Goal: Information Seeking & Learning: Find specific fact

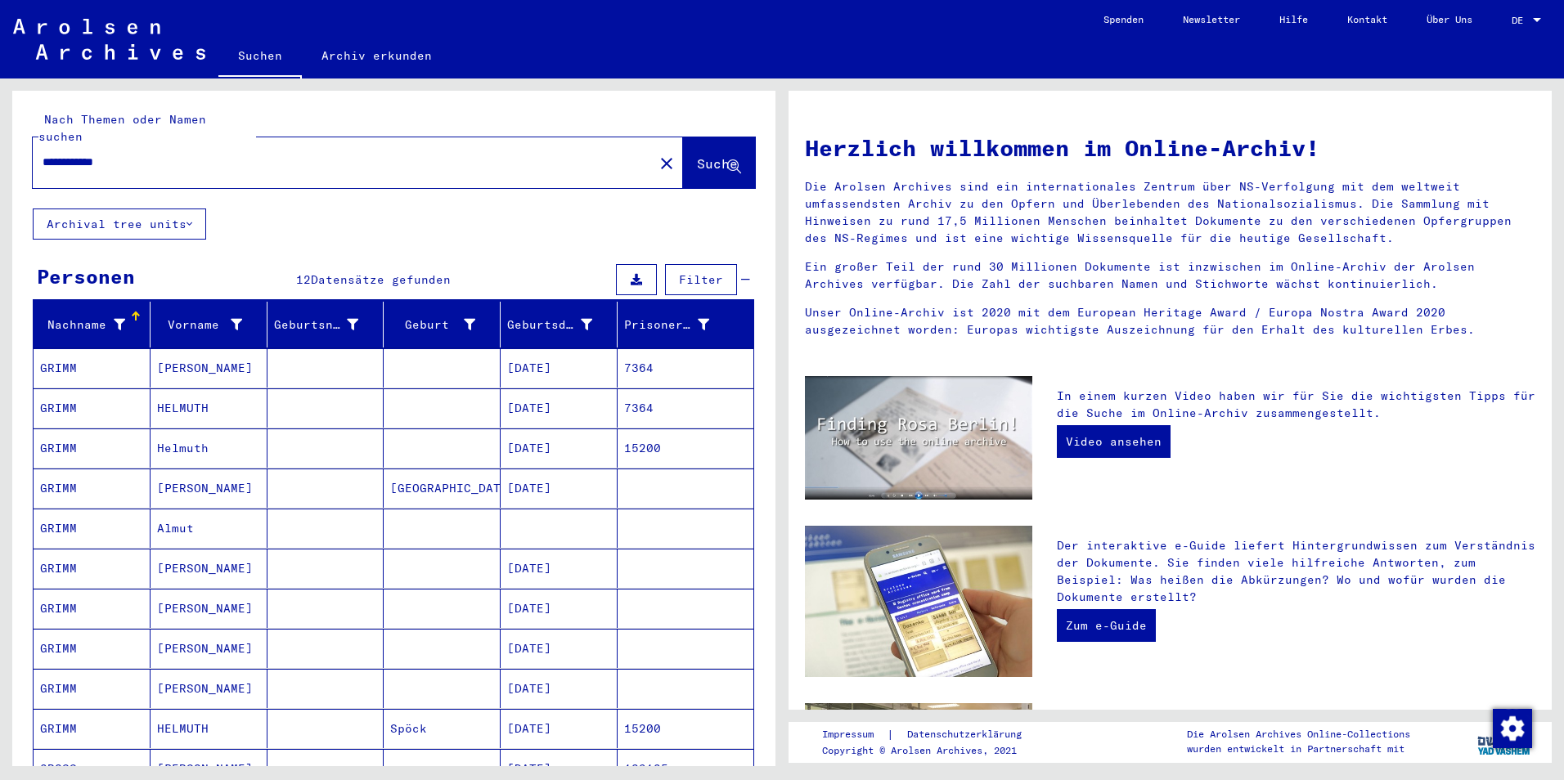
drag, startPoint x: 152, startPoint y: 146, endPoint x: -3, endPoint y: 147, distance: 155.4
click at [0, 147] on html "**********" at bounding box center [782, 390] width 1564 height 780
paste input "text"
type input "*******"
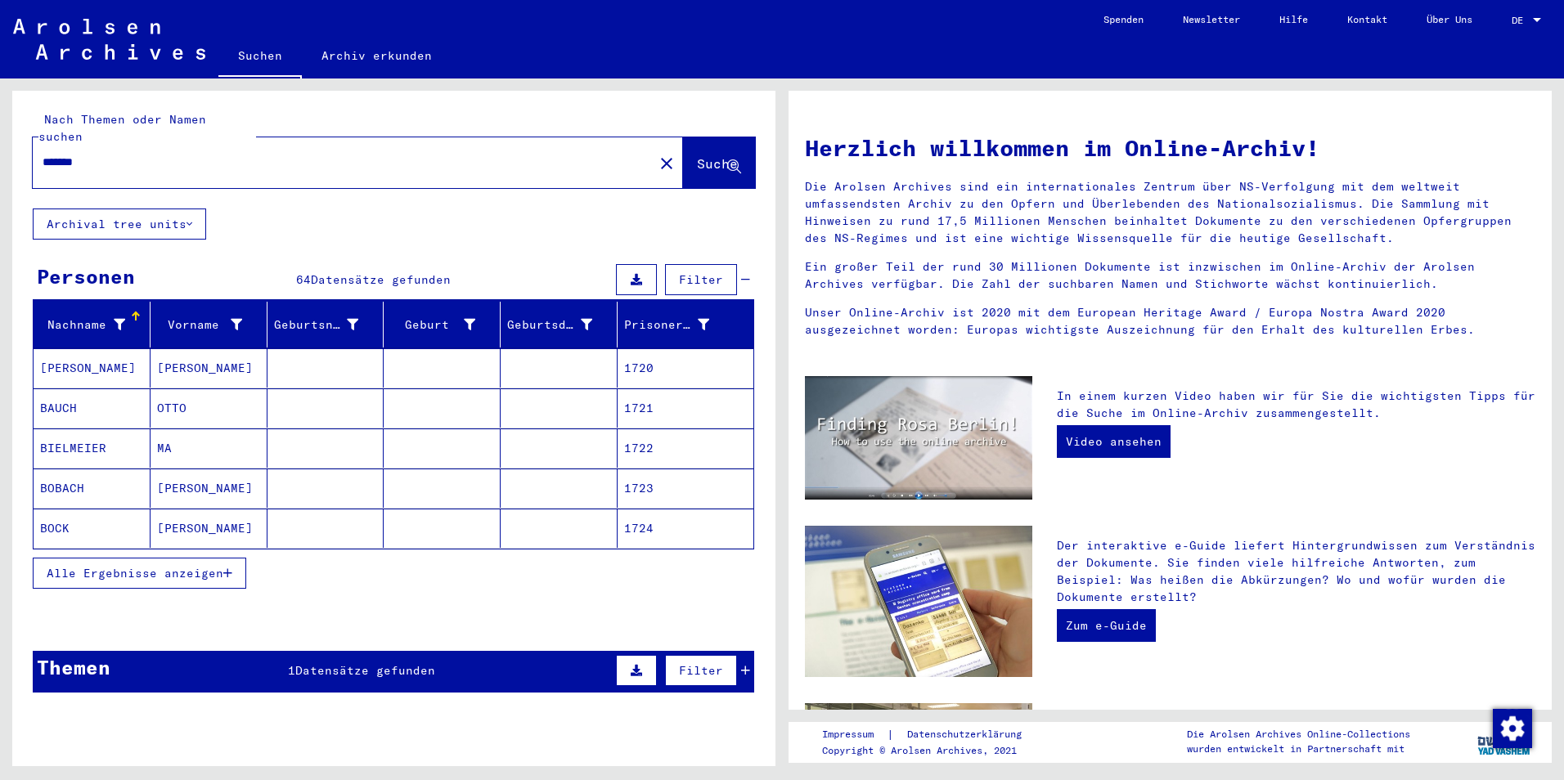
click at [171, 566] on span "Alle Ergebnisse anzeigen" at bounding box center [135, 573] width 177 height 15
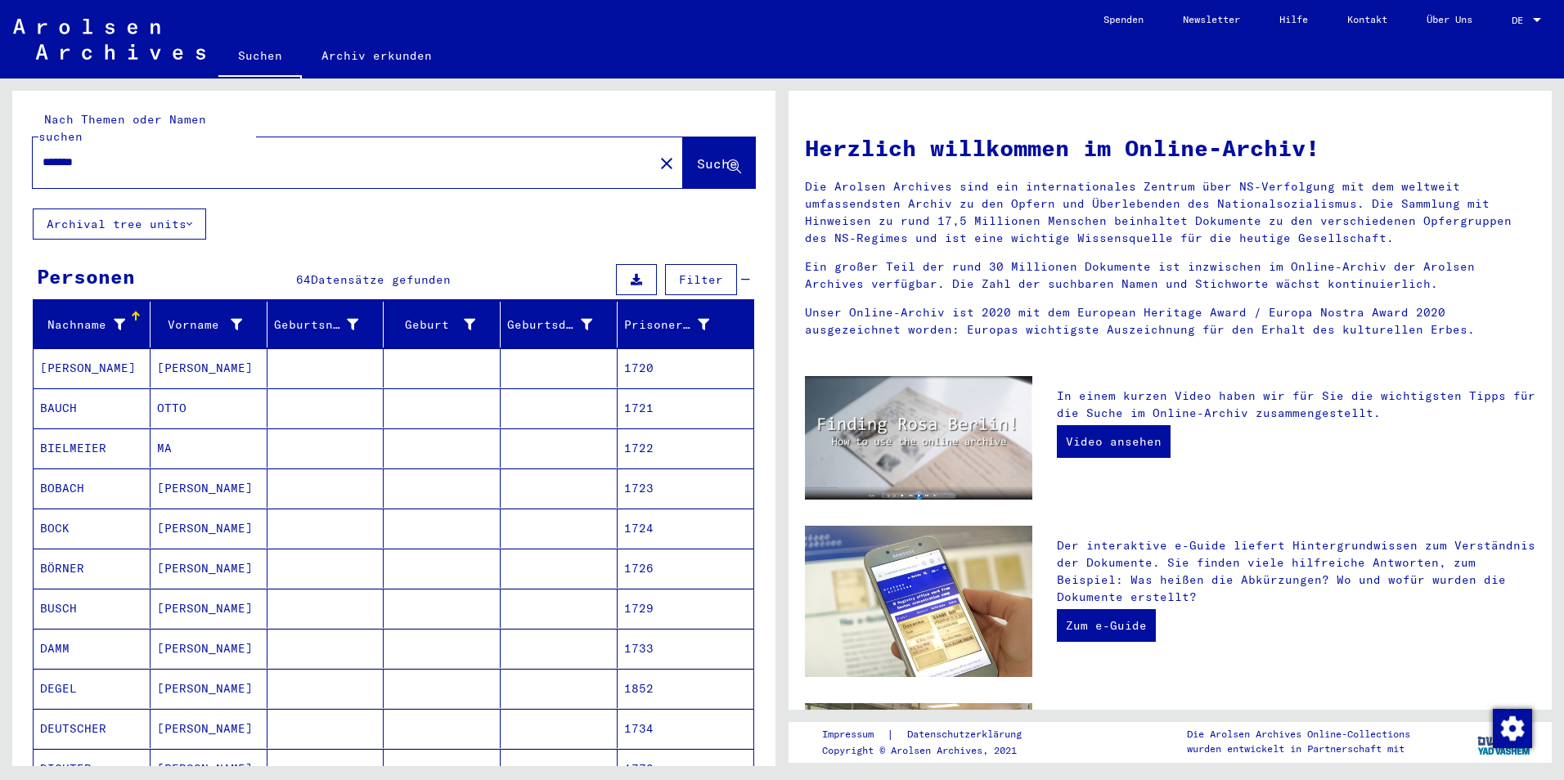
click at [84, 353] on mat-cell "BARTHOLMAY" at bounding box center [92, 367] width 117 height 39
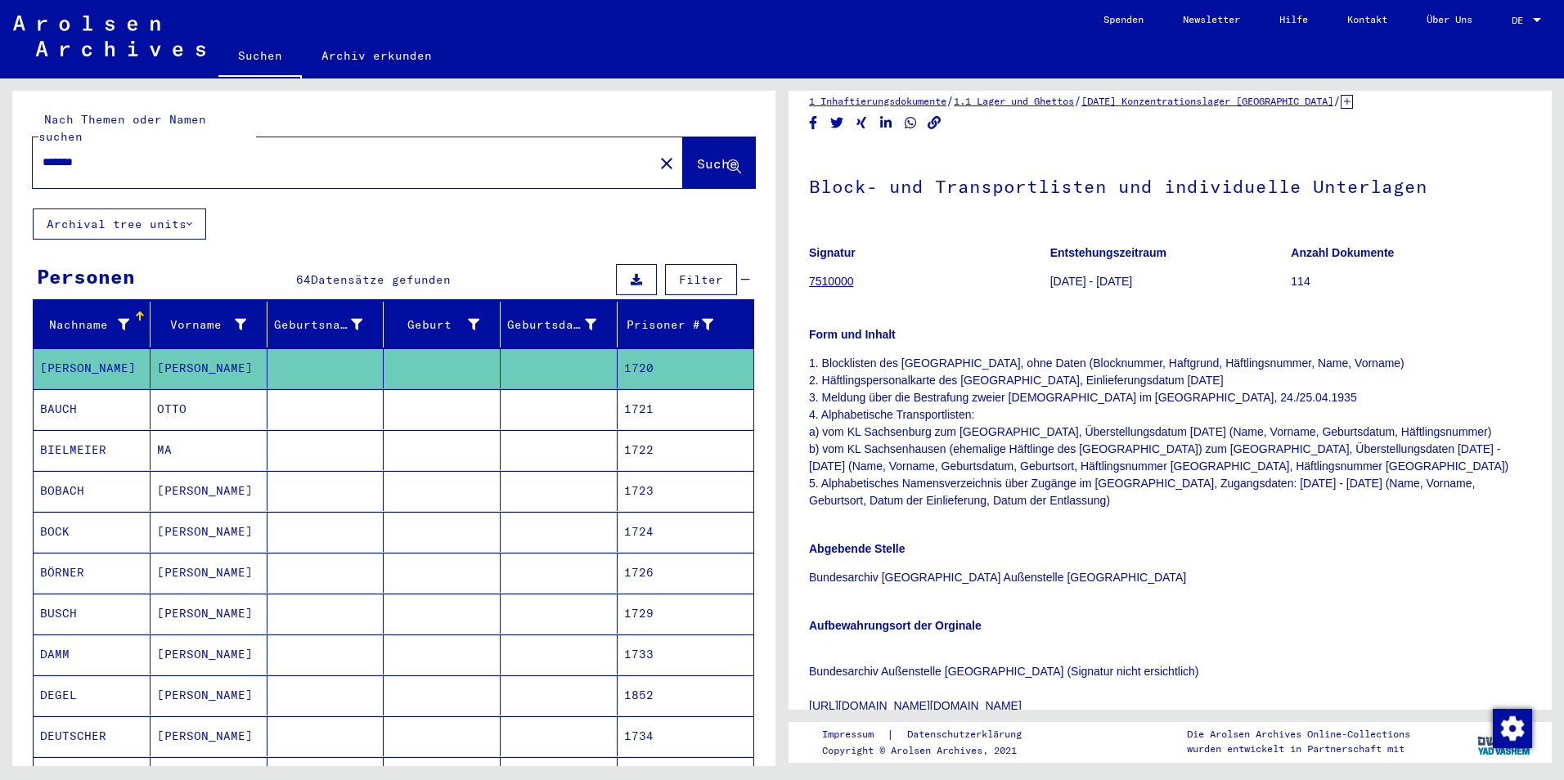
scroll to position [7, 0]
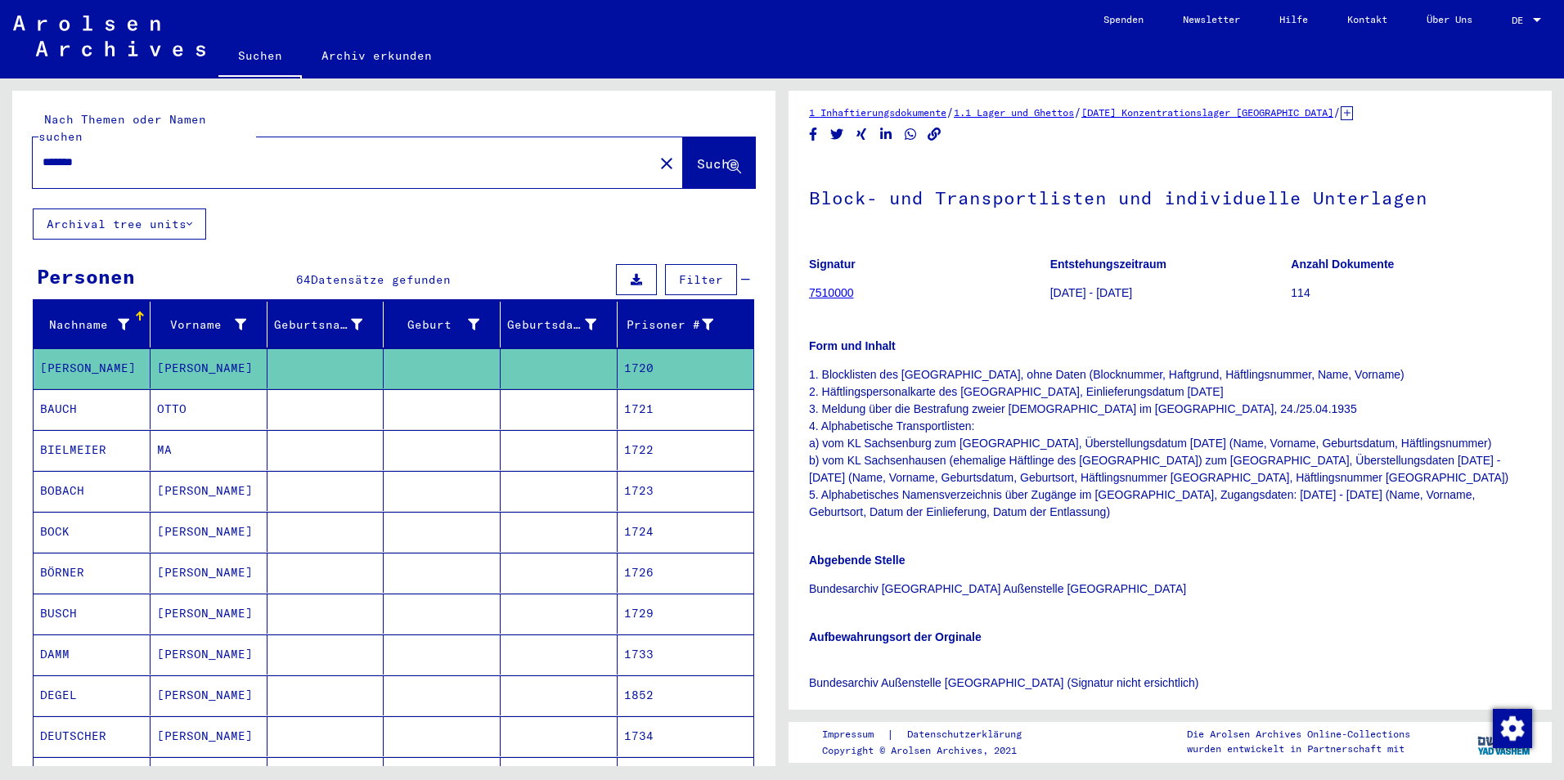
click at [837, 292] on link "7510000" at bounding box center [831, 292] width 45 height 13
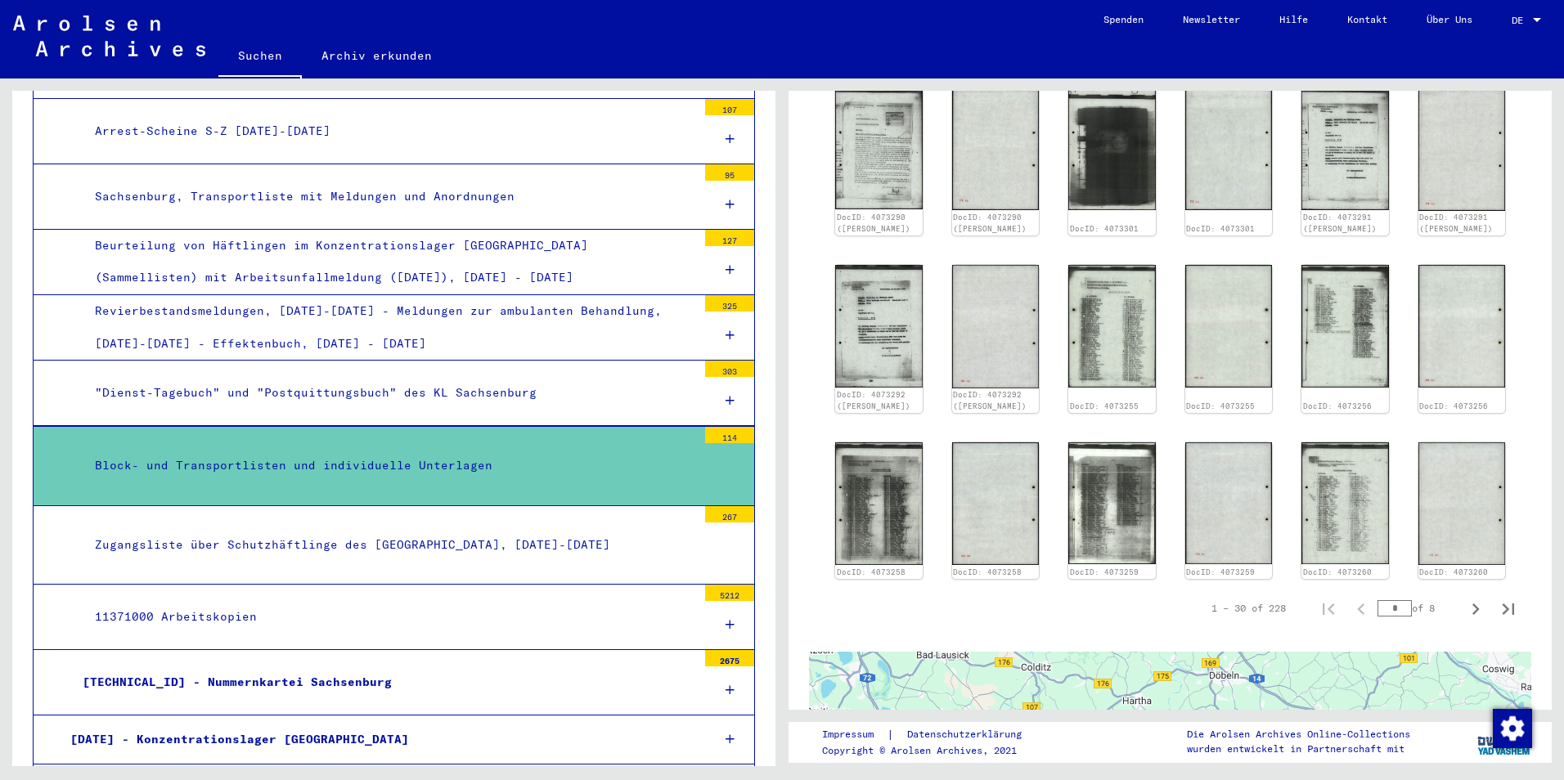
scroll to position [1124, 0]
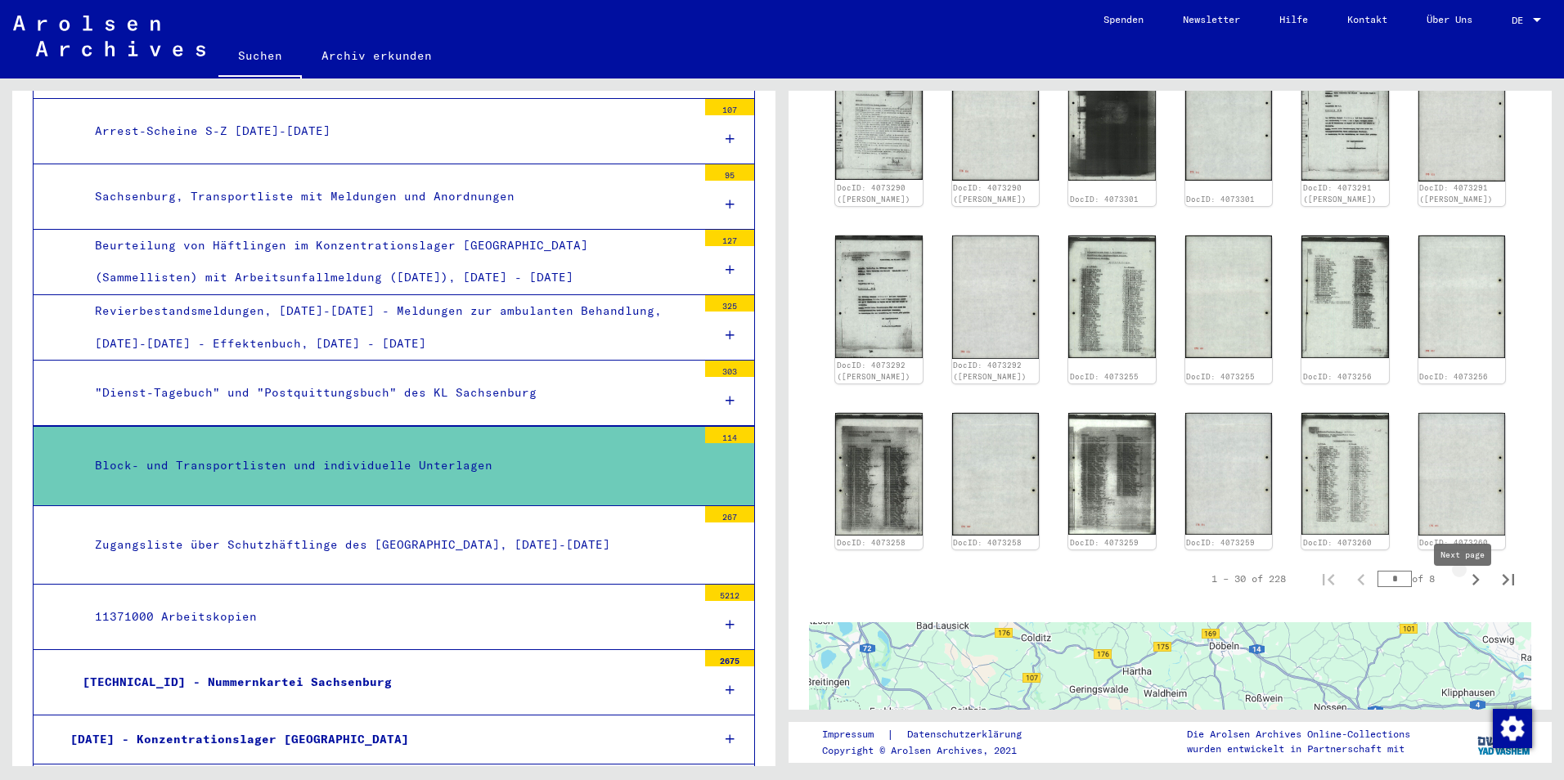
click at [1472, 586] on icon "Next page" at bounding box center [1475, 579] width 7 height 11
type input "*"
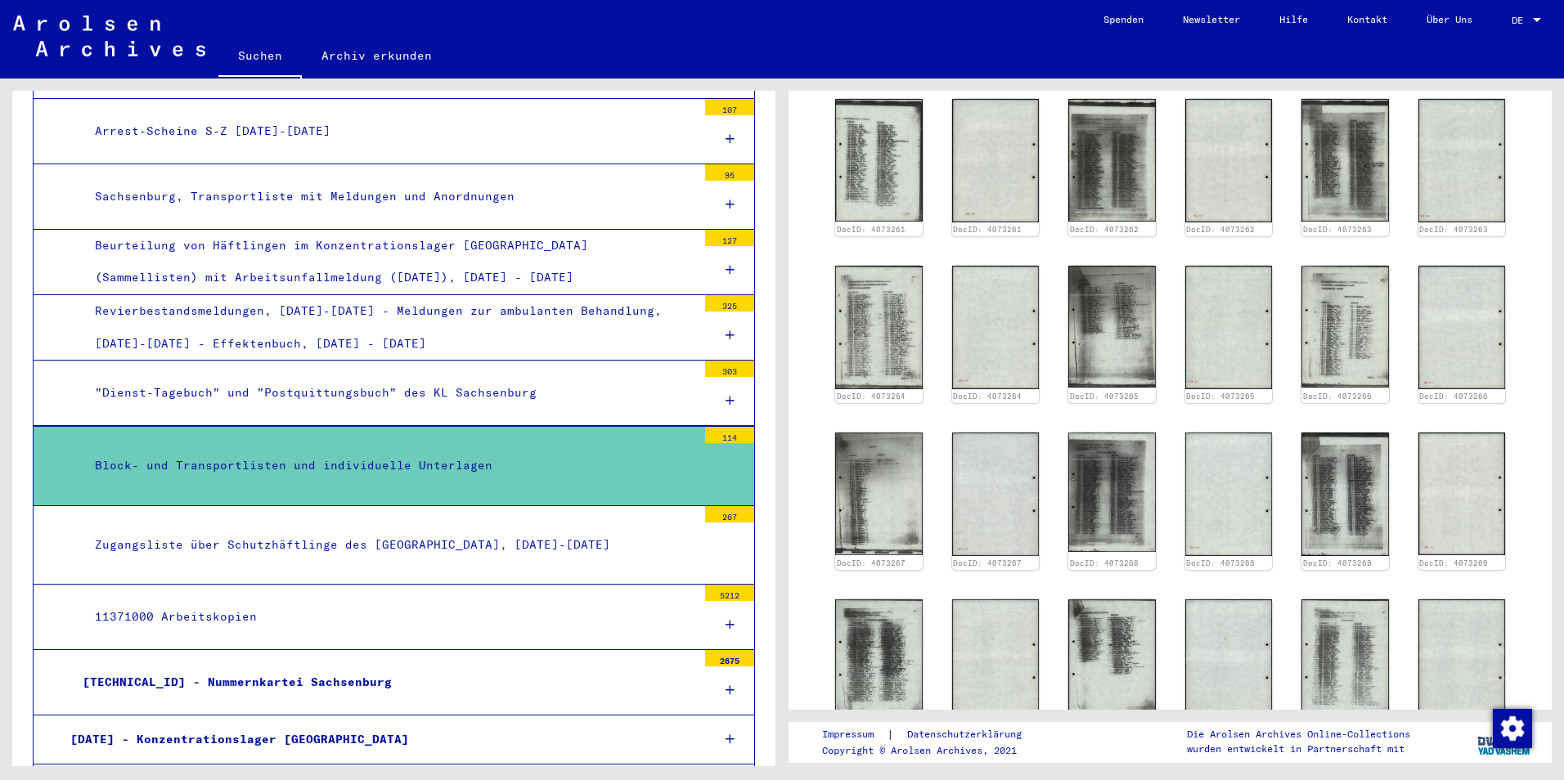
scroll to position [734, 0]
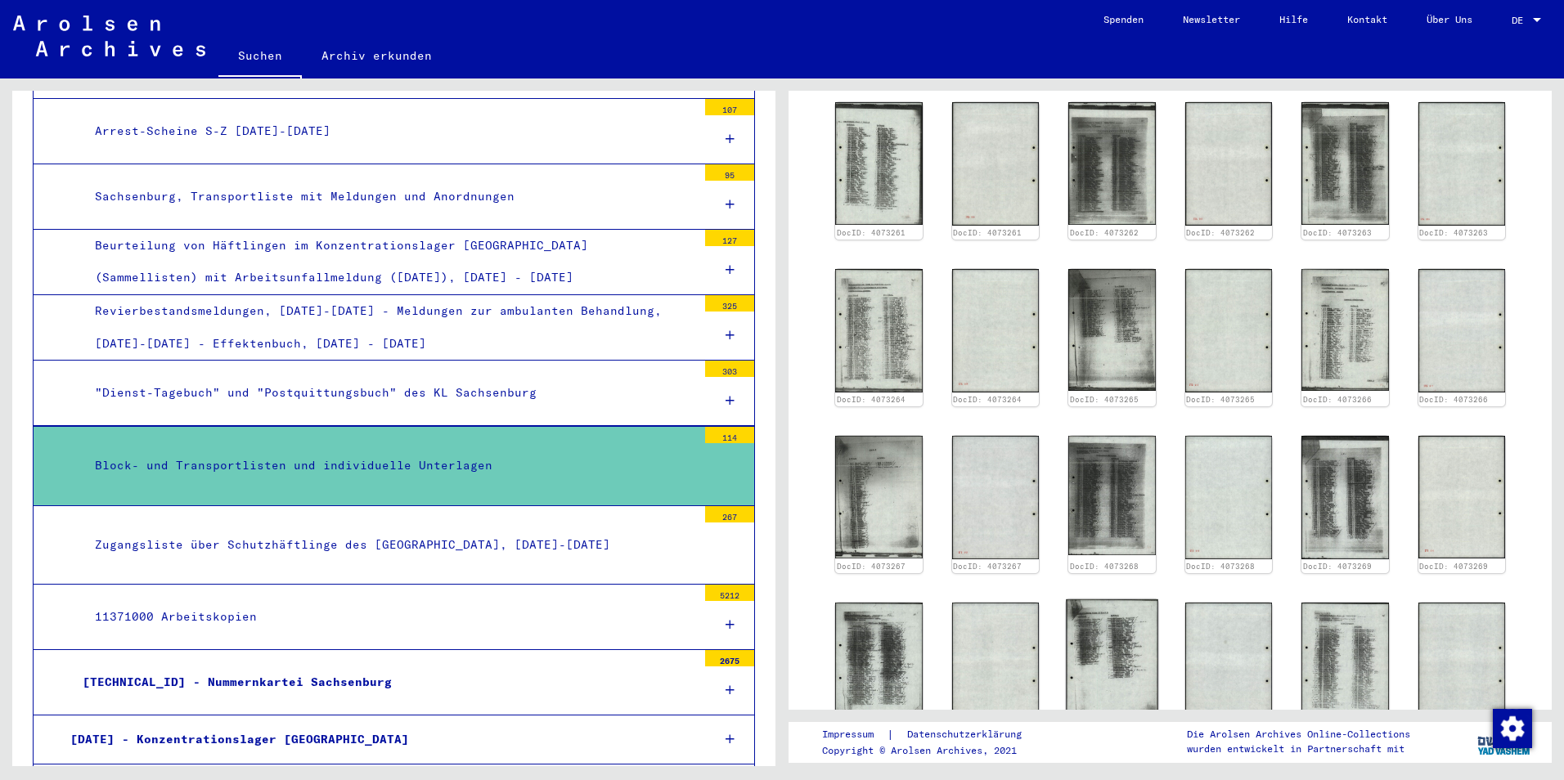
click at [1088, 645] on img at bounding box center [1112, 663] width 92 height 126
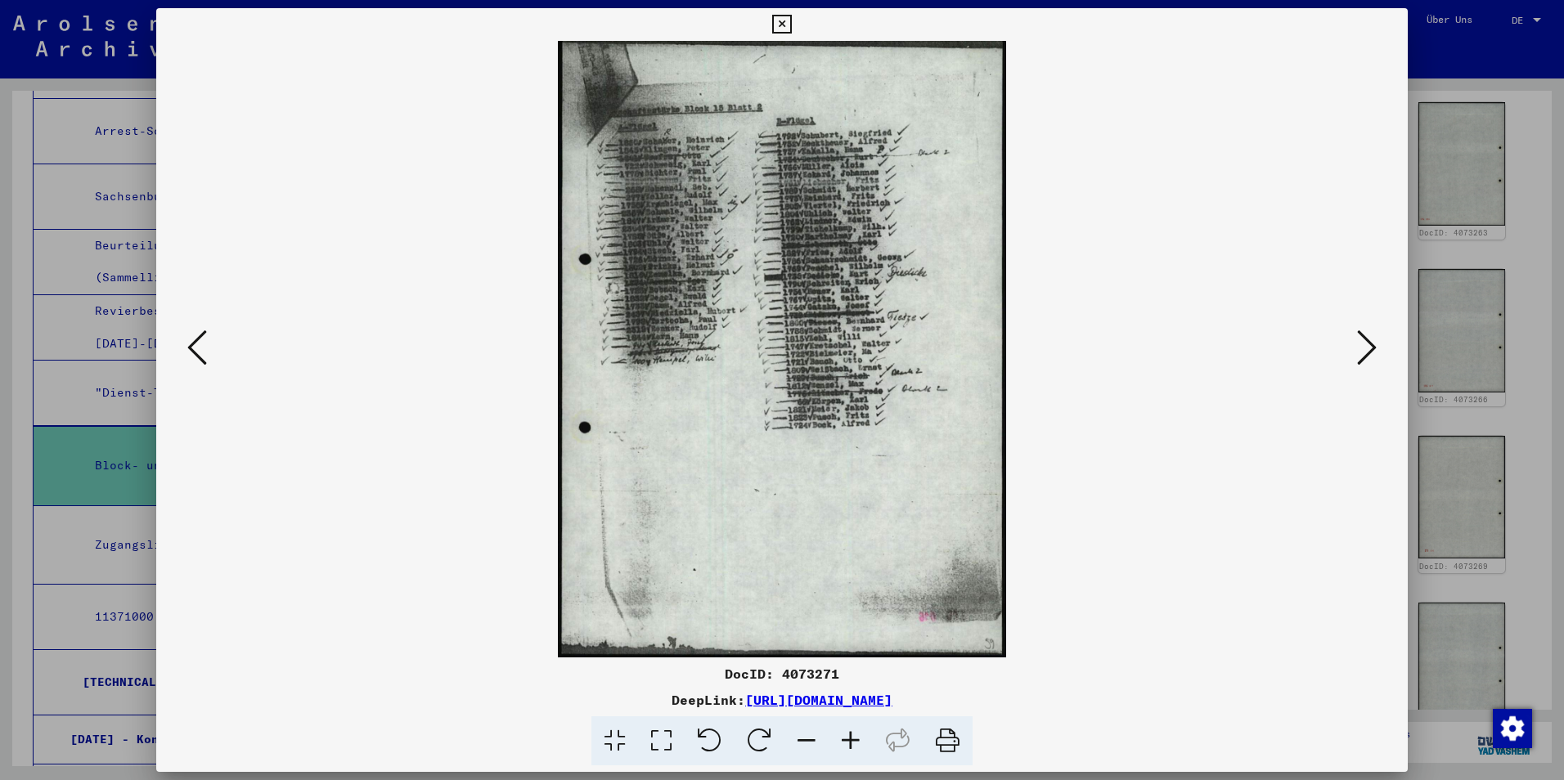
click at [208, 348] on button at bounding box center [196, 349] width 29 height 47
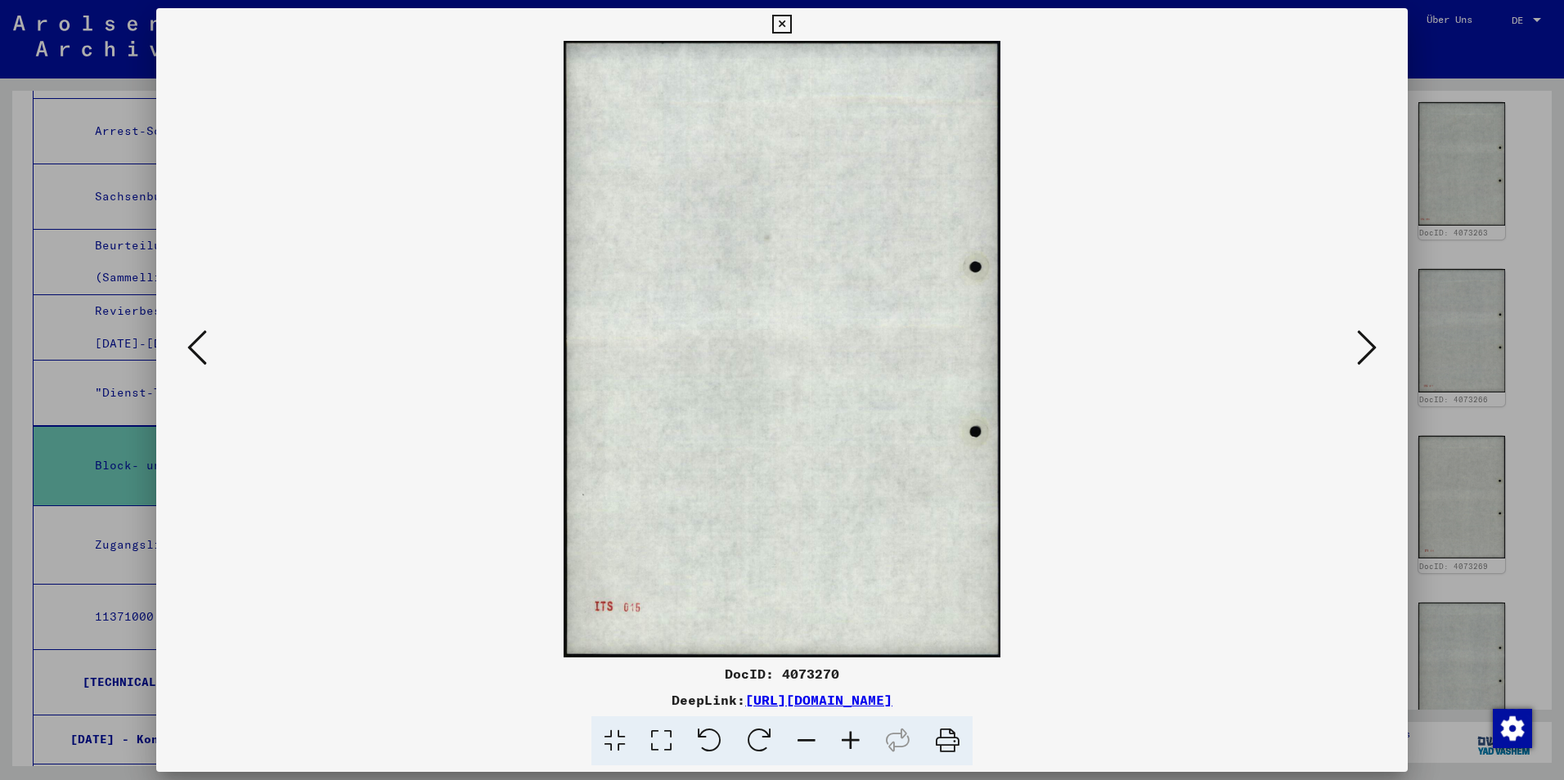
click at [208, 348] on button at bounding box center [196, 349] width 29 height 47
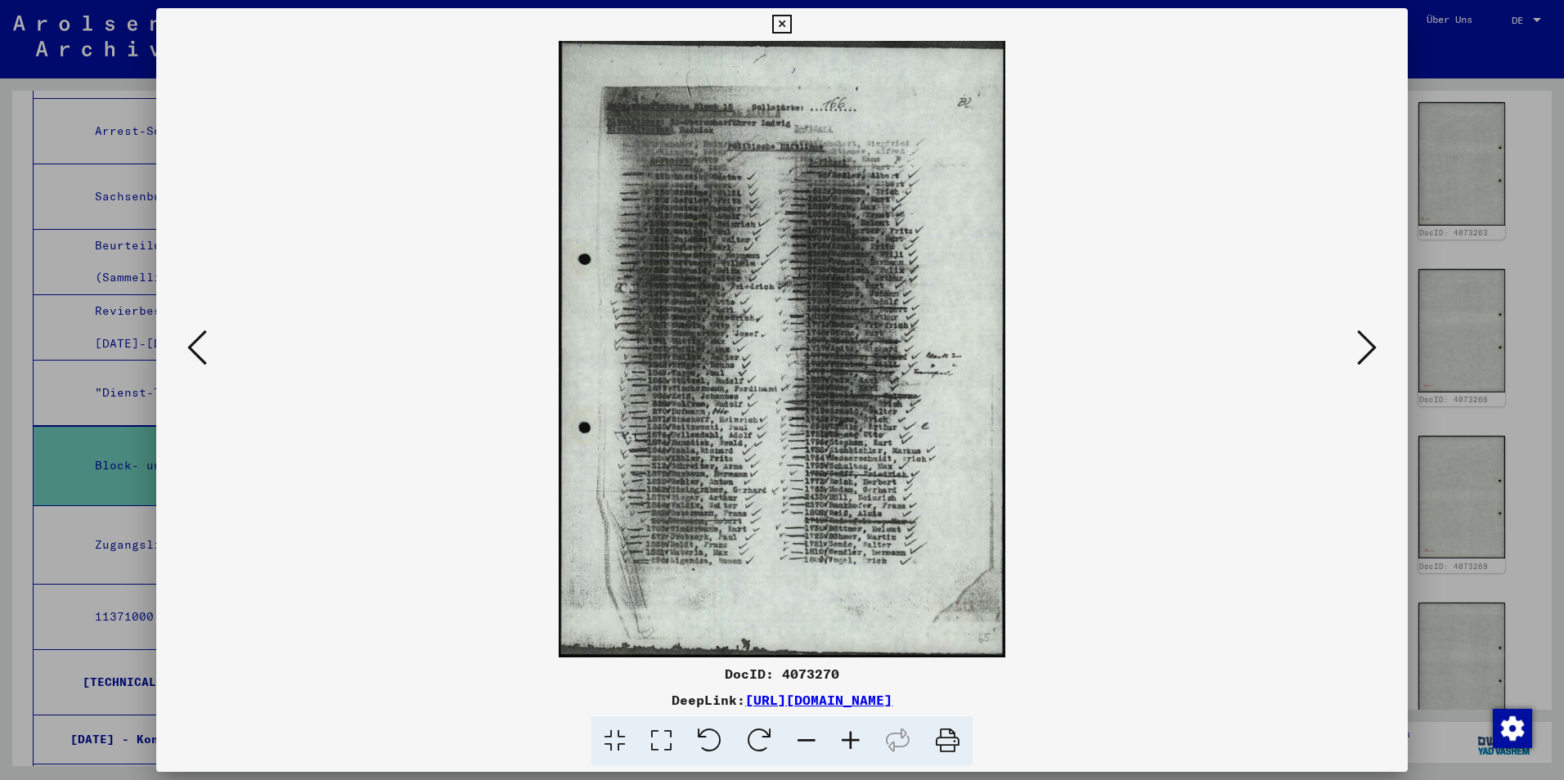
click at [850, 738] on icon at bounding box center [851, 741] width 44 height 50
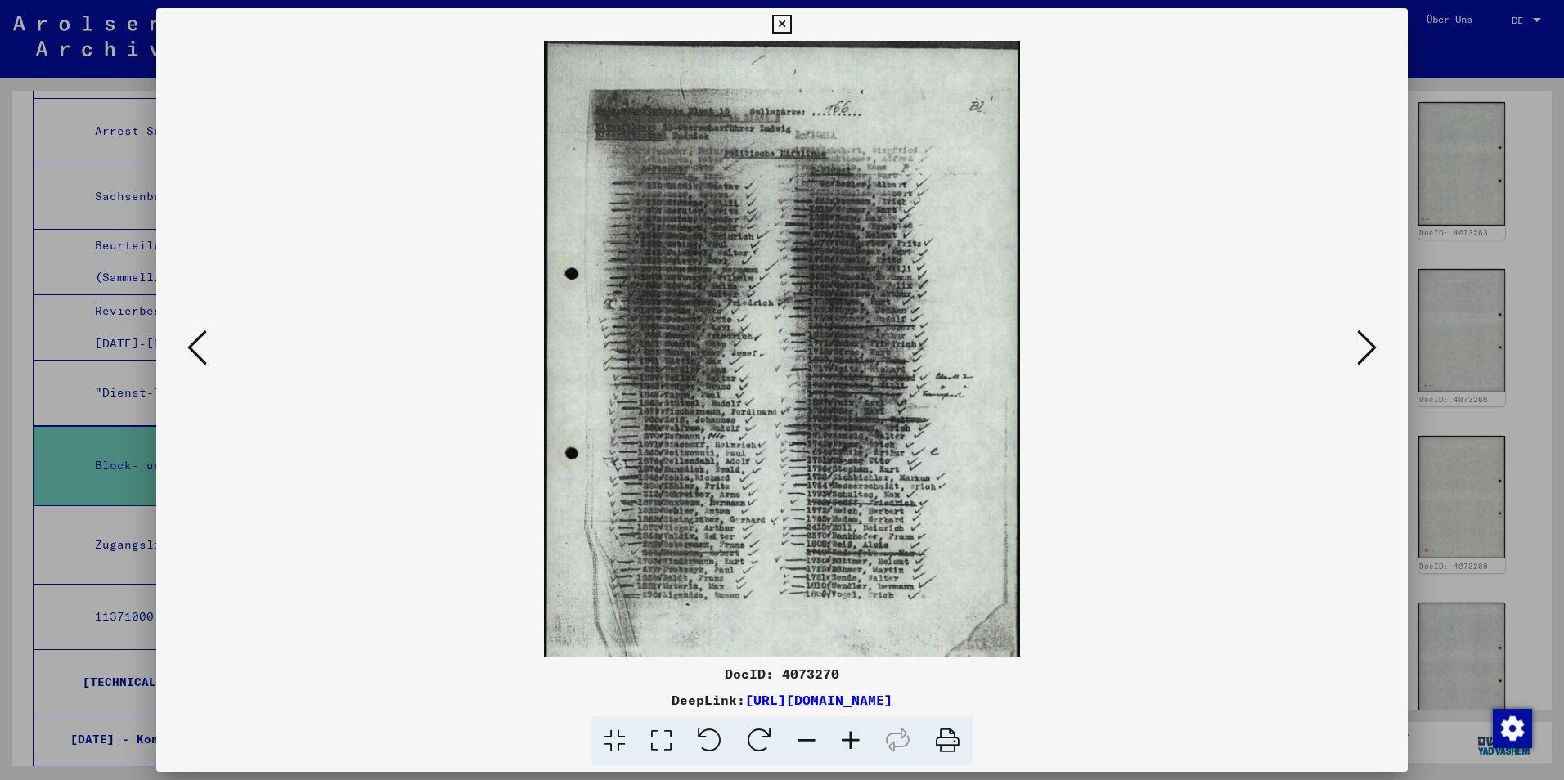
click at [850, 738] on icon at bounding box center [851, 741] width 44 height 50
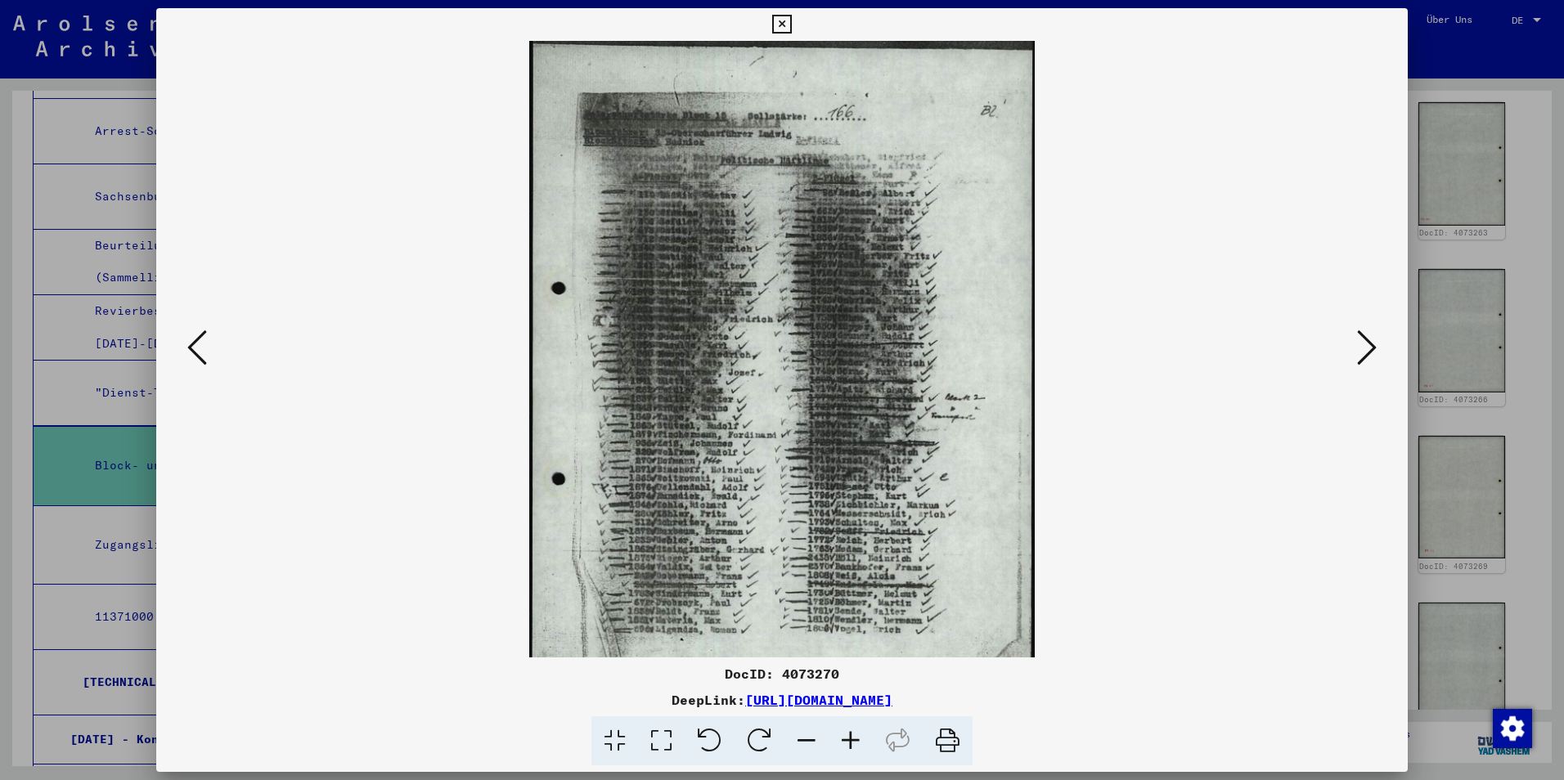
click at [850, 738] on icon at bounding box center [851, 741] width 44 height 50
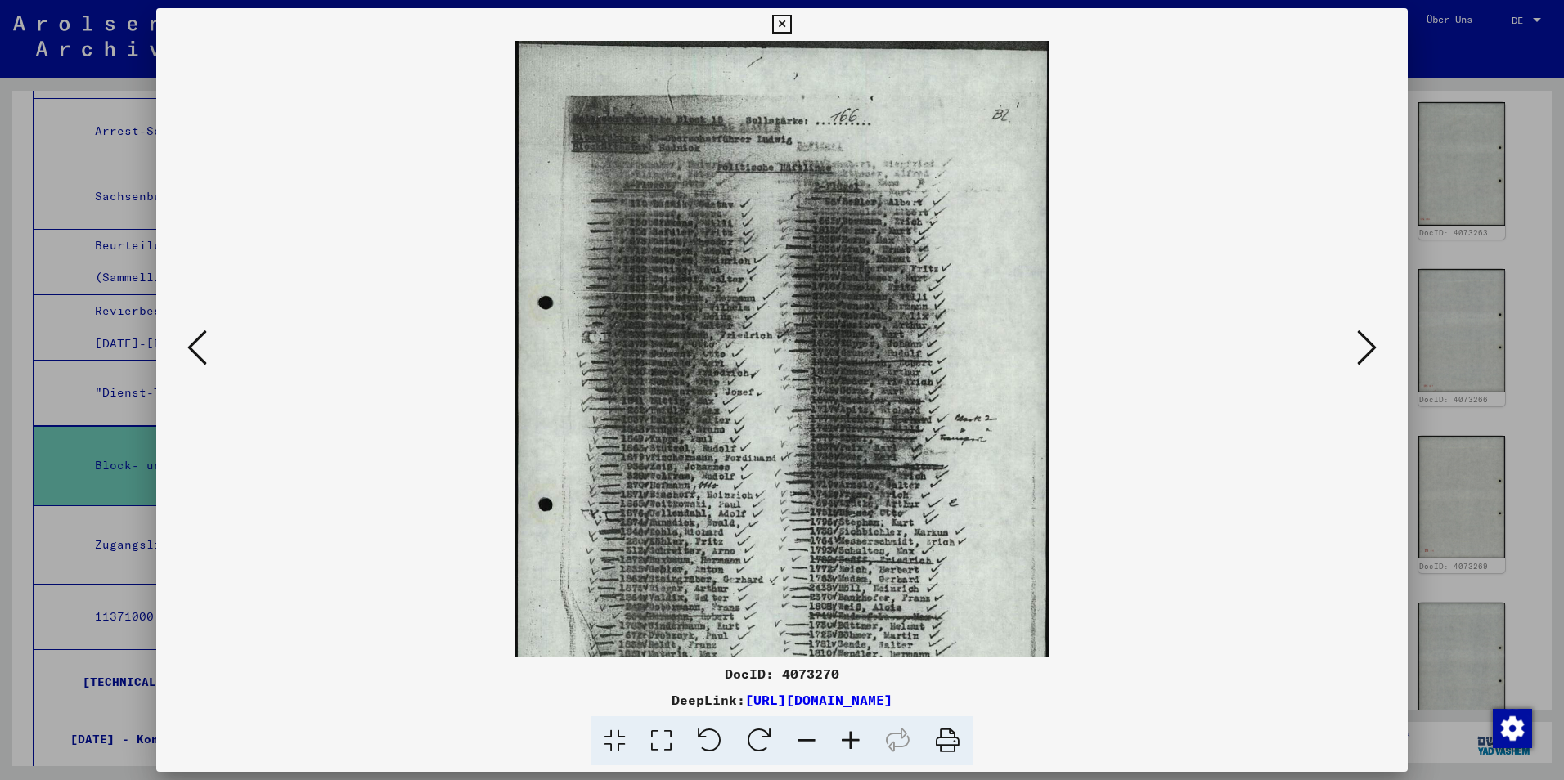
click at [850, 738] on icon at bounding box center [851, 741] width 44 height 50
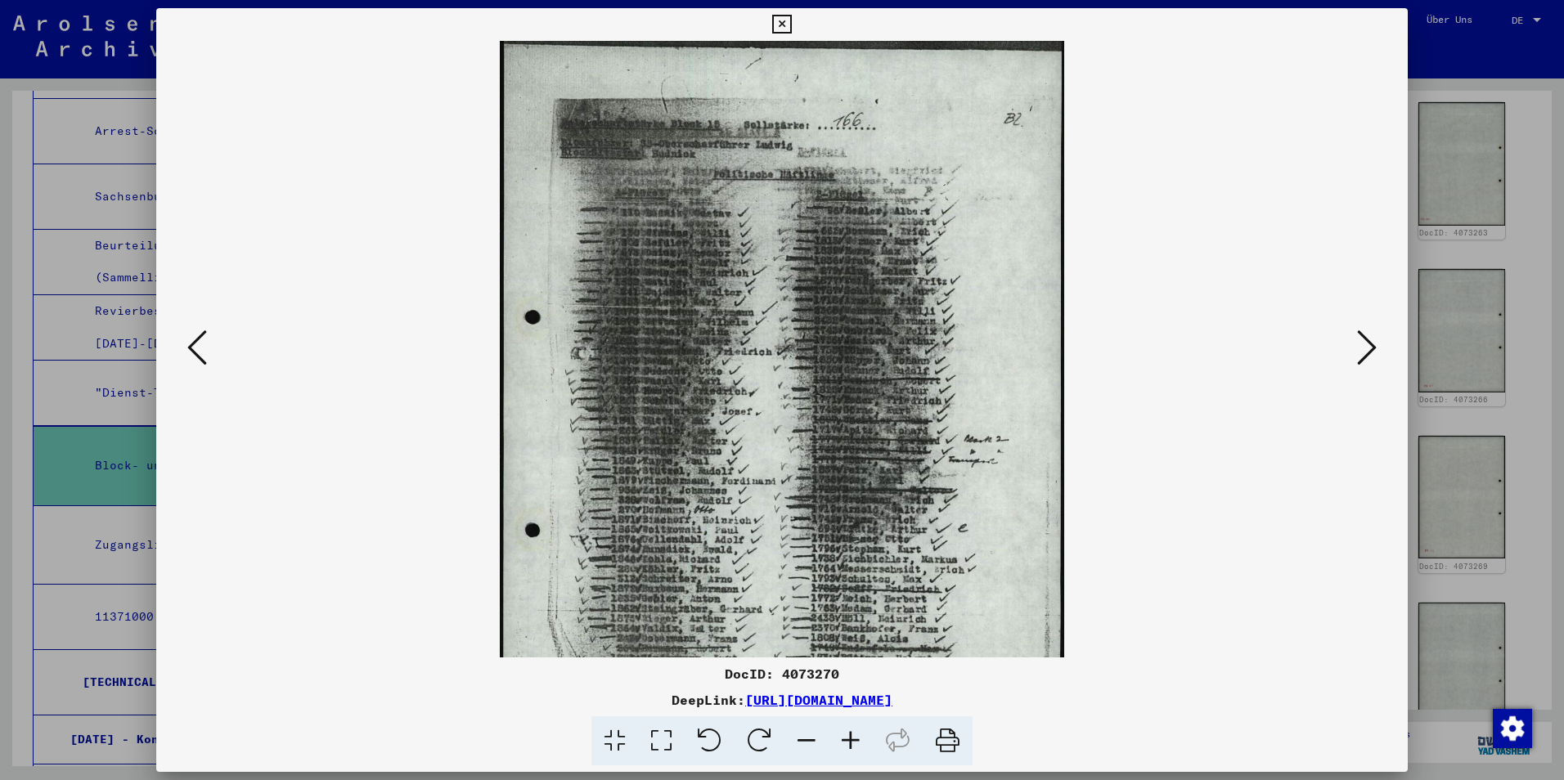
click at [850, 738] on icon at bounding box center [851, 741] width 44 height 50
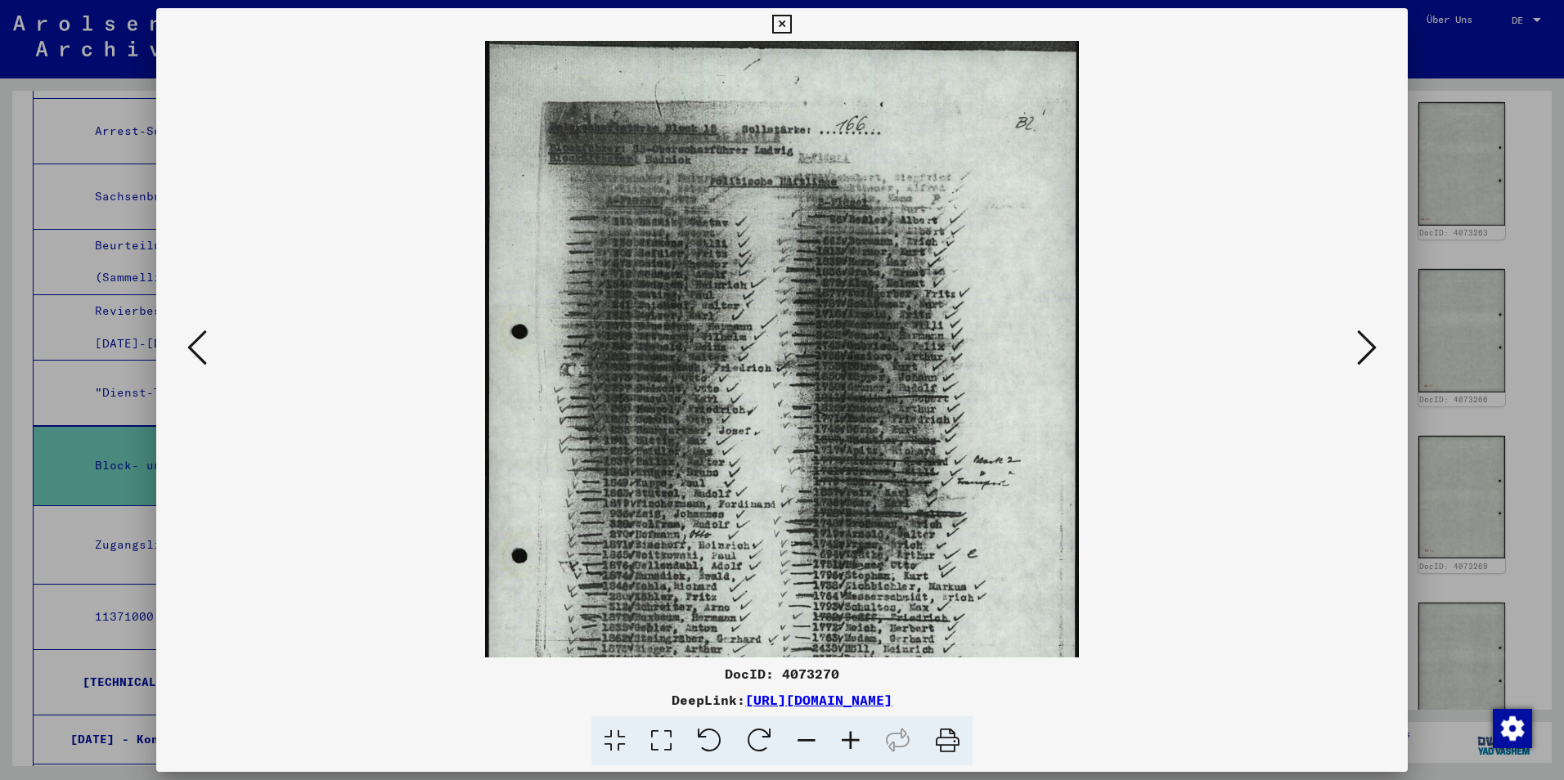
click at [850, 738] on icon at bounding box center [851, 741] width 44 height 50
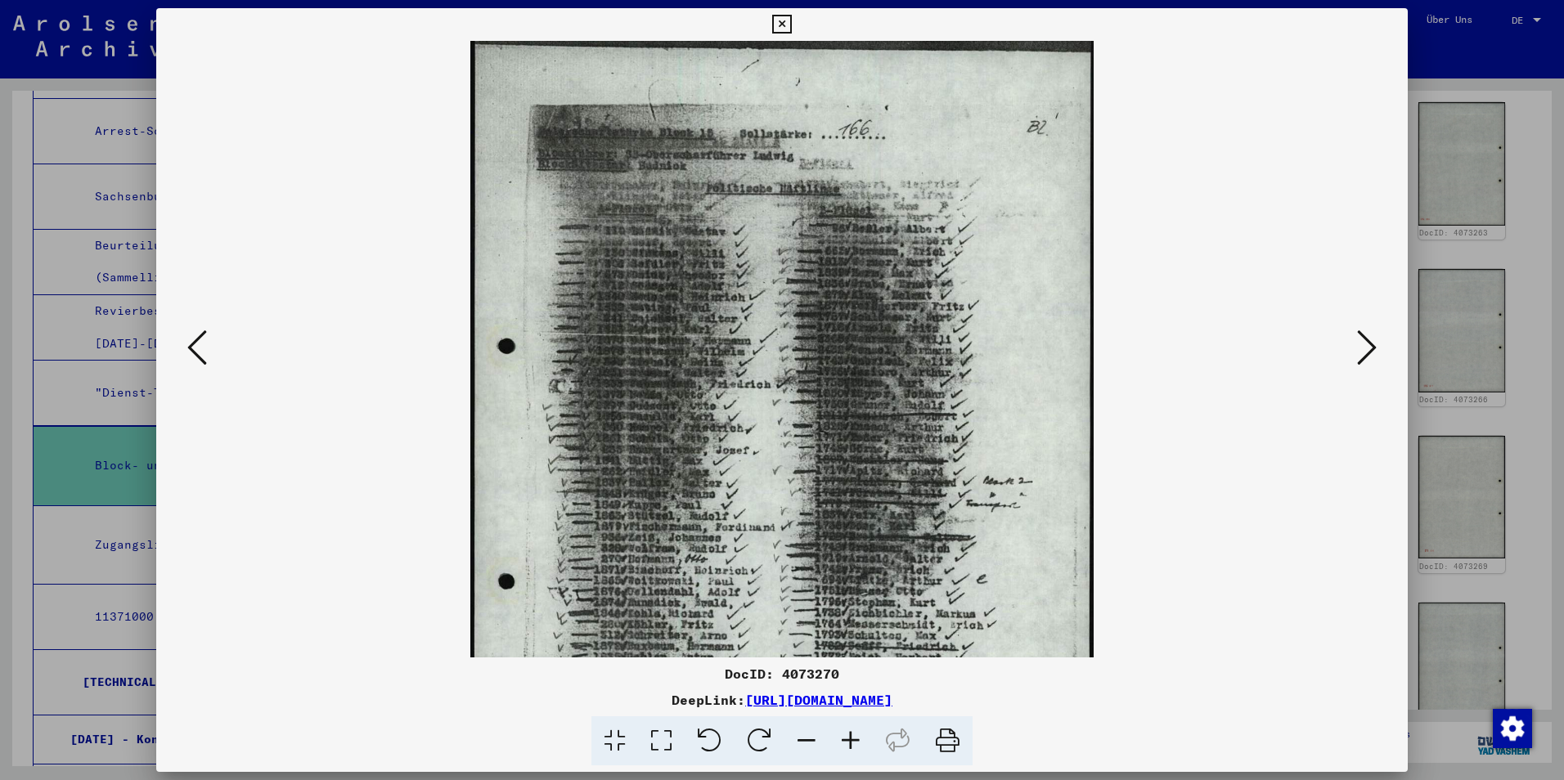
click at [850, 738] on icon at bounding box center [851, 741] width 44 height 50
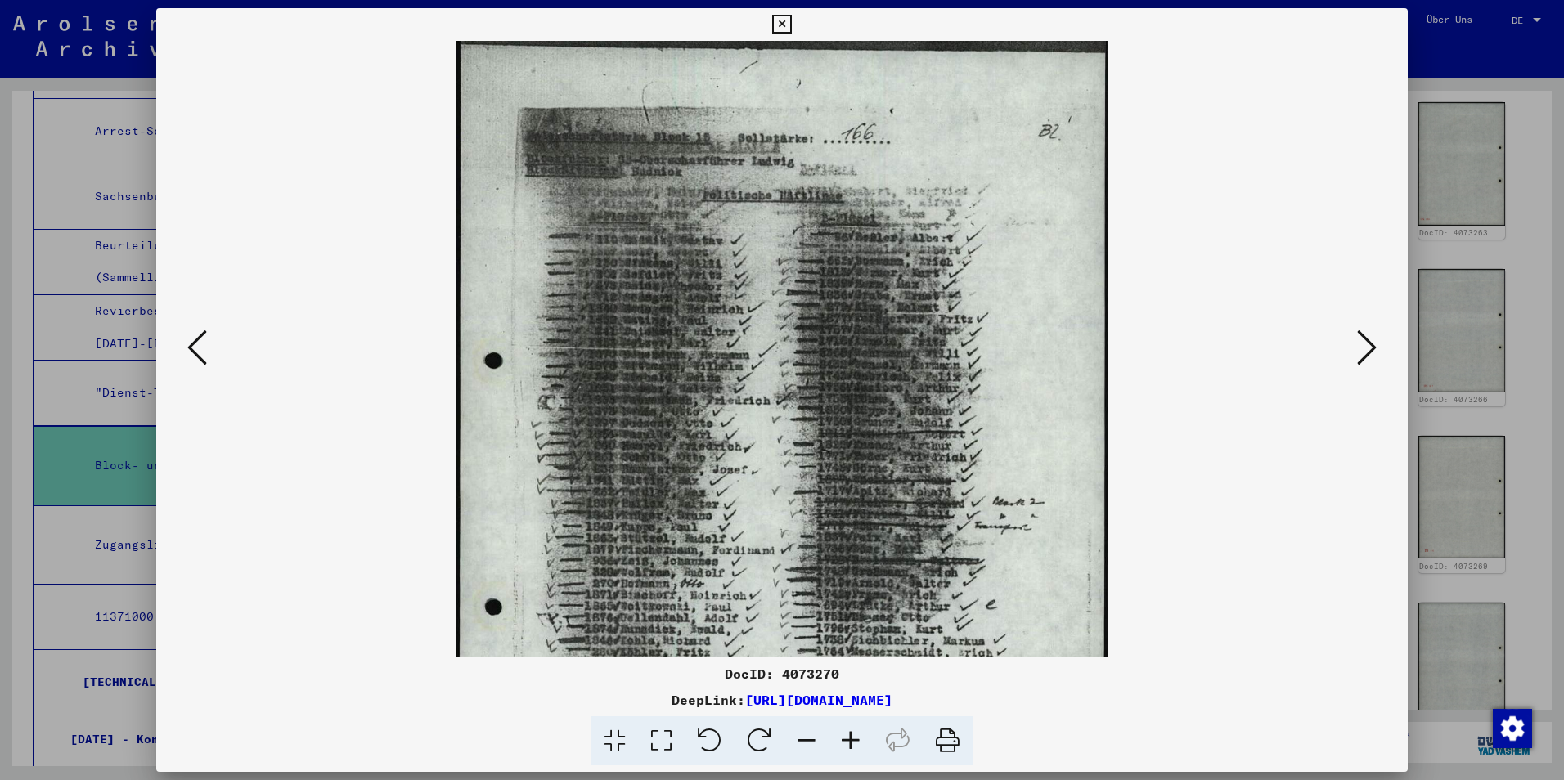
click at [850, 738] on icon at bounding box center [851, 741] width 44 height 50
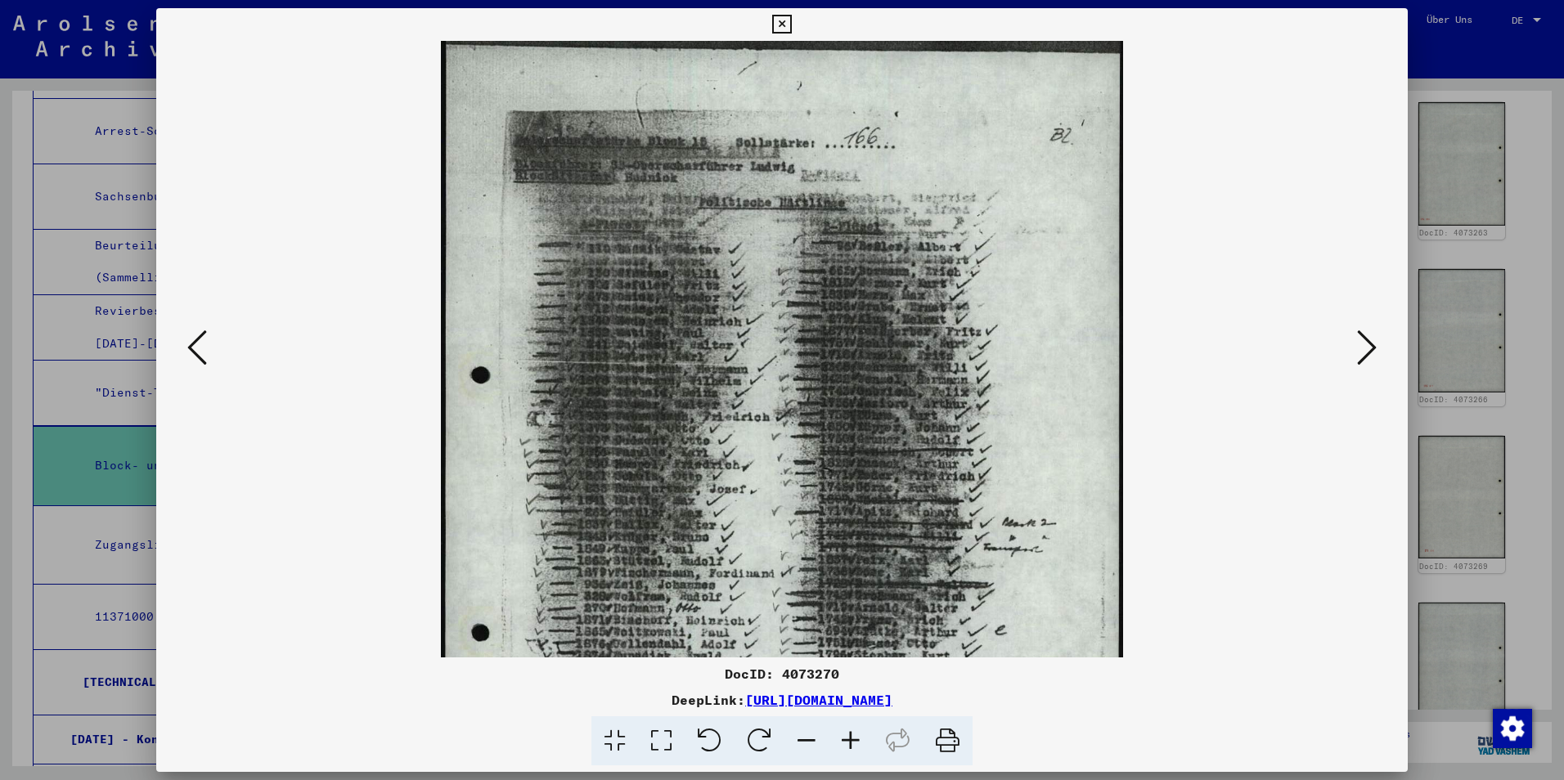
click at [850, 738] on icon at bounding box center [851, 741] width 44 height 50
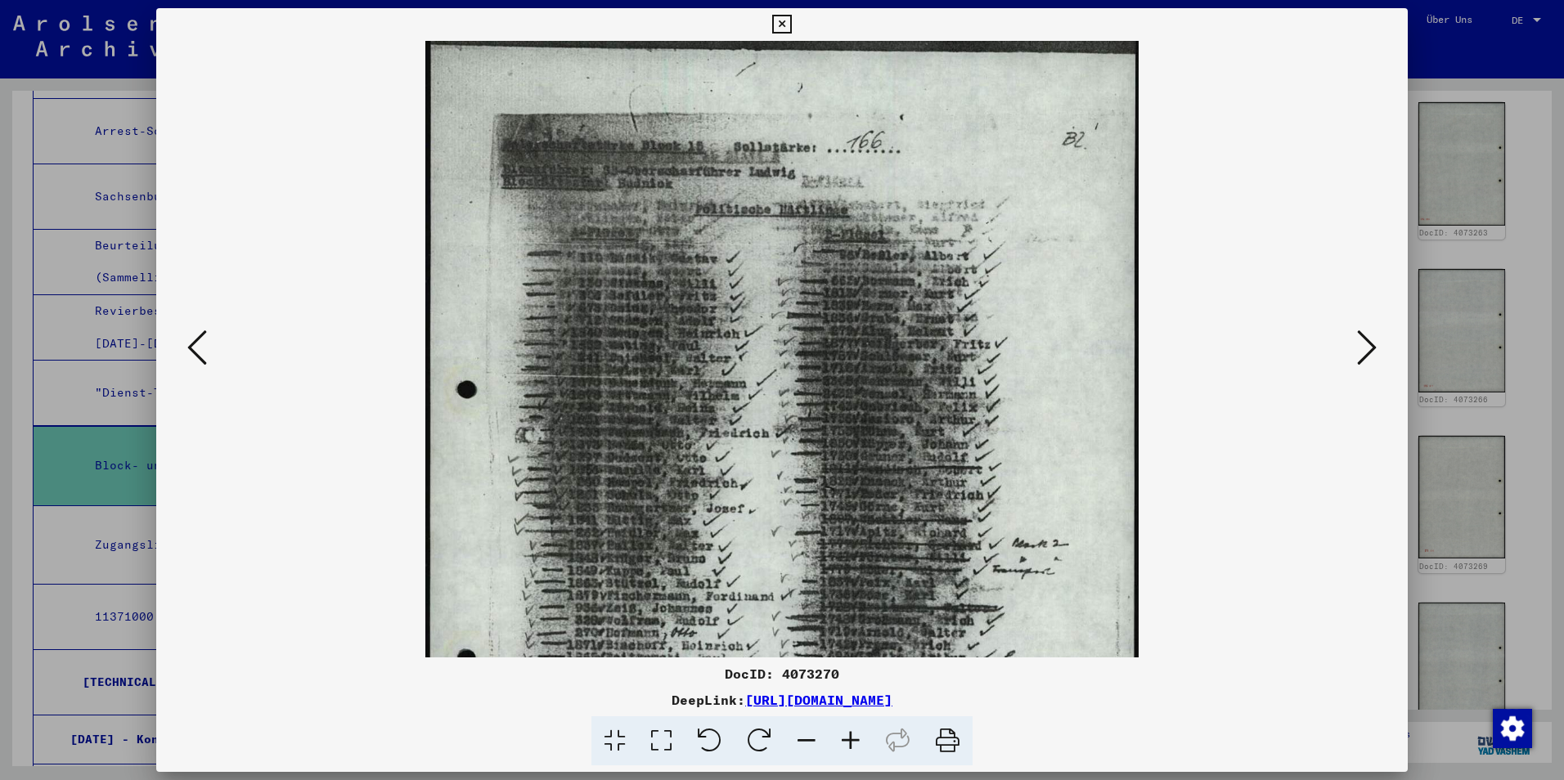
click at [850, 738] on icon at bounding box center [851, 741] width 44 height 50
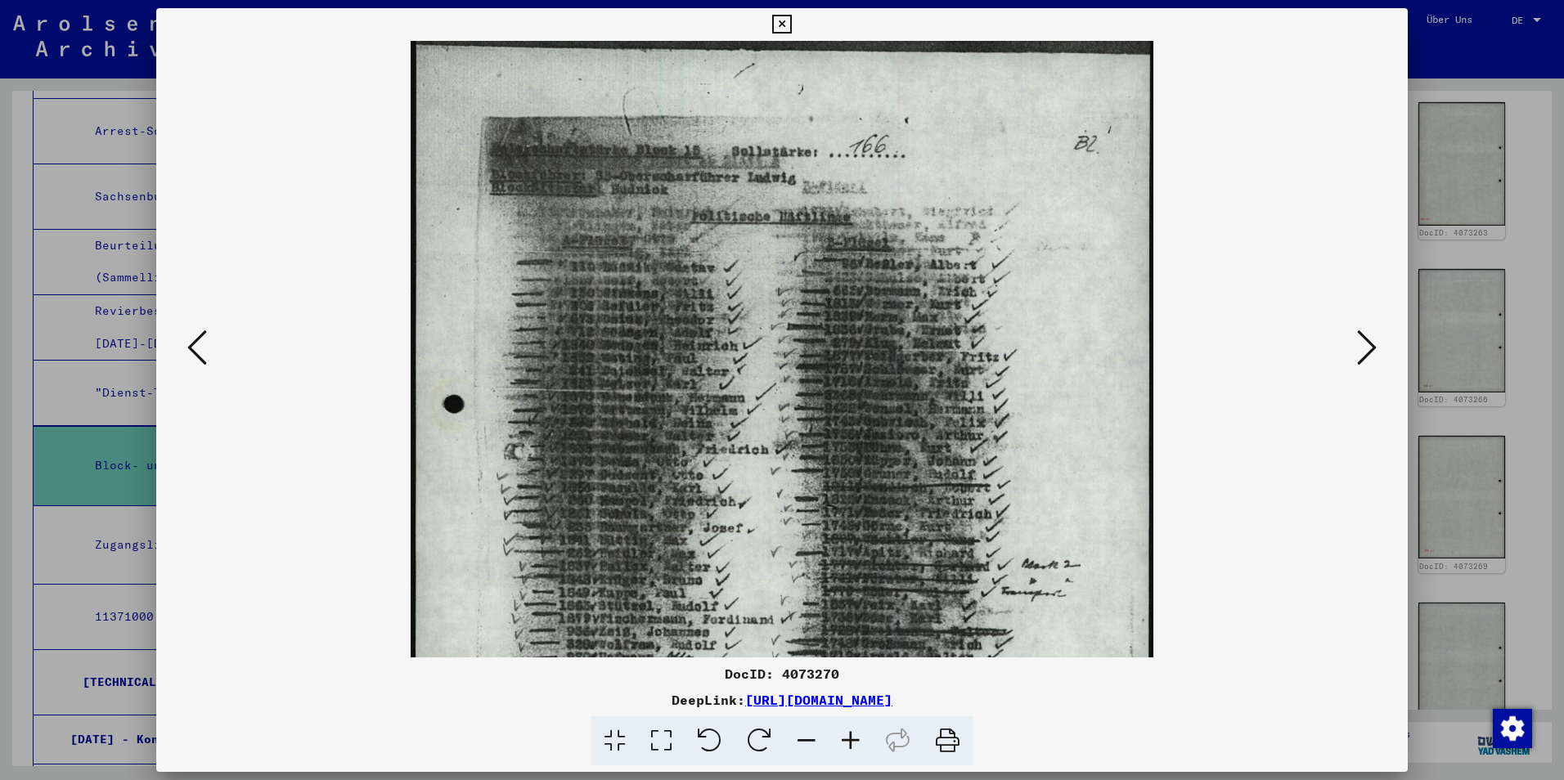
click at [850, 738] on icon at bounding box center [851, 741] width 44 height 50
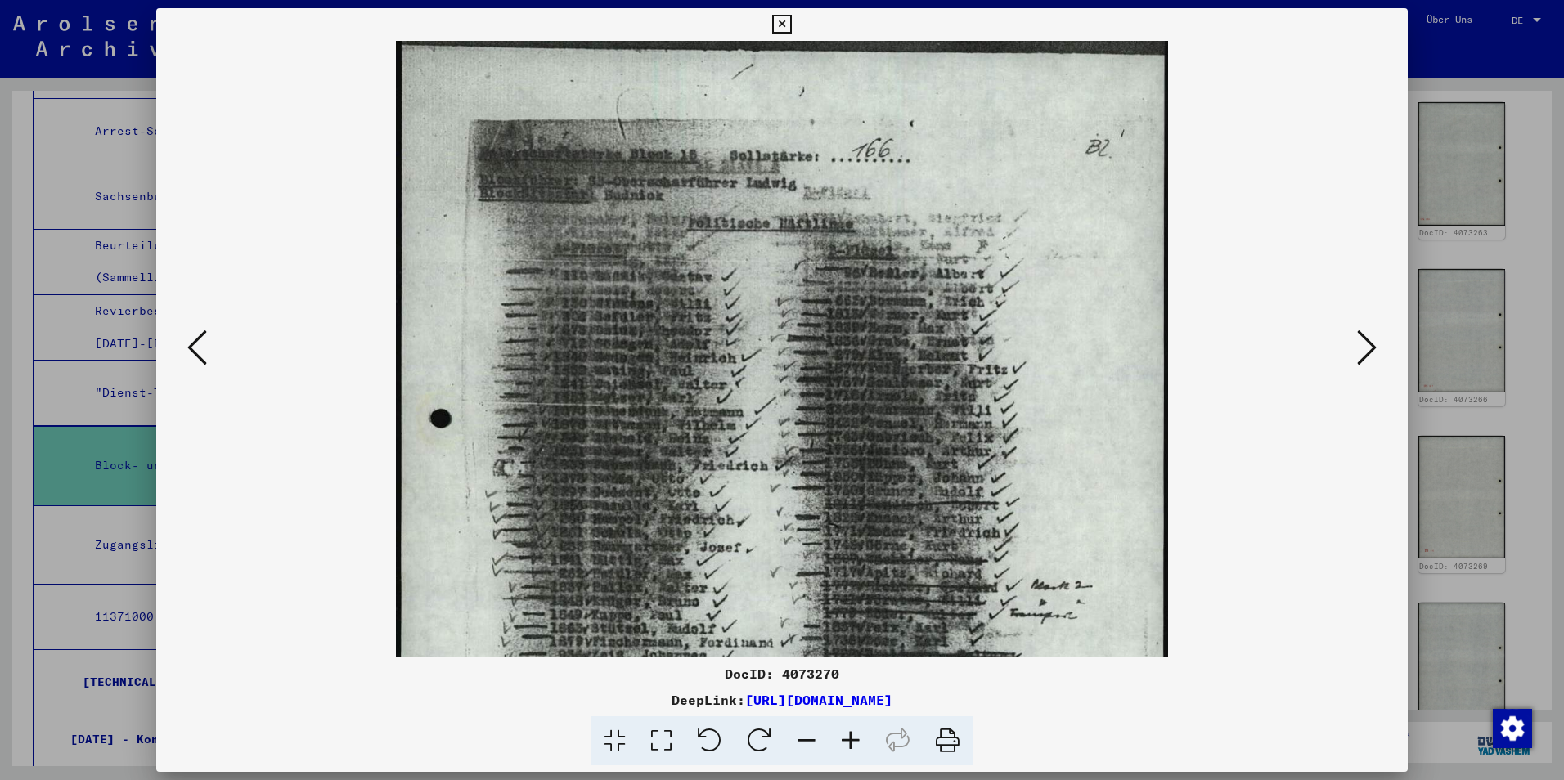
click at [850, 738] on icon at bounding box center [851, 741] width 44 height 50
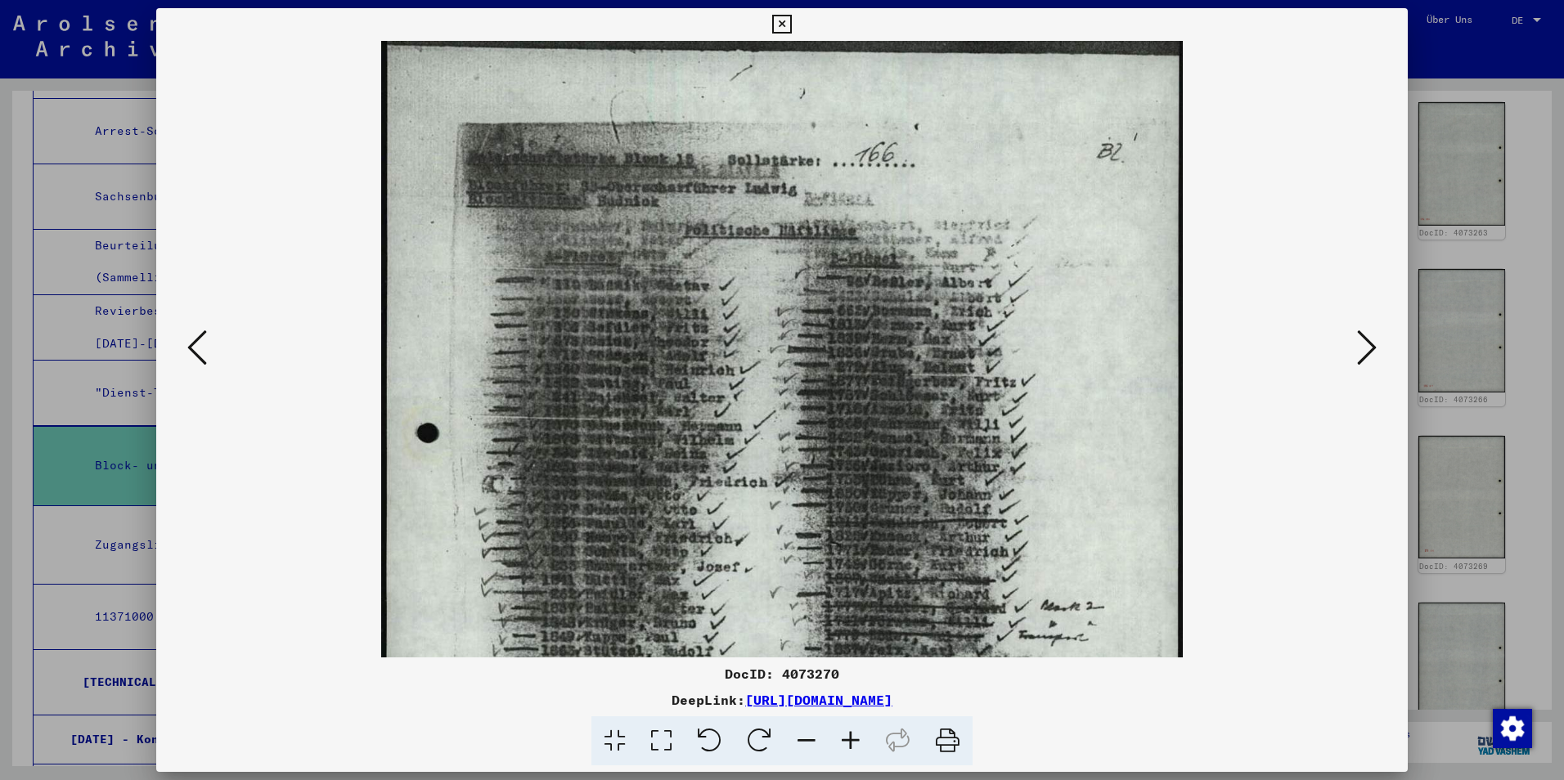
click at [850, 738] on icon at bounding box center [851, 741] width 44 height 50
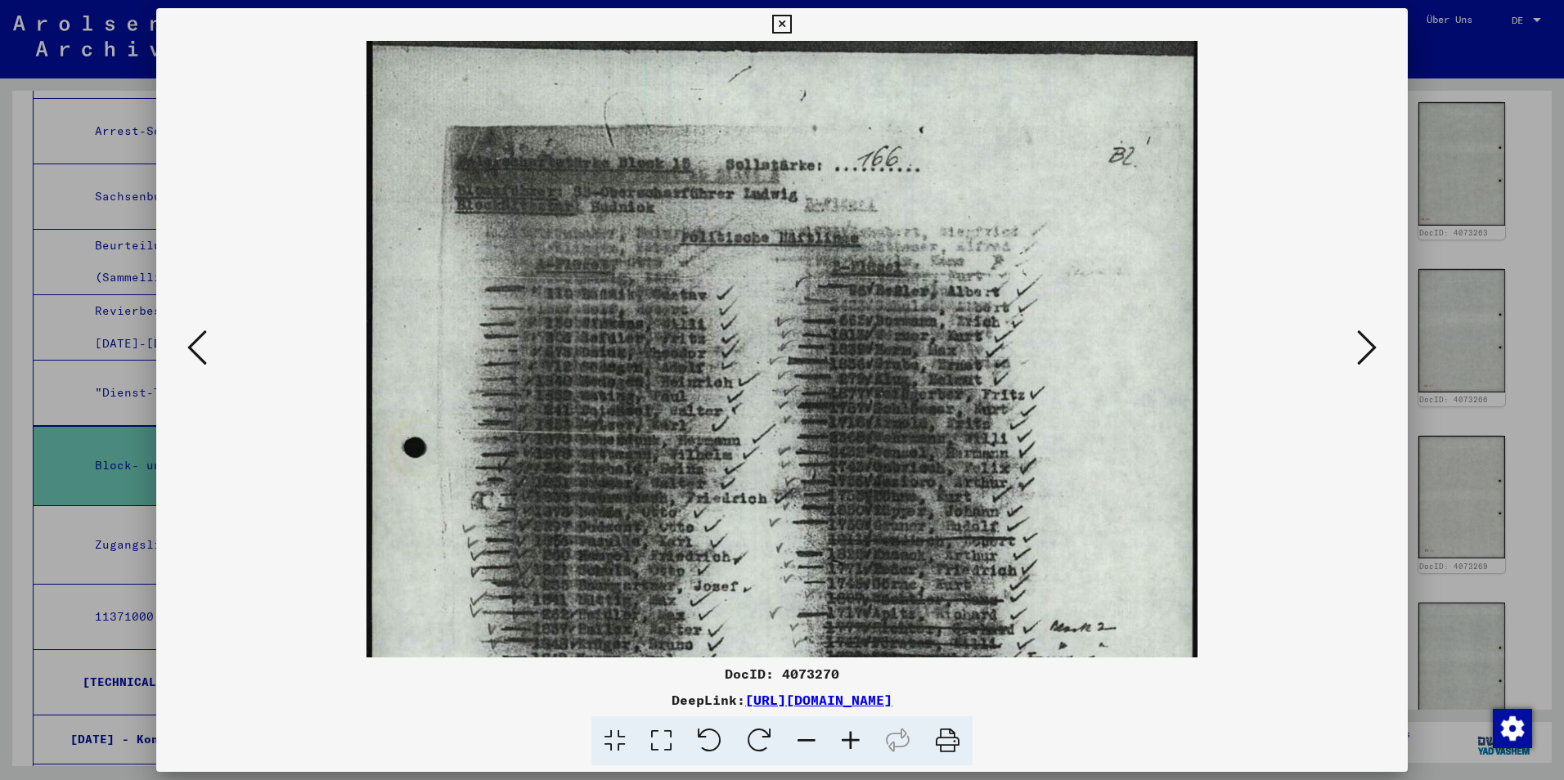
click at [850, 738] on icon at bounding box center [851, 741] width 44 height 50
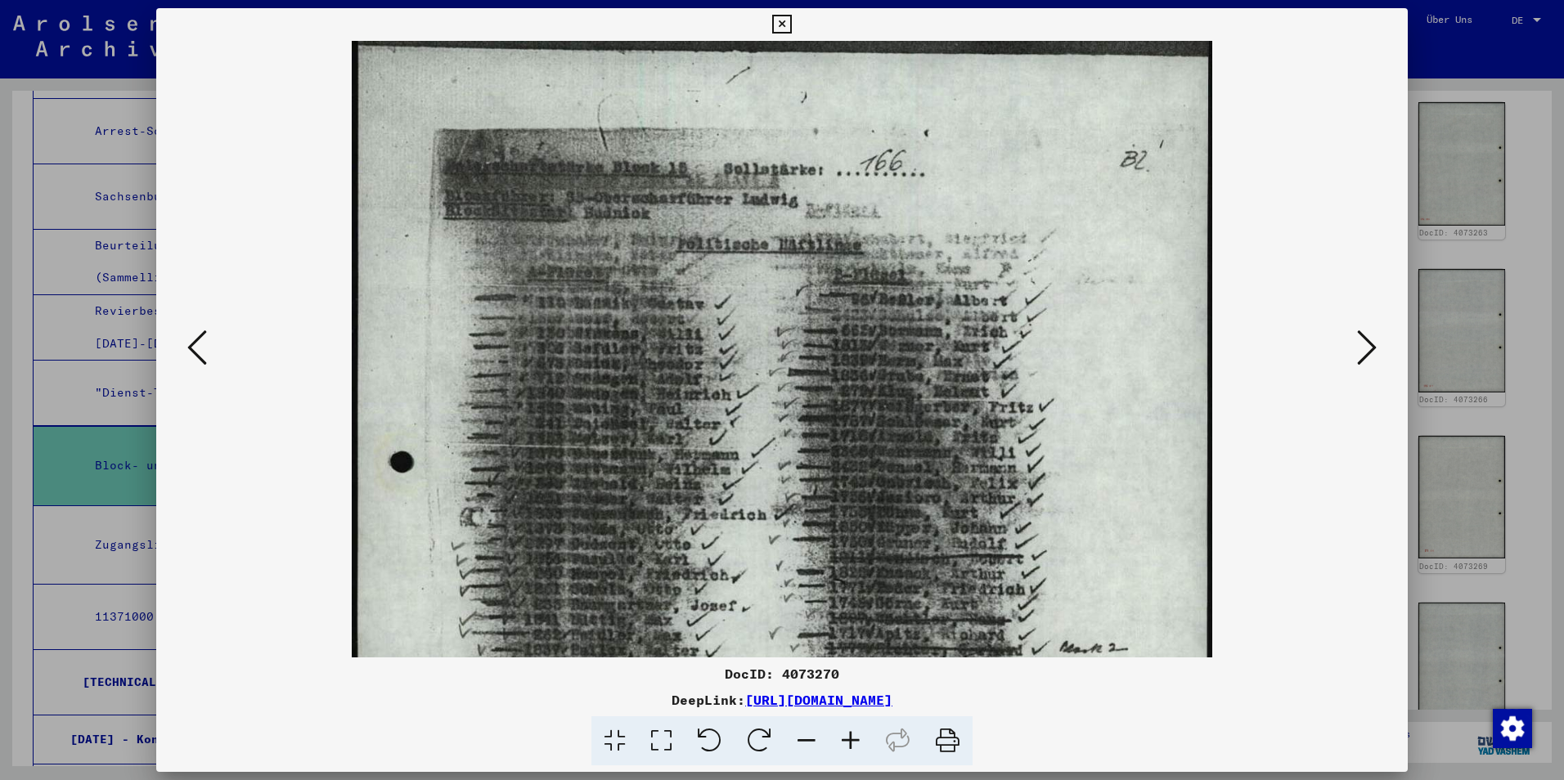
click at [850, 738] on icon at bounding box center [851, 741] width 44 height 50
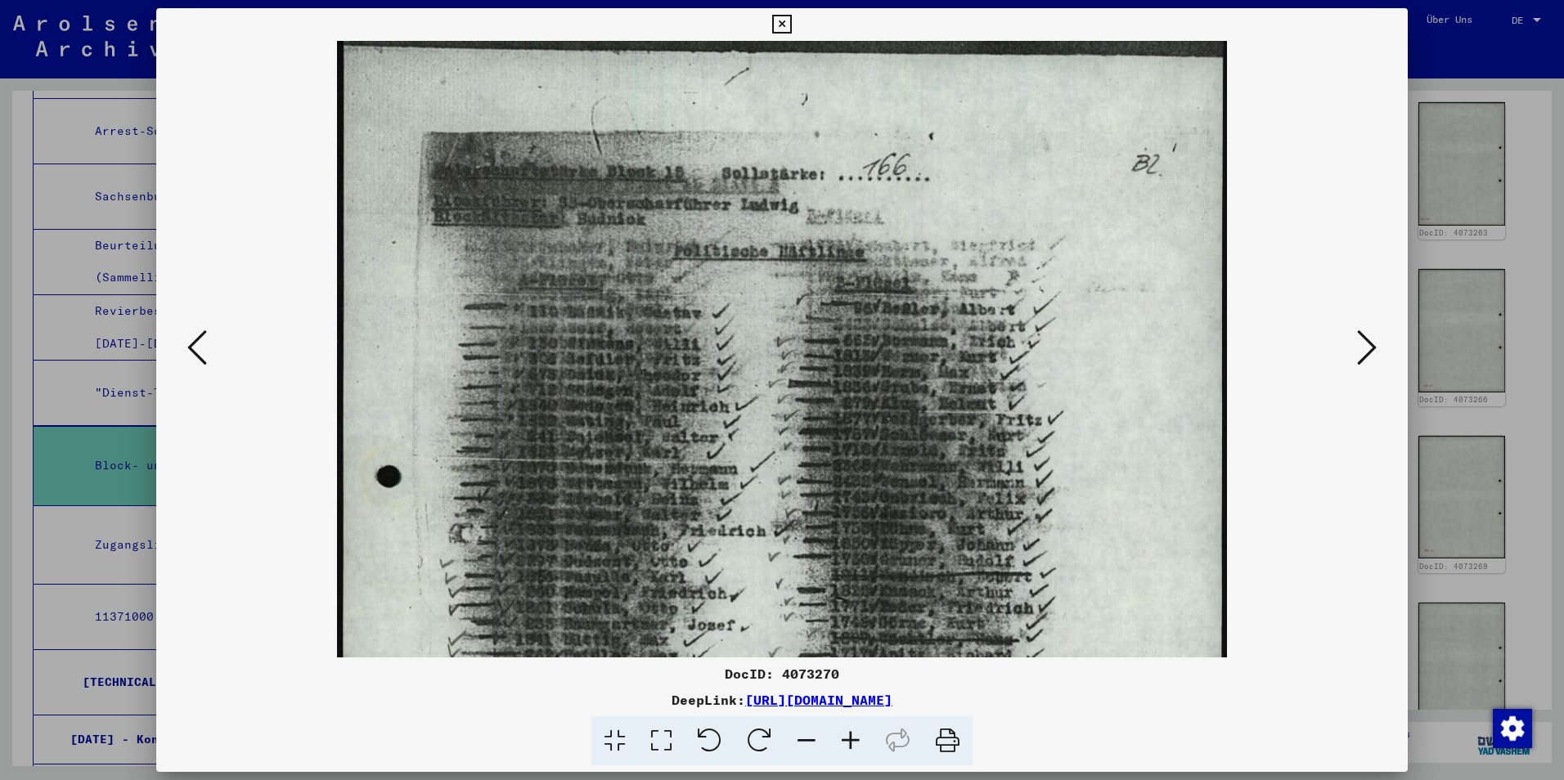
click at [850, 738] on icon at bounding box center [851, 741] width 44 height 50
click at [781, 20] on icon at bounding box center [781, 25] width 19 height 20
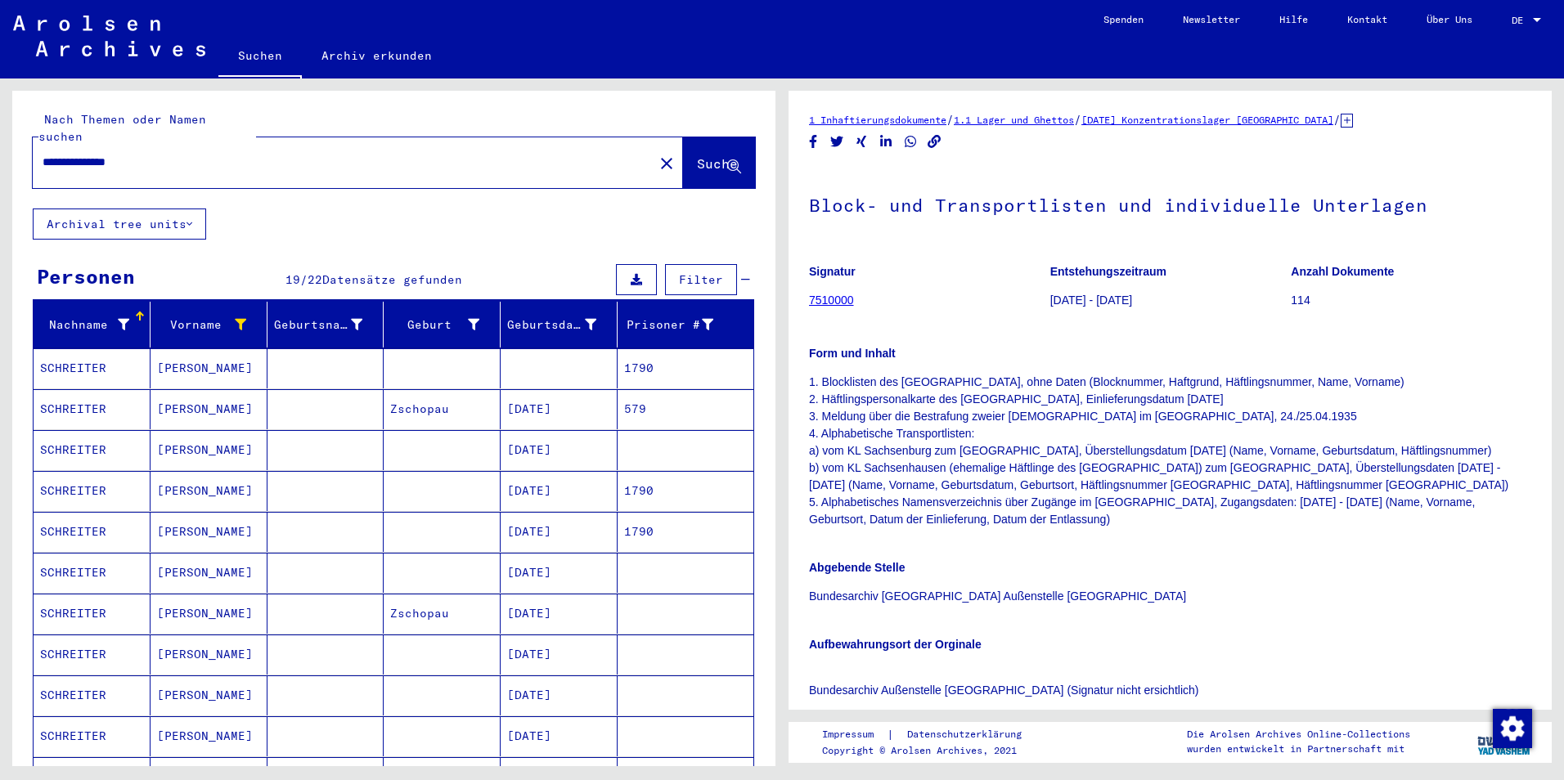
scroll to position [582, 0]
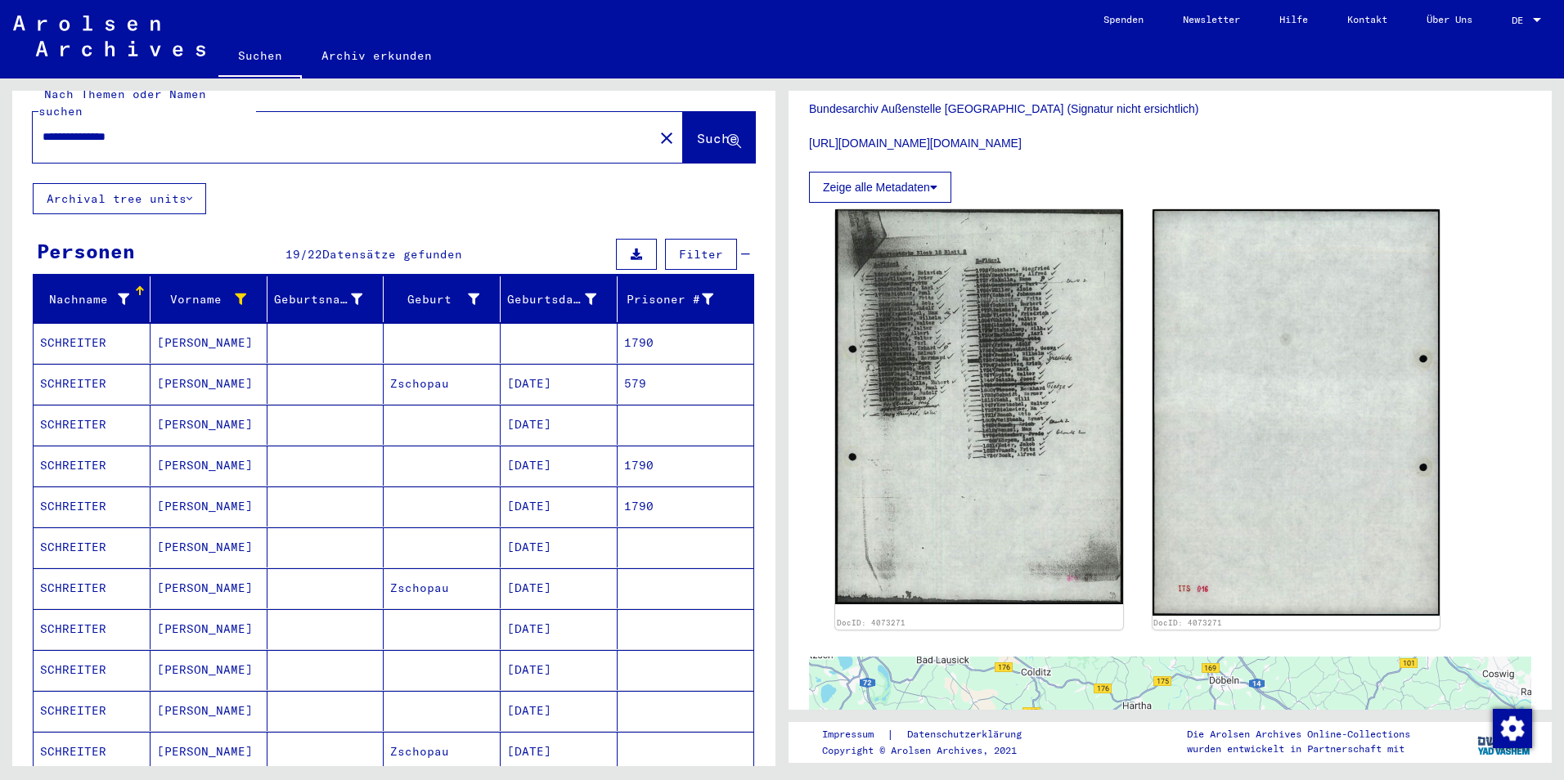
click at [88, 323] on mat-cell "SCHREITER" at bounding box center [92, 343] width 117 height 40
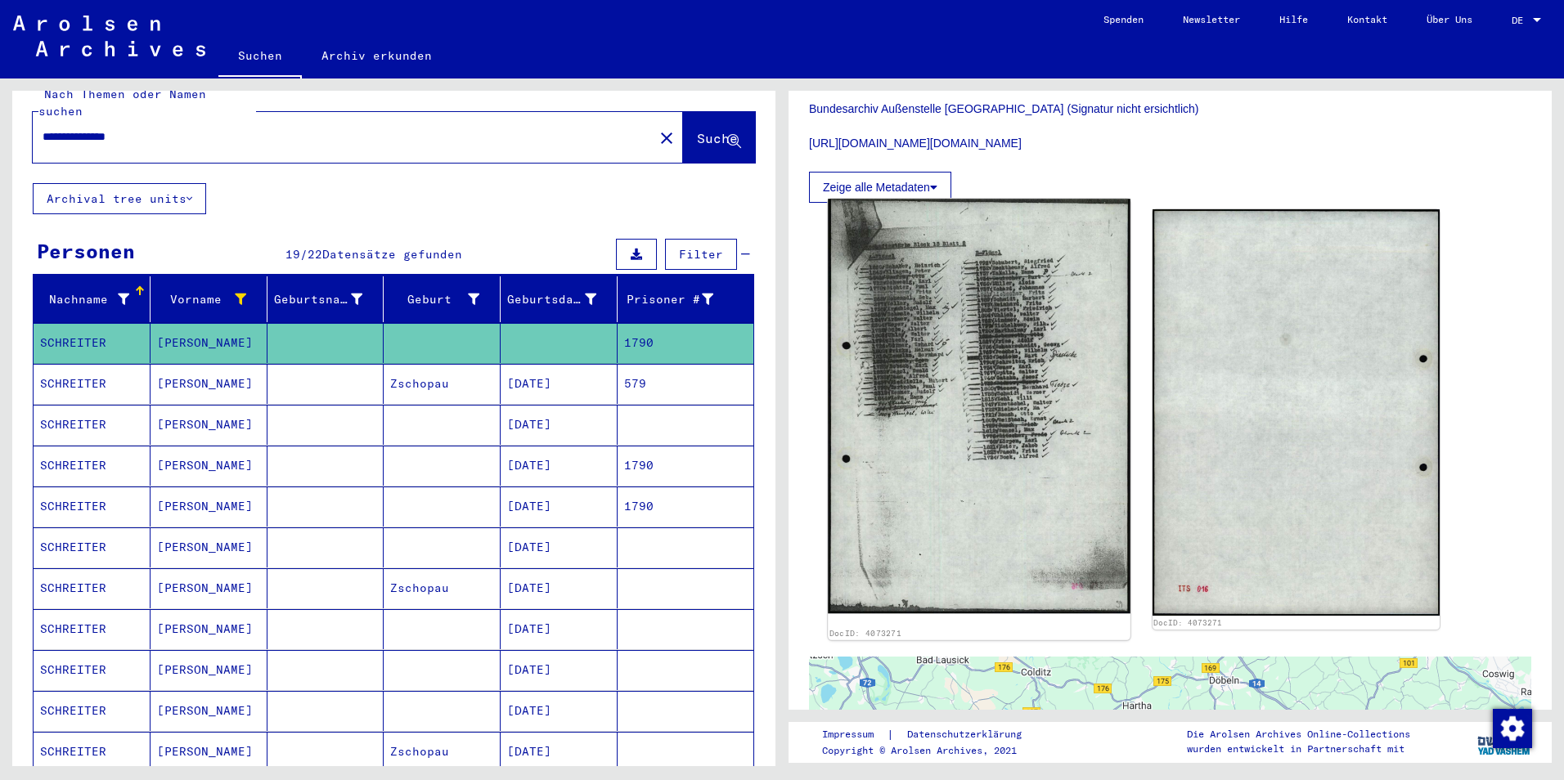
click at [968, 330] on img at bounding box center [979, 406] width 302 height 415
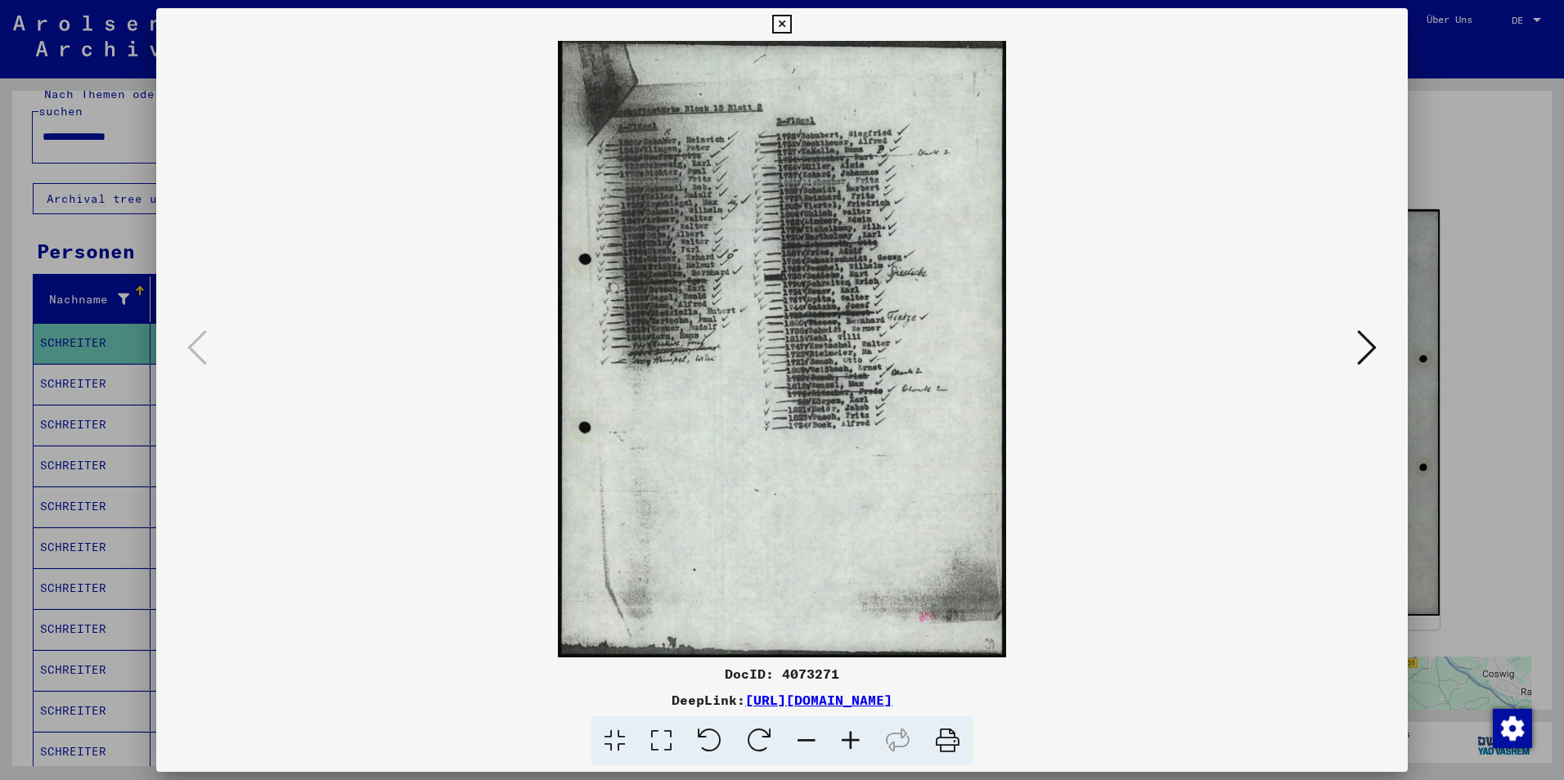
drag, startPoint x: 846, startPoint y: 672, endPoint x: 784, endPoint y: 669, distance: 62.2
click at [784, 669] on div "DocID: 4073271" at bounding box center [781, 674] width 1251 height 20
copy div "4073271"
click at [920, 483] on img at bounding box center [782, 349] width 1140 height 617
click at [786, 23] on icon at bounding box center [781, 25] width 19 height 20
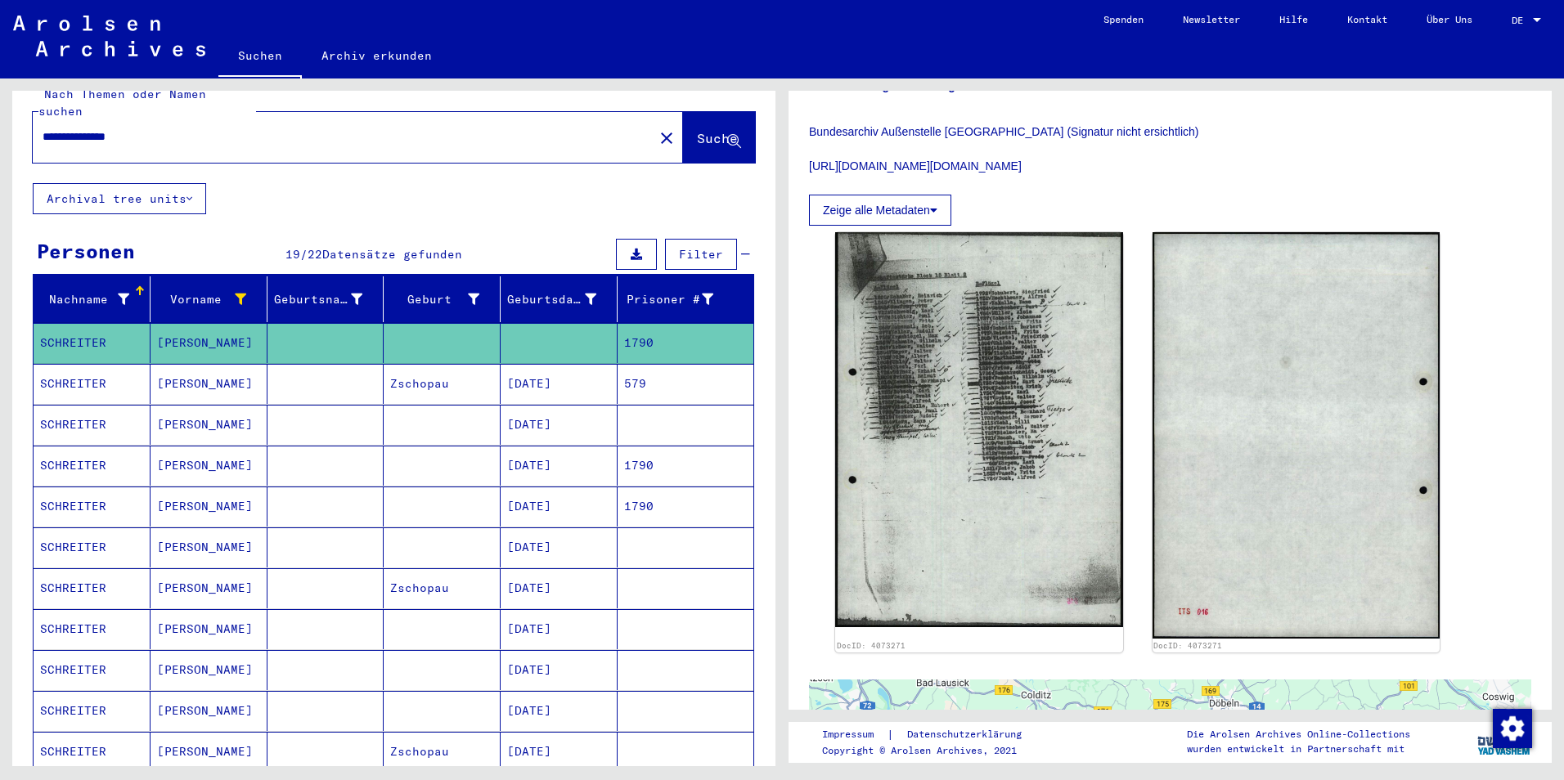
scroll to position [573, 0]
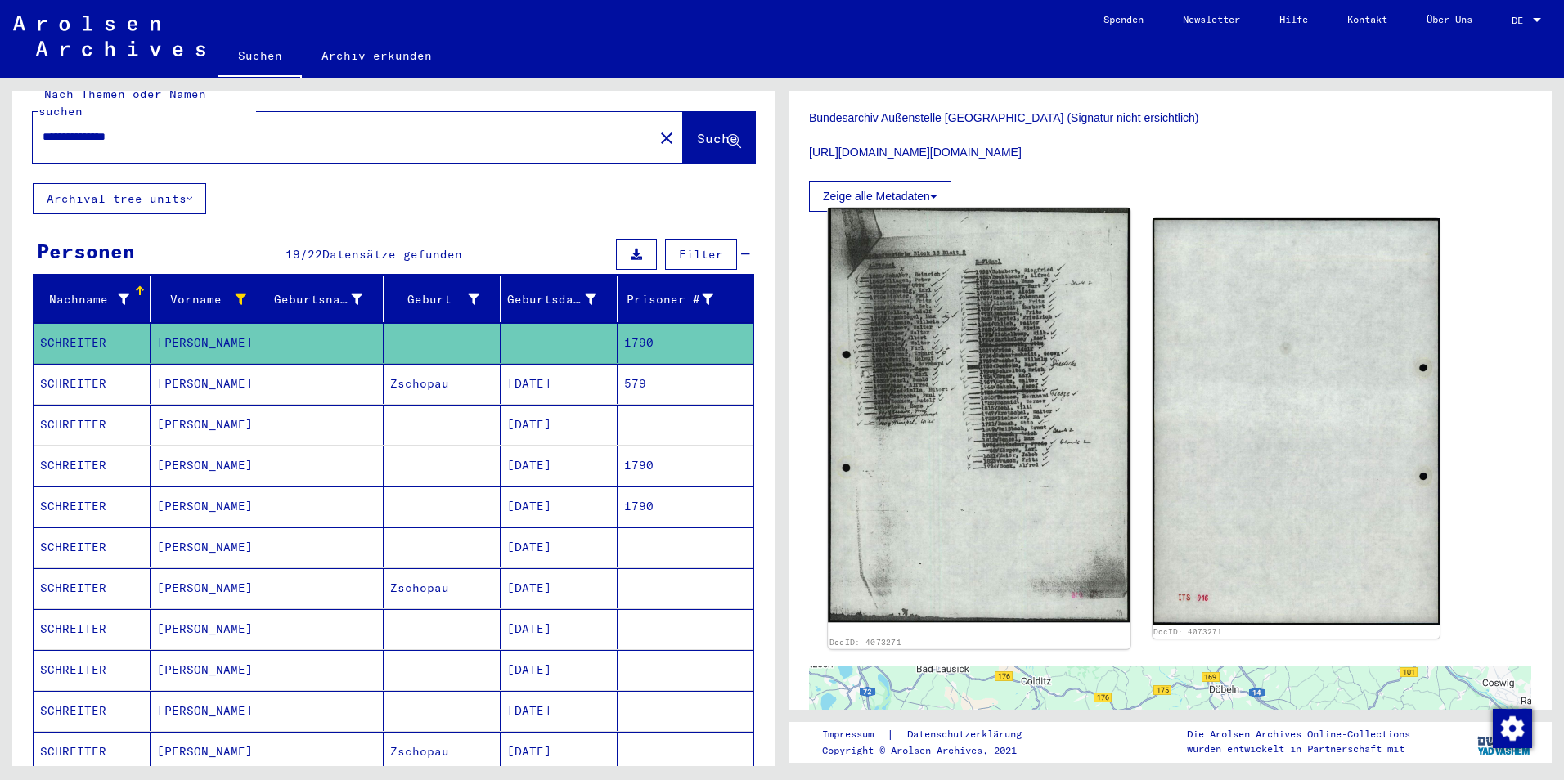
click at [1040, 456] on img at bounding box center [979, 415] width 302 height 415
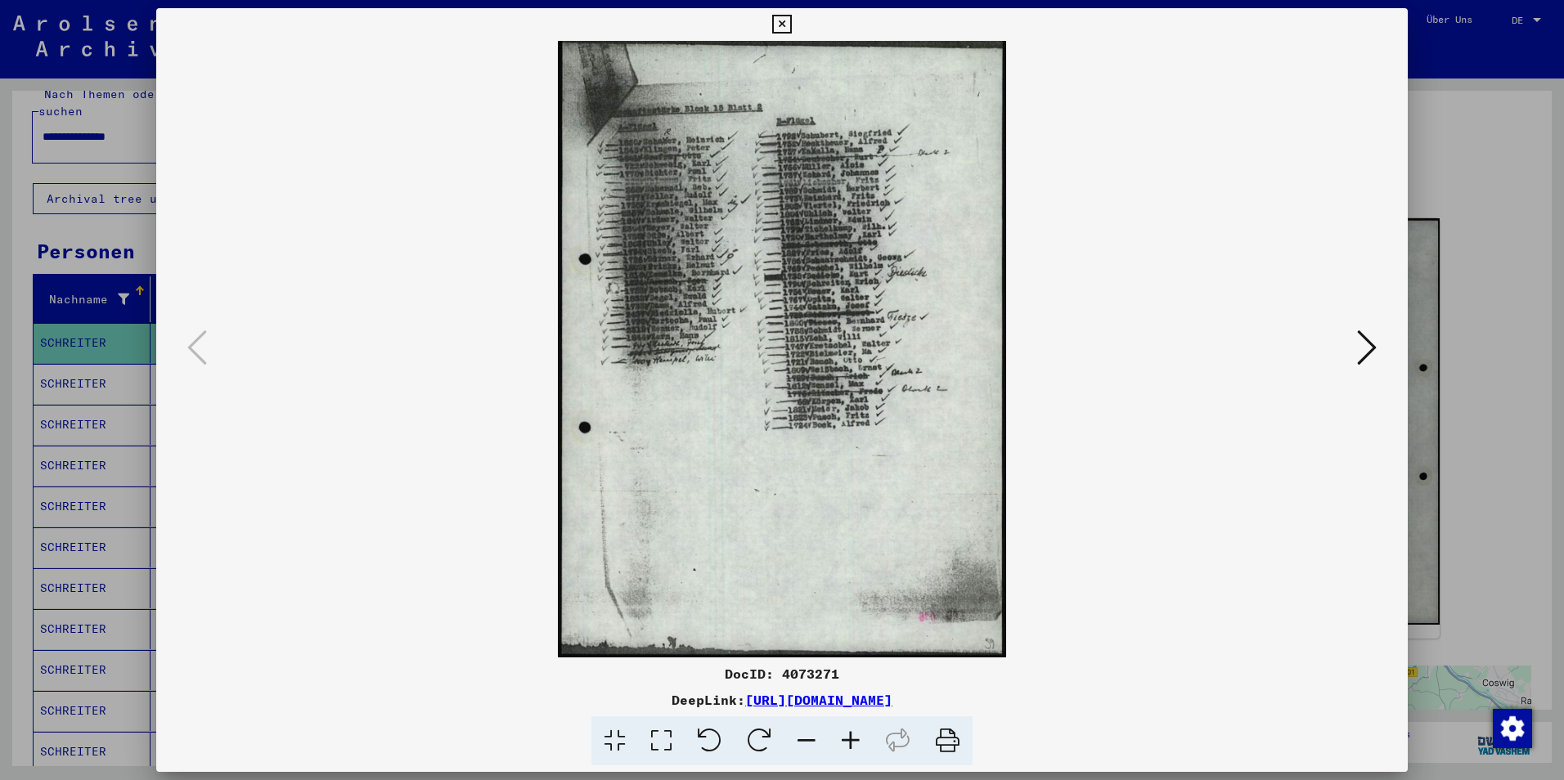
drag, startPoint x: 845, startPoint y: 674, endPoint x: 783, endPoint y: 679, distance: 62.4
click at [783, 679] on div "DocID: 4073271" at bounding box center [781, 674] width 1251 height 20
copy div "4073271"
click at [775, 22] on icon at bounding box center [781, 25] width 19 height 20
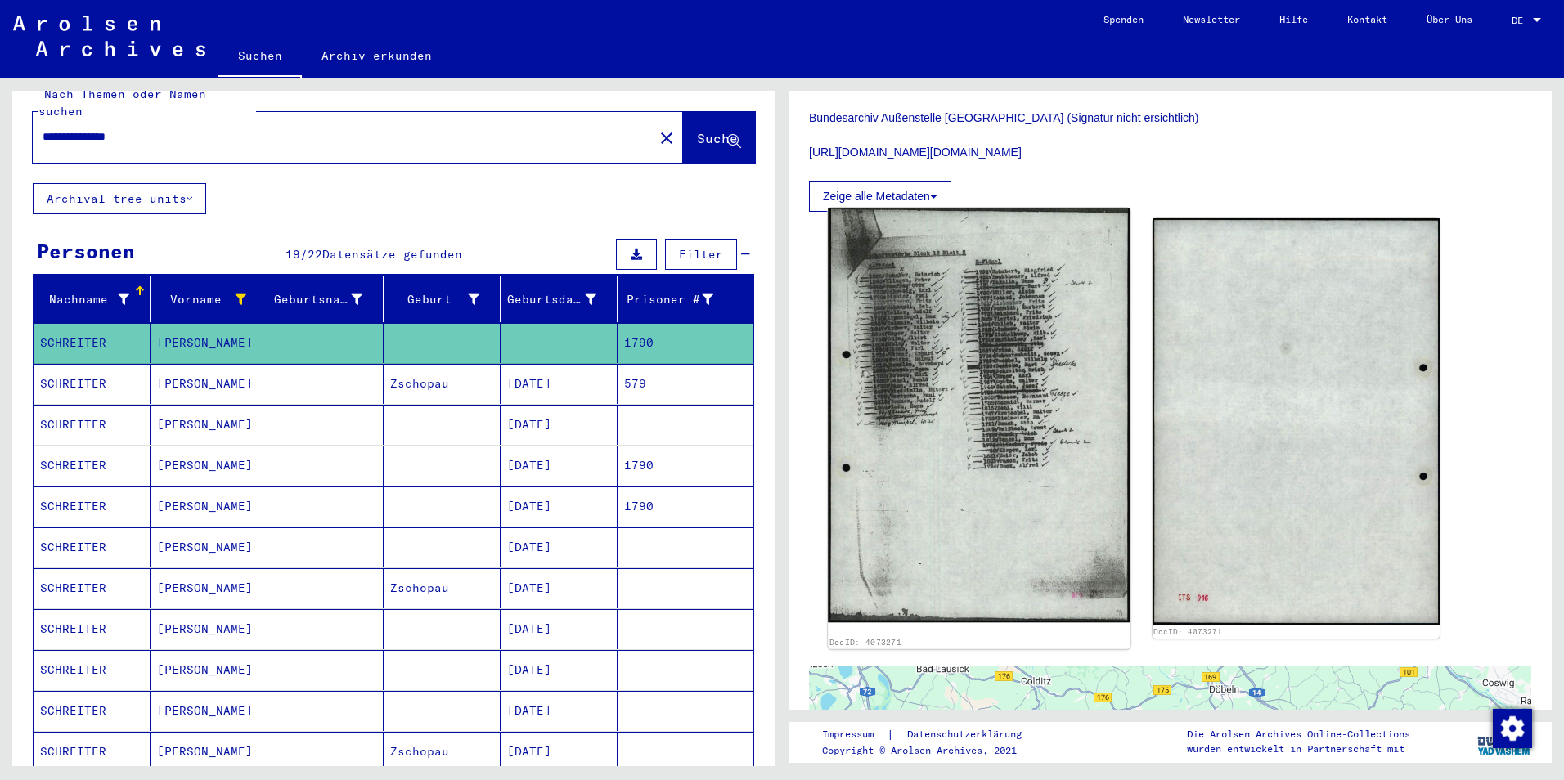
click at [1028, 387] on img at bounding box center [979, 415] width 302 height 415
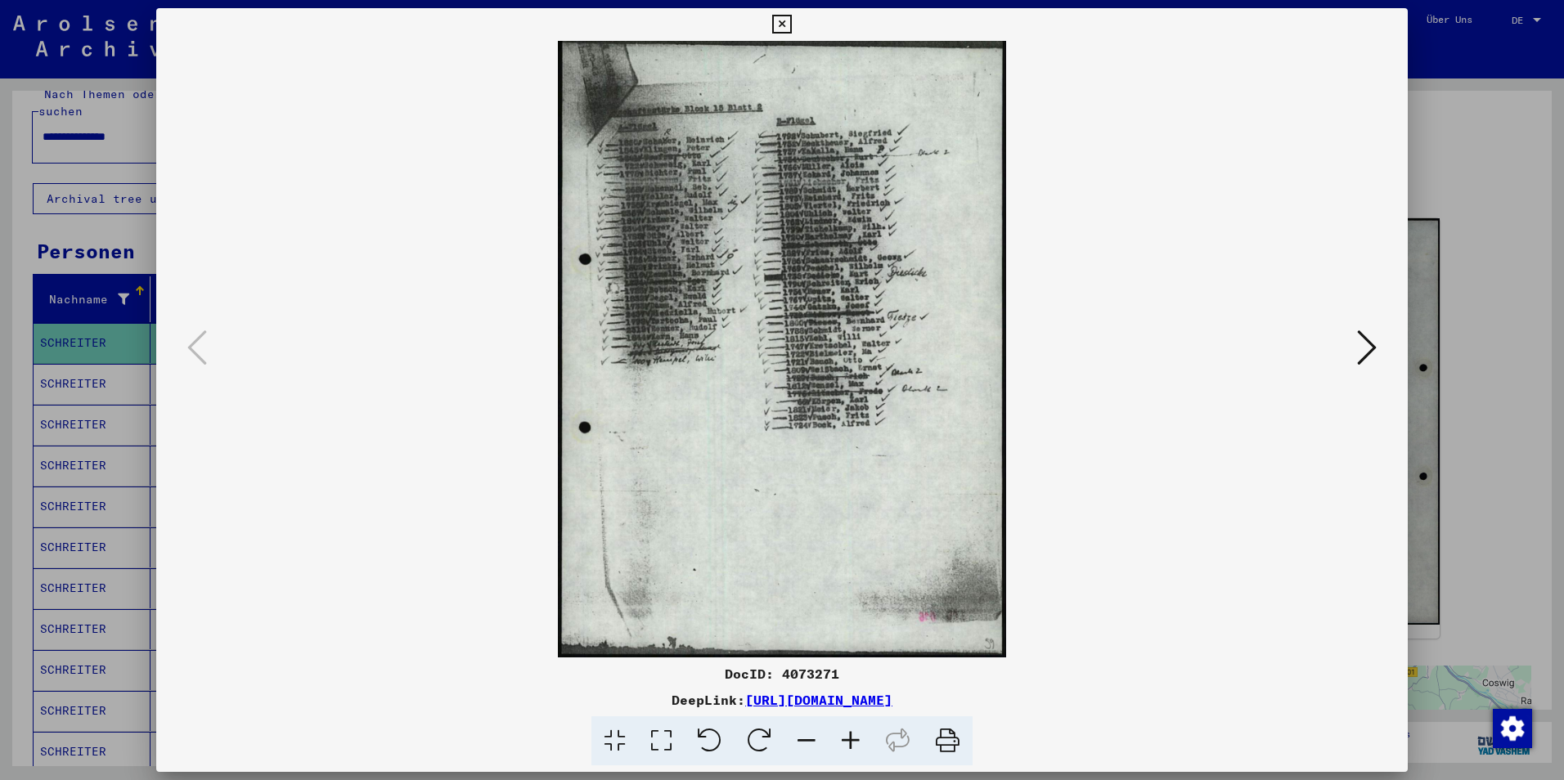
click at [781, 20] on icon at bounding box center [781, 25] width 19 height 20
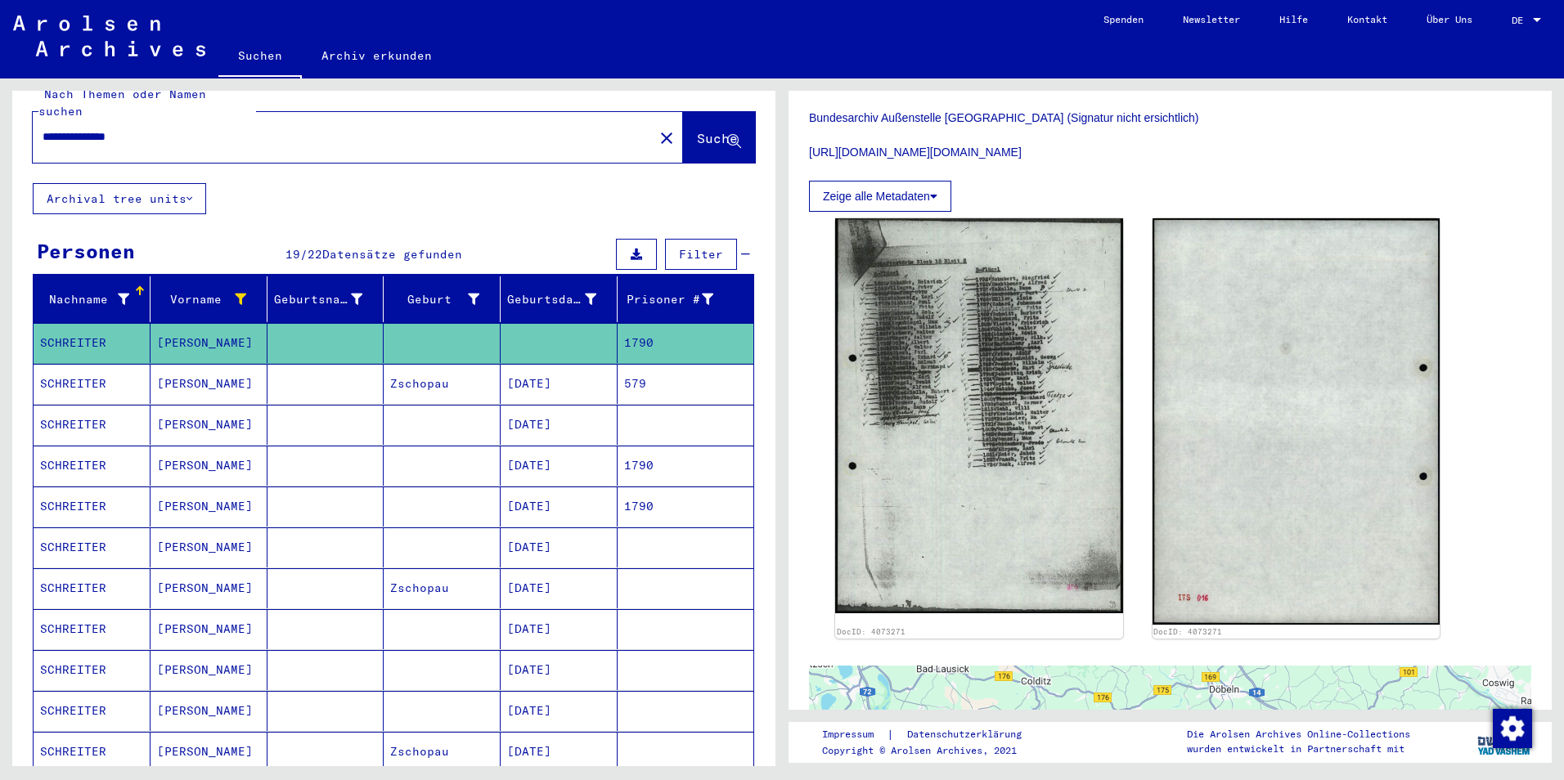
click at [92, 366] on mat-cell "SCHREITER" at bounding box center [92, 384] width 117 height 40
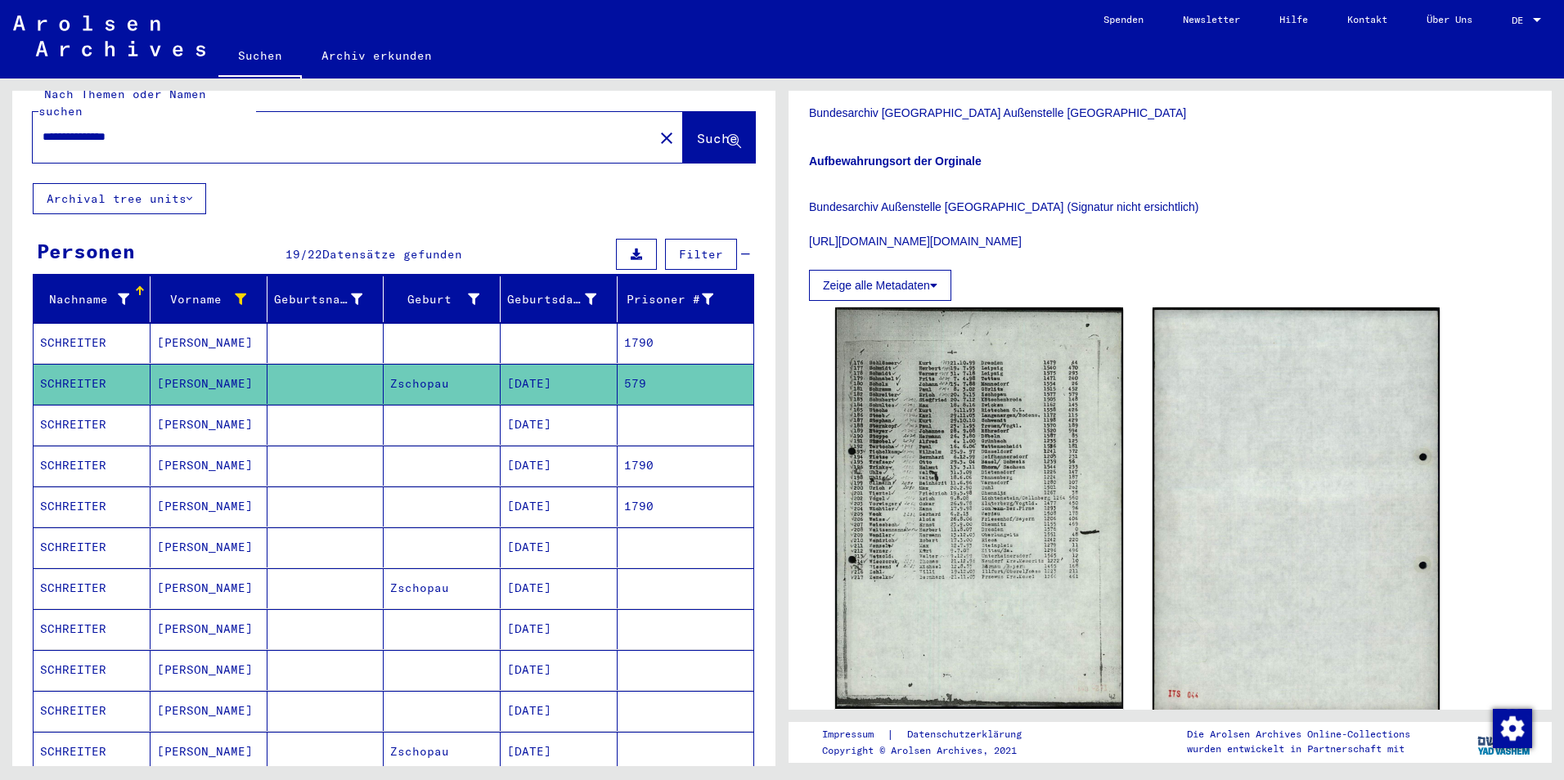
scroll to position [495, 0]
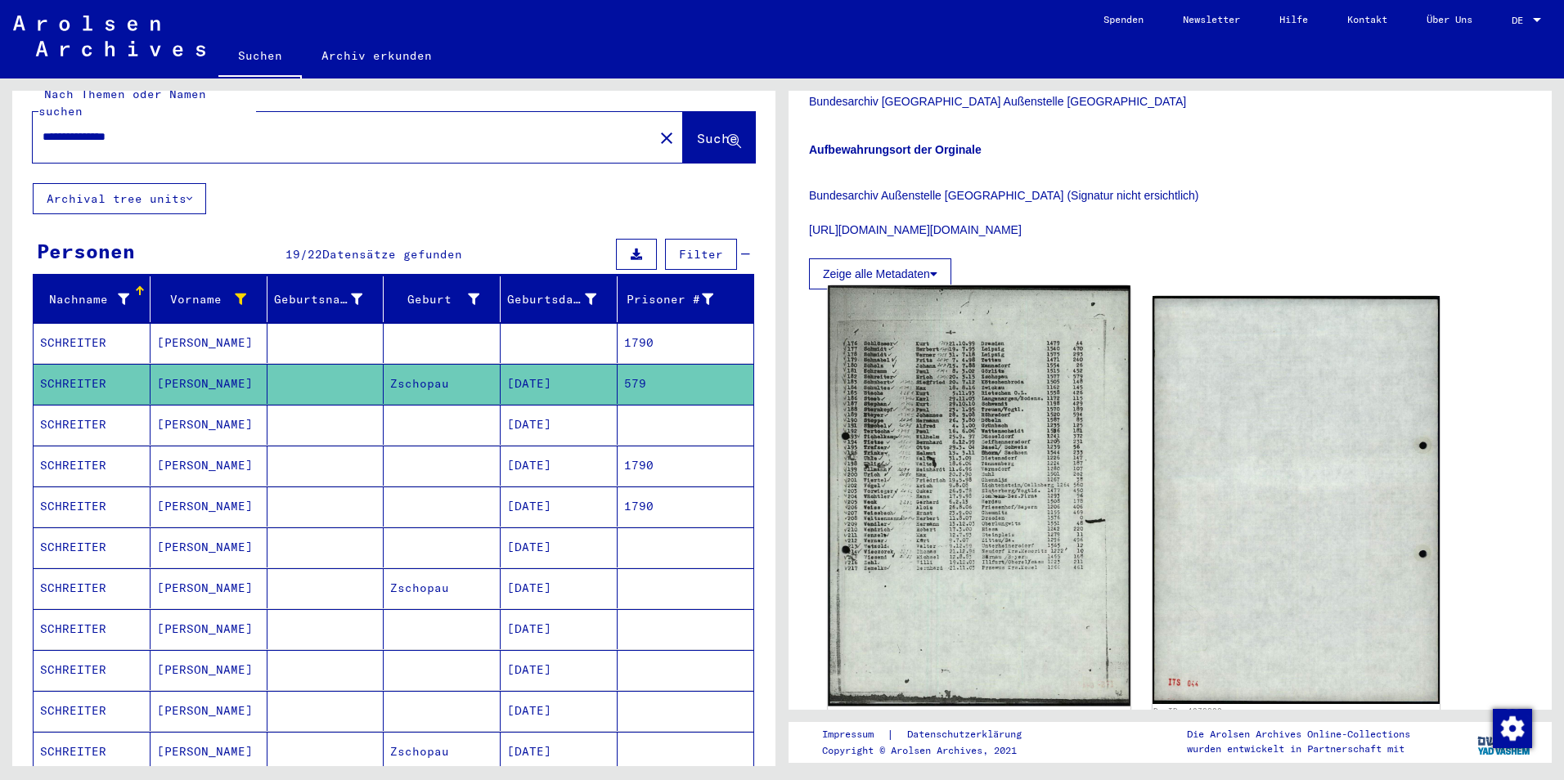
click at [1008, 451] on img at bounding box center [979, 495] width 302 height 421
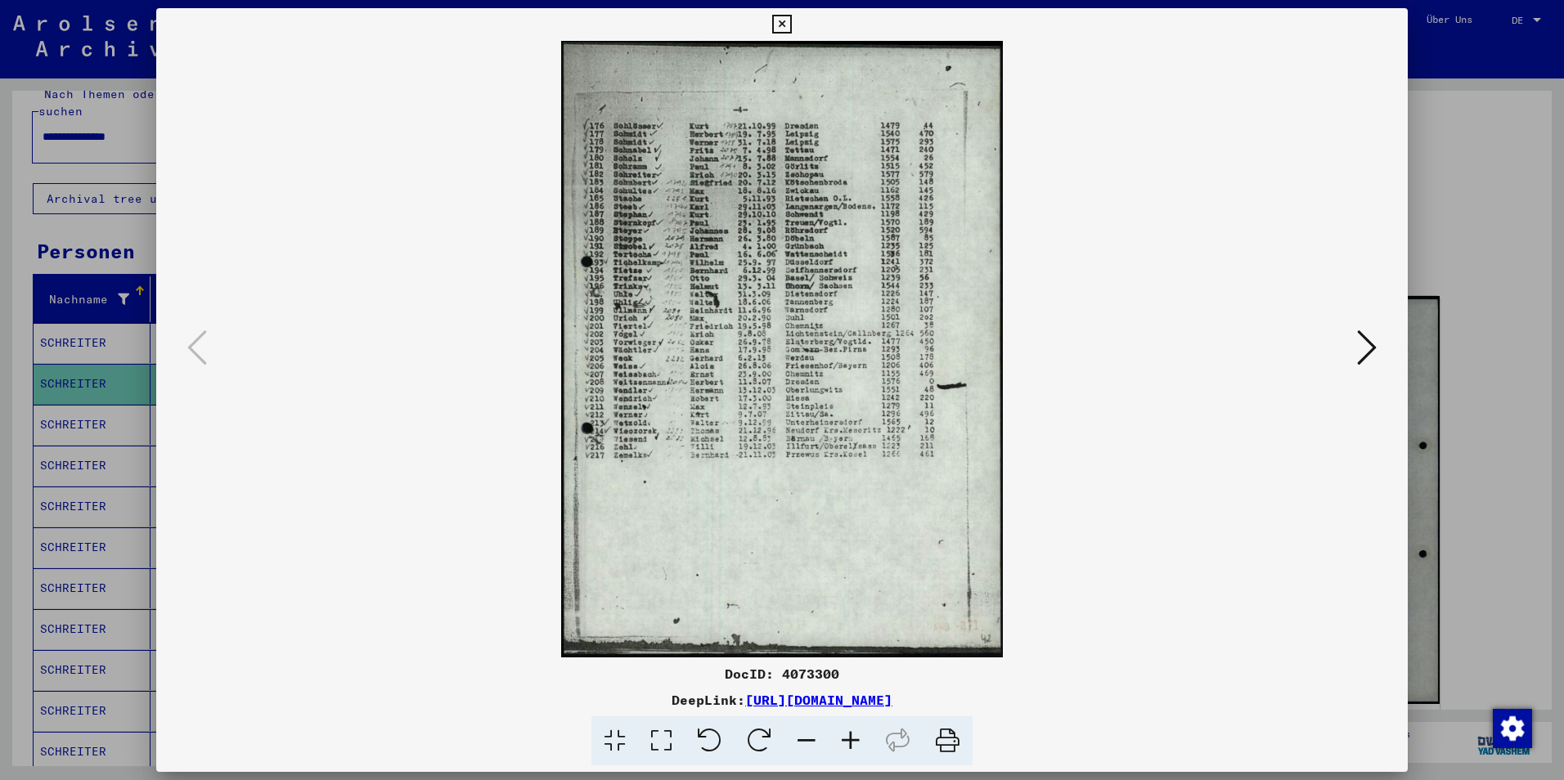
click at [855, 739] on icon at bounding box center [851, 741] width 44 height 50
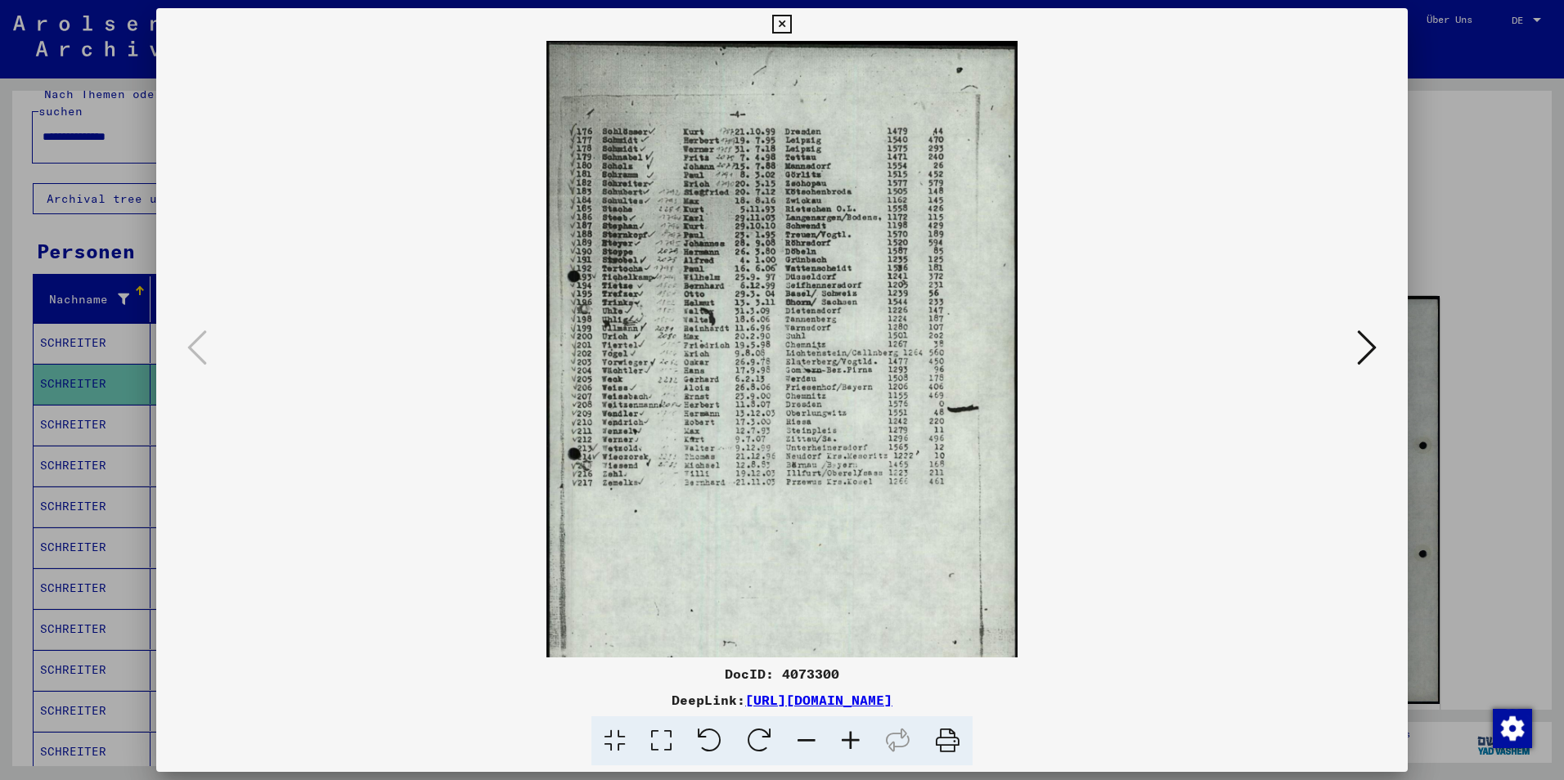
click at [855, 739] on icon at bounding box center [851, 741] width 44 height 50
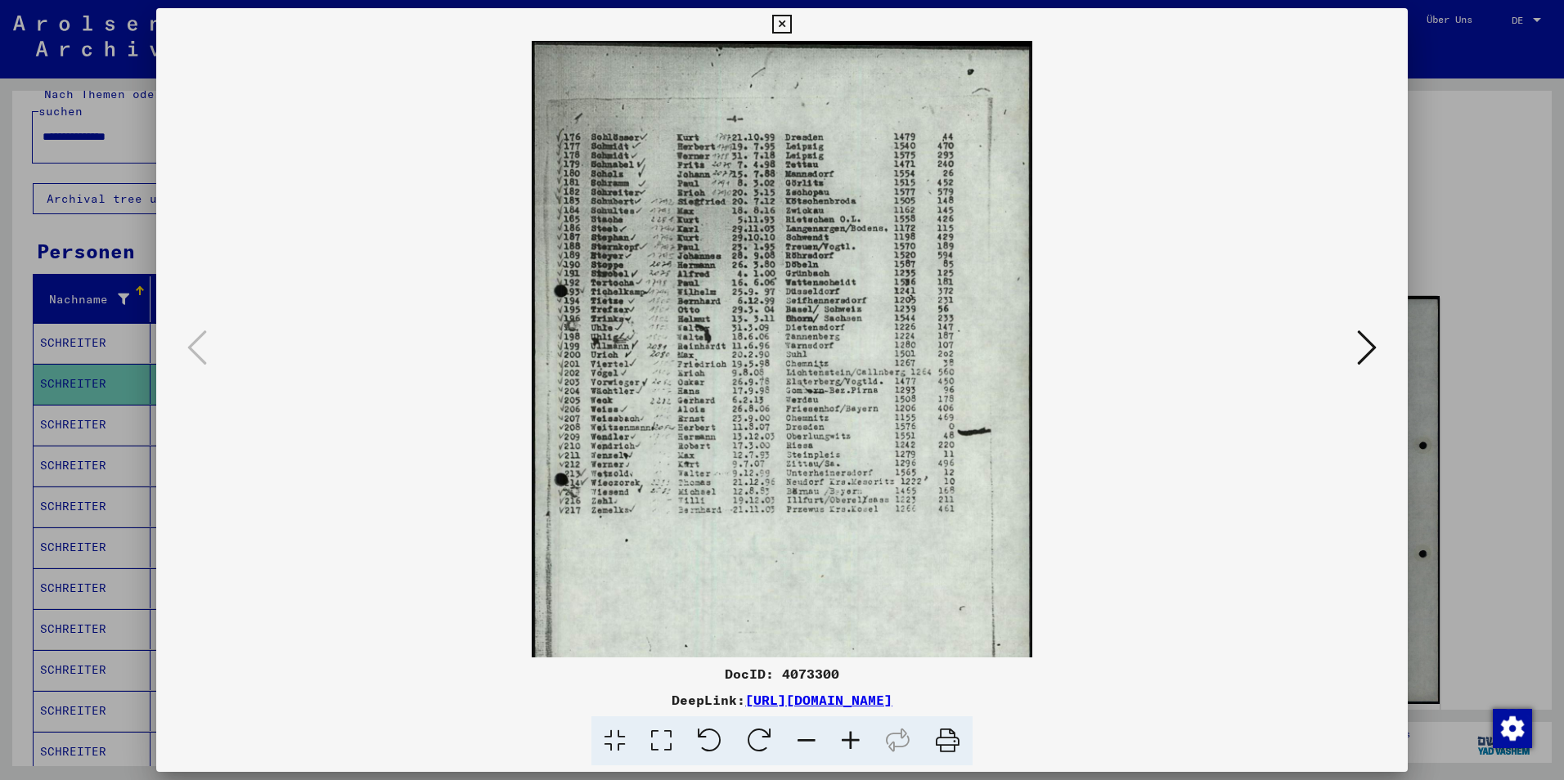
click at [855, 739] on icon at bounding box center [851, 741] width 44 height 50
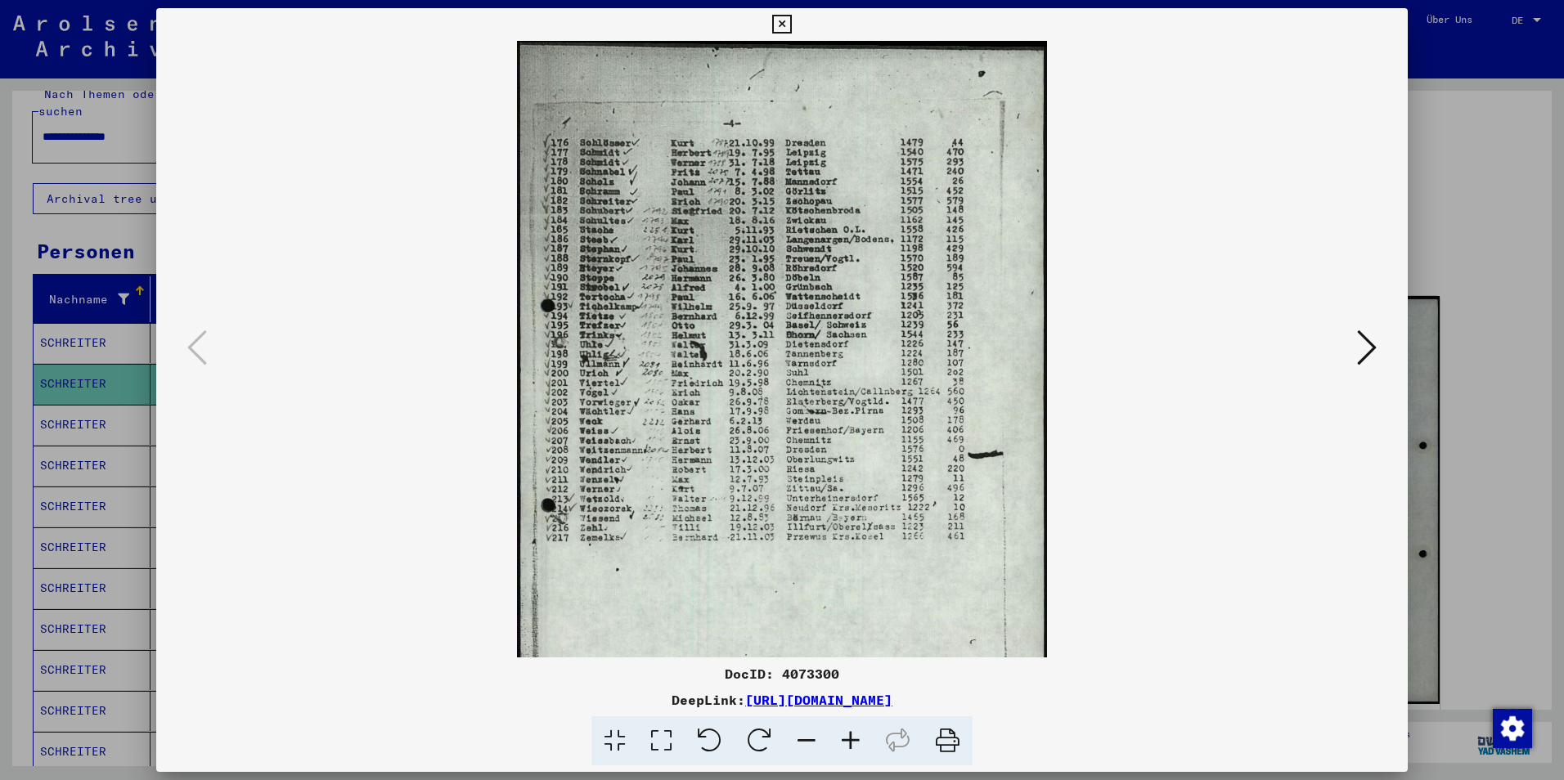
click at [855, 739] on icon at bounding box center [851, 741] width 44 height 50
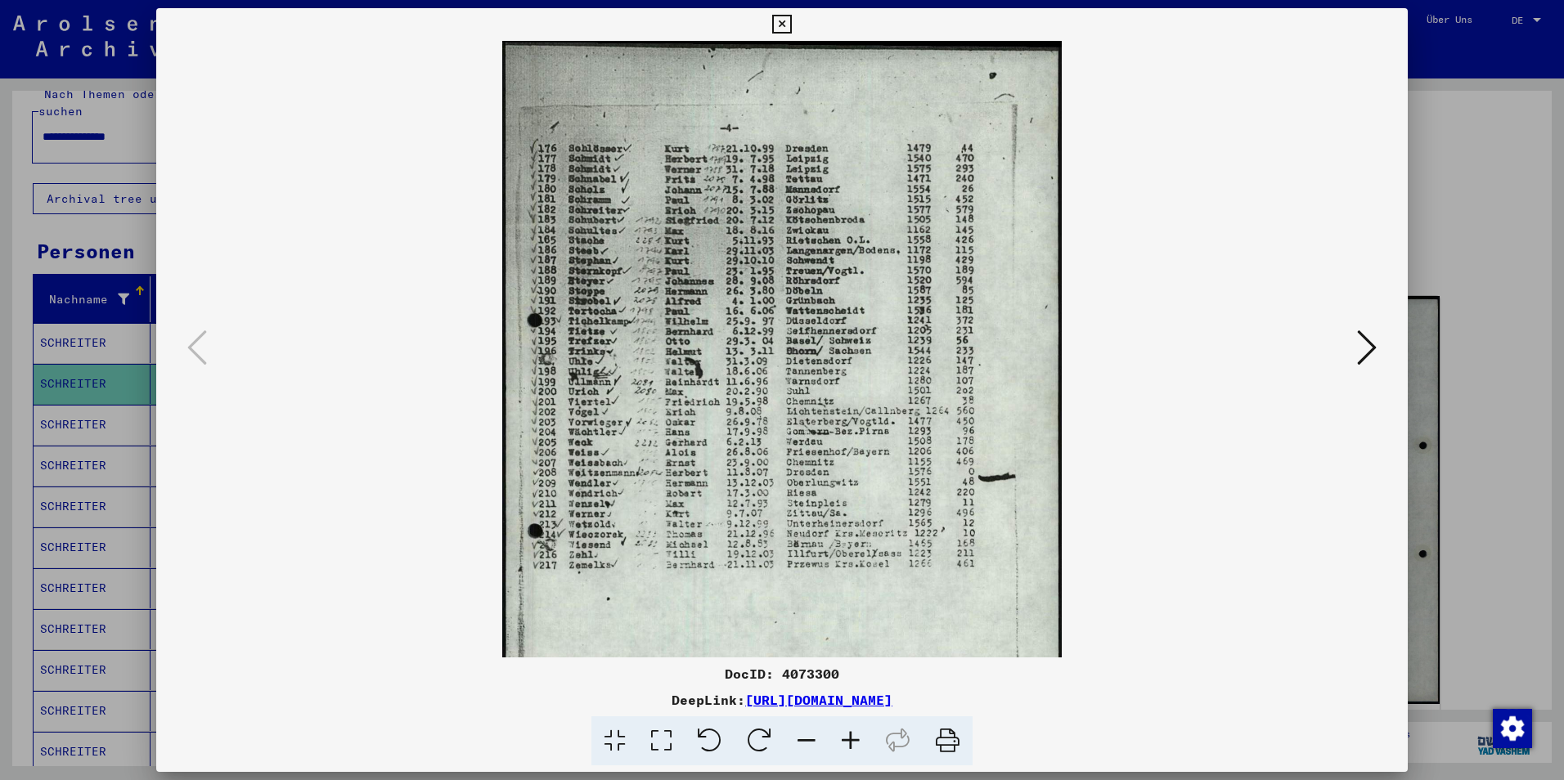
click at [855, 739] on icon at bounding box center [851, 741] width 44 height 50
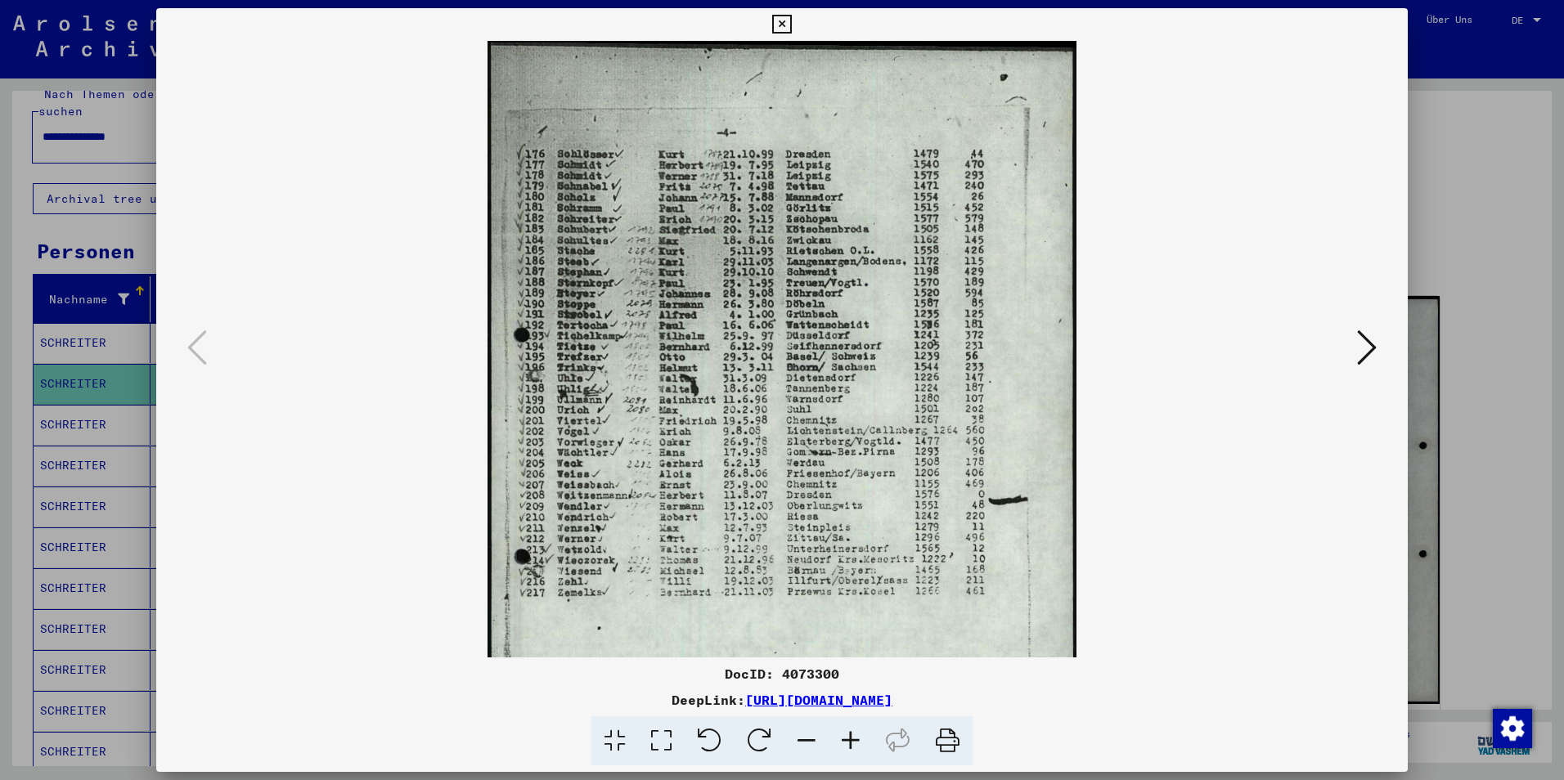
click at [855, 739] on icon at bounding box center [851, 741] width 44 height 50
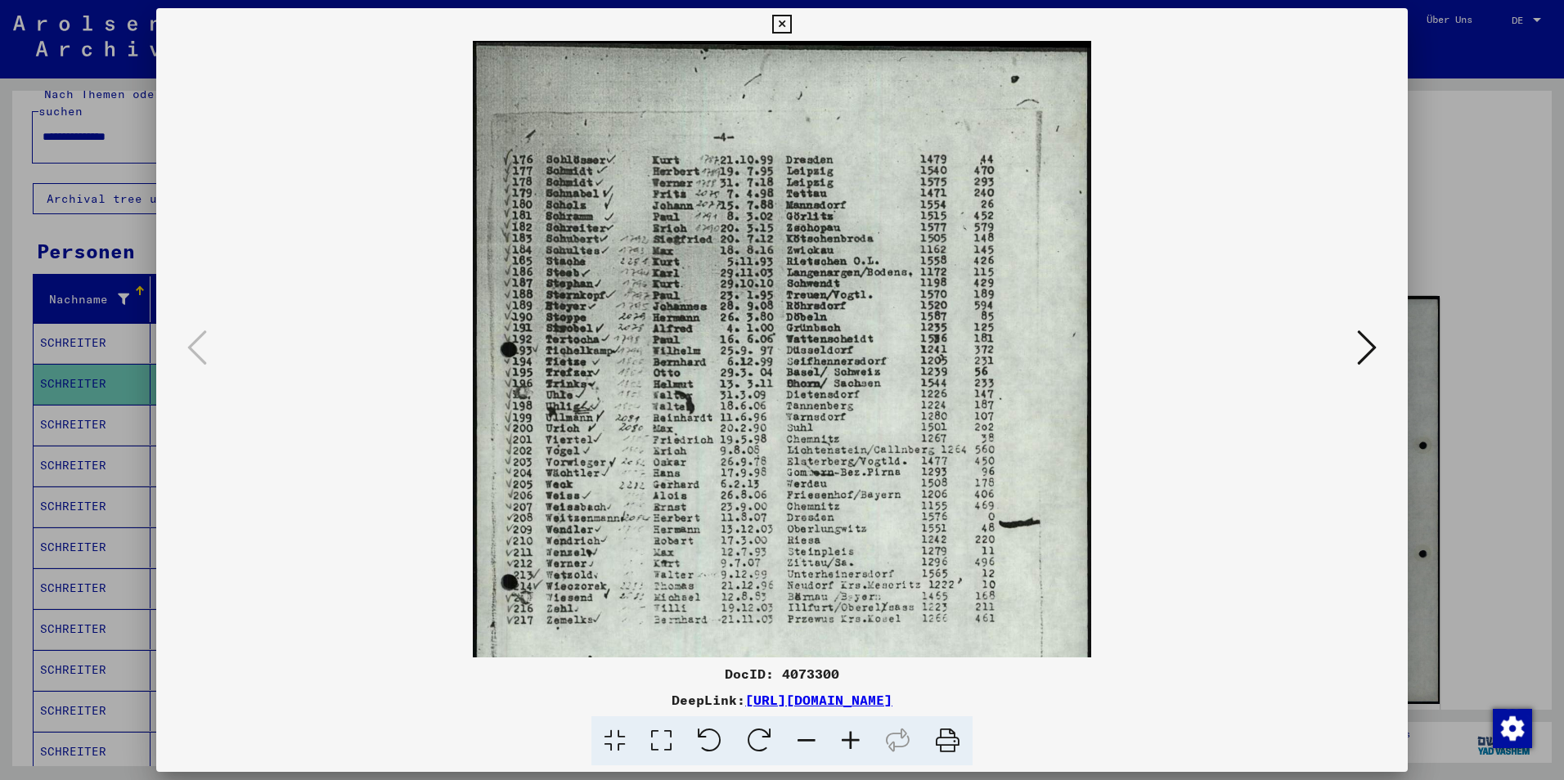
click at [855, 739] on icon at bounding box center [851, 741] width 44 height 50
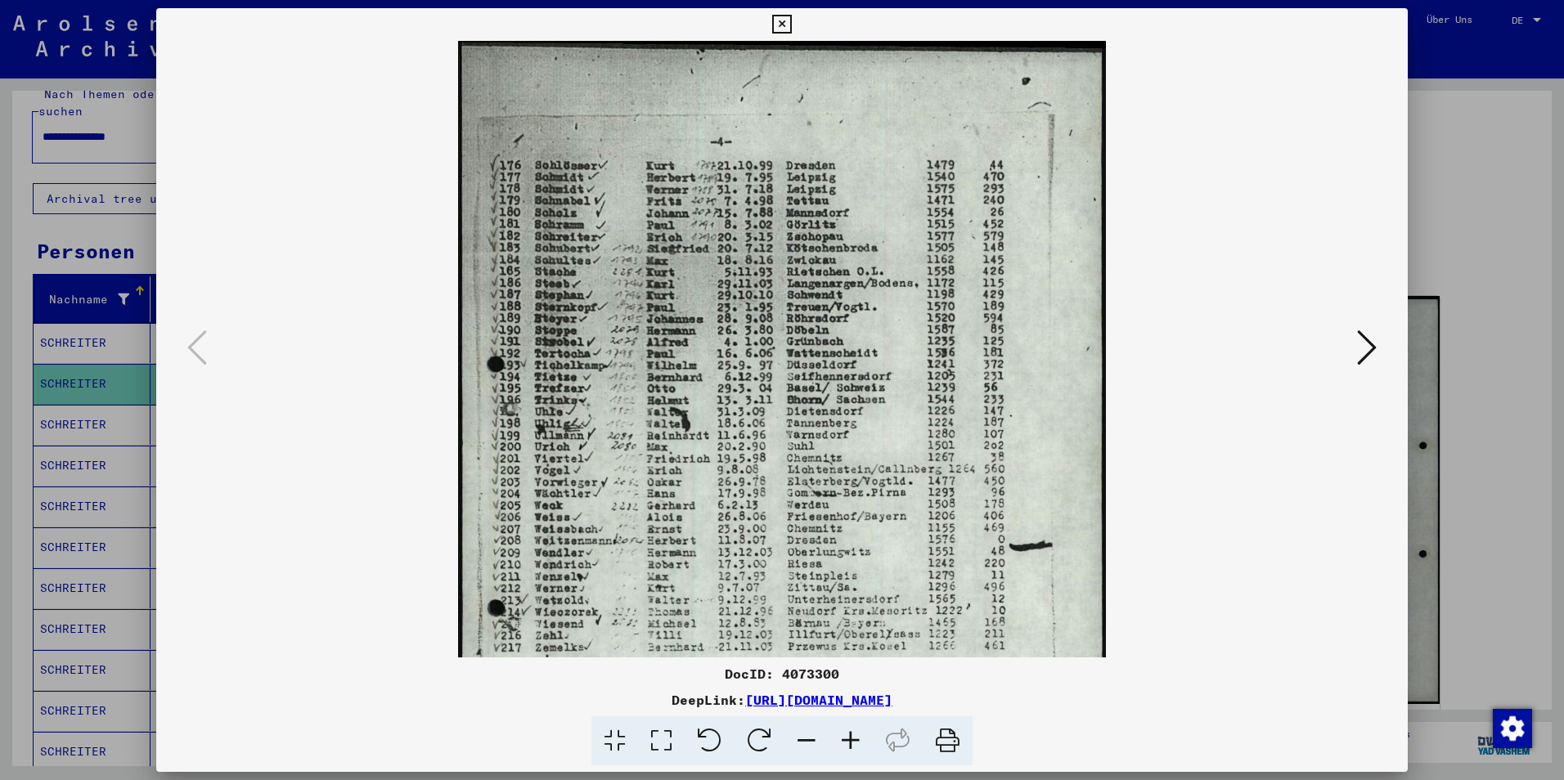
click at [855, 739] on icon at bounding box center [851, 741] width 44 height 50
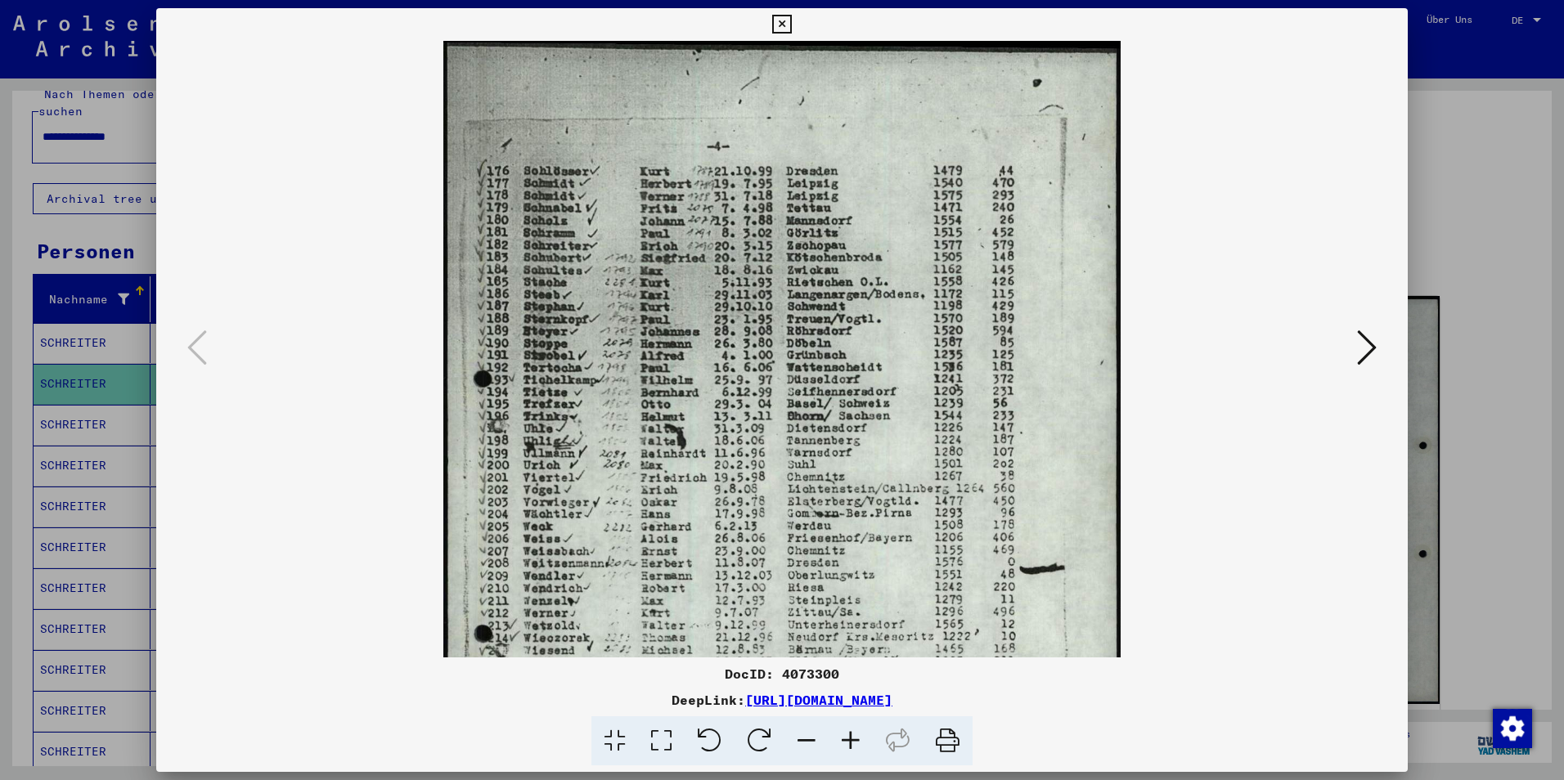
click at [855, 739] on icon at bounding box center [851, 741] width 44 height 50
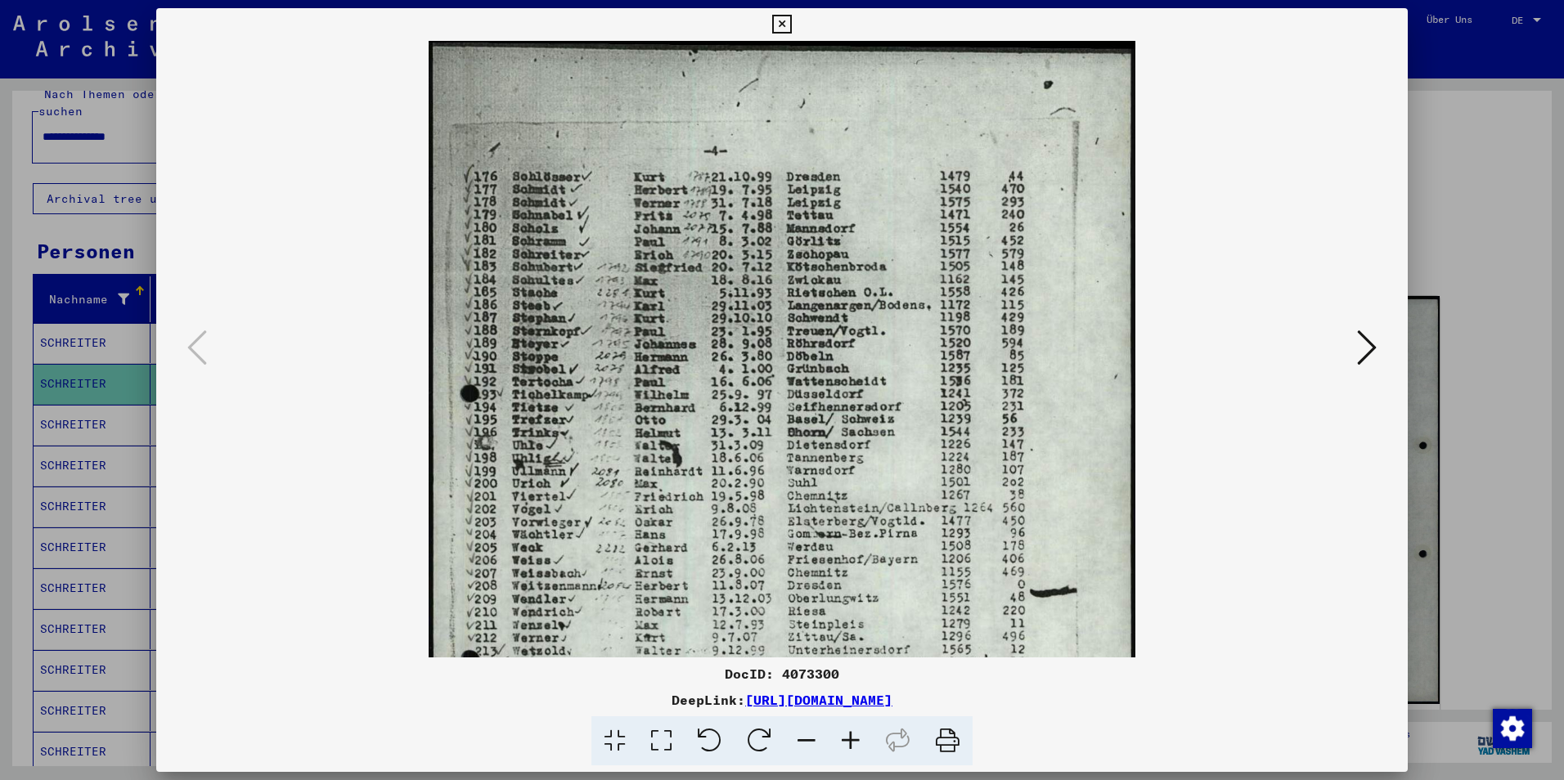
click at [855, 739] on icon at bounding box center [851, 741] width 44 height 50
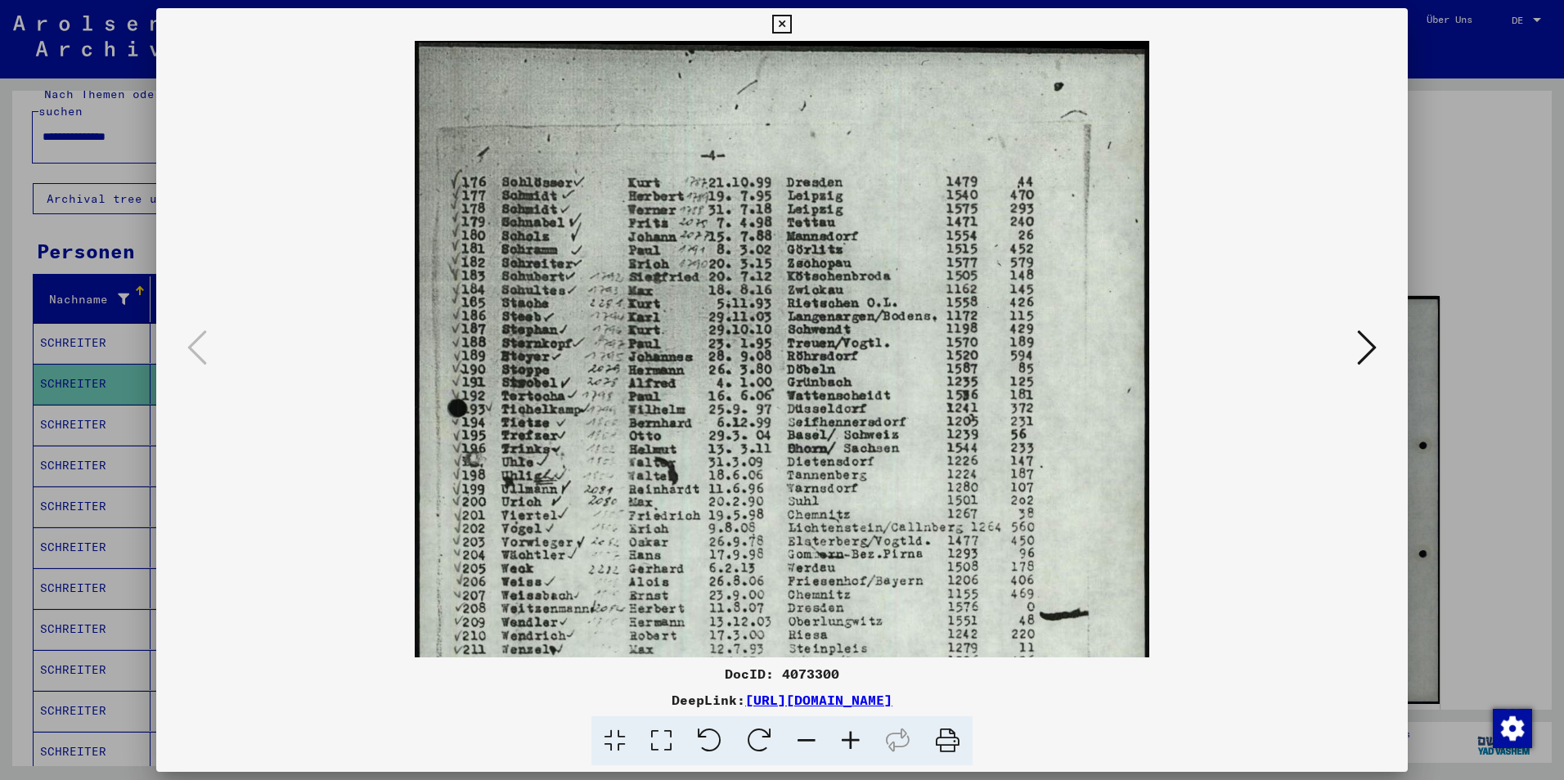
click at [855, 739] on icon at bounding box center [851, 741] width 44 height 50
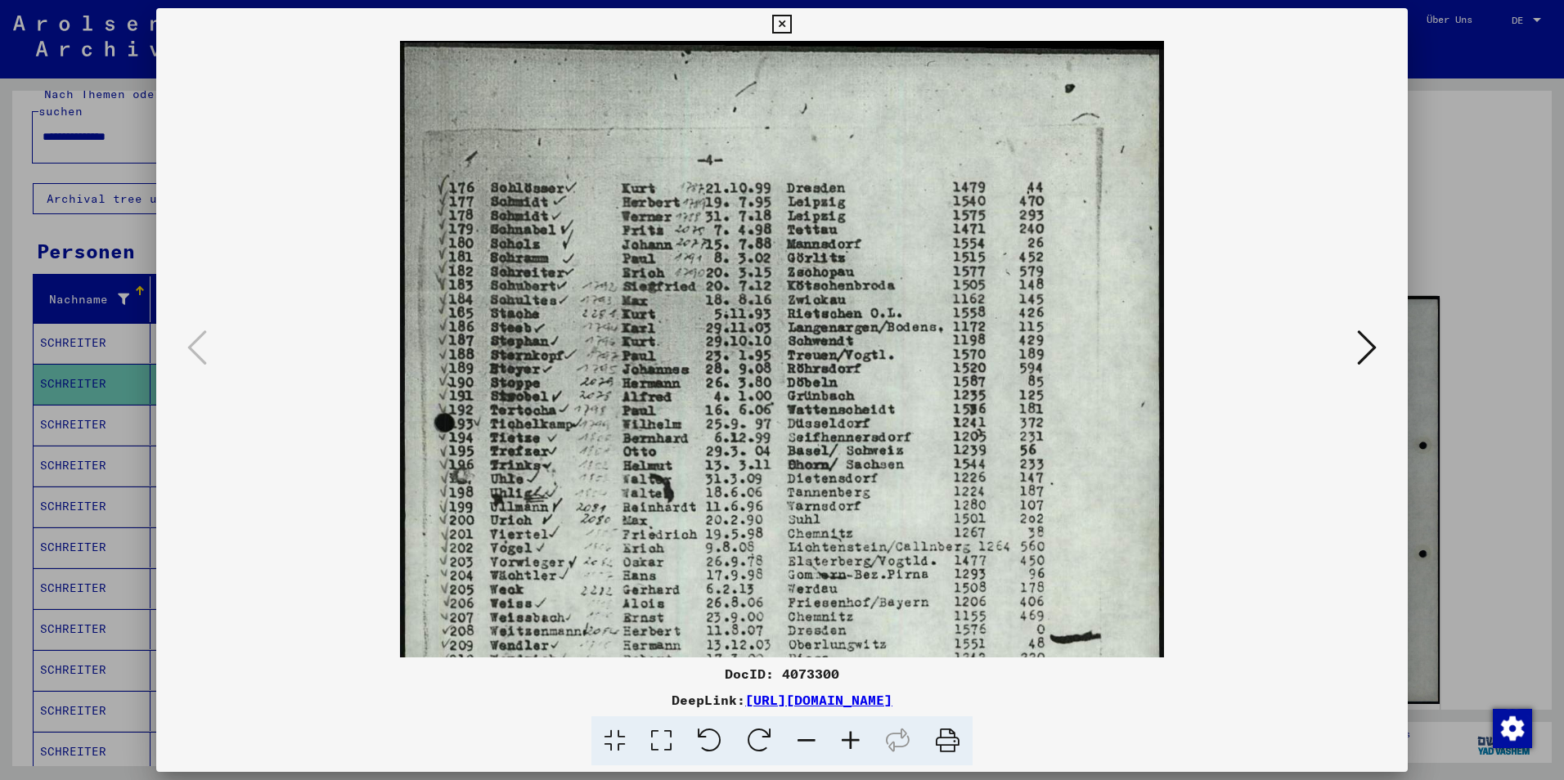
click at [855, 739] on icon at bounding box center [851, 741] width 44 height 50
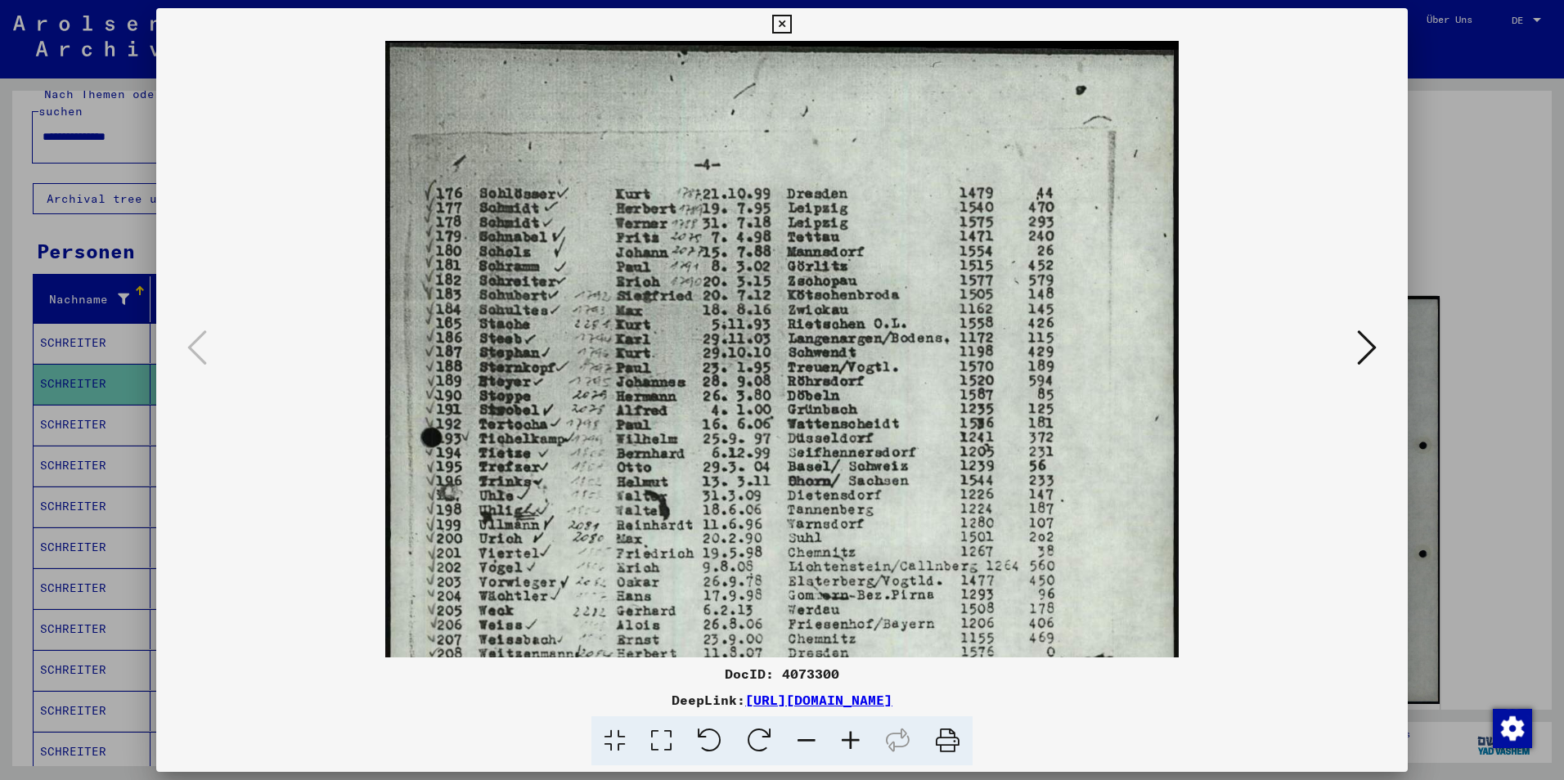
click at [855, 739] on icon at bounding box center [851, 741] width 44 height 50
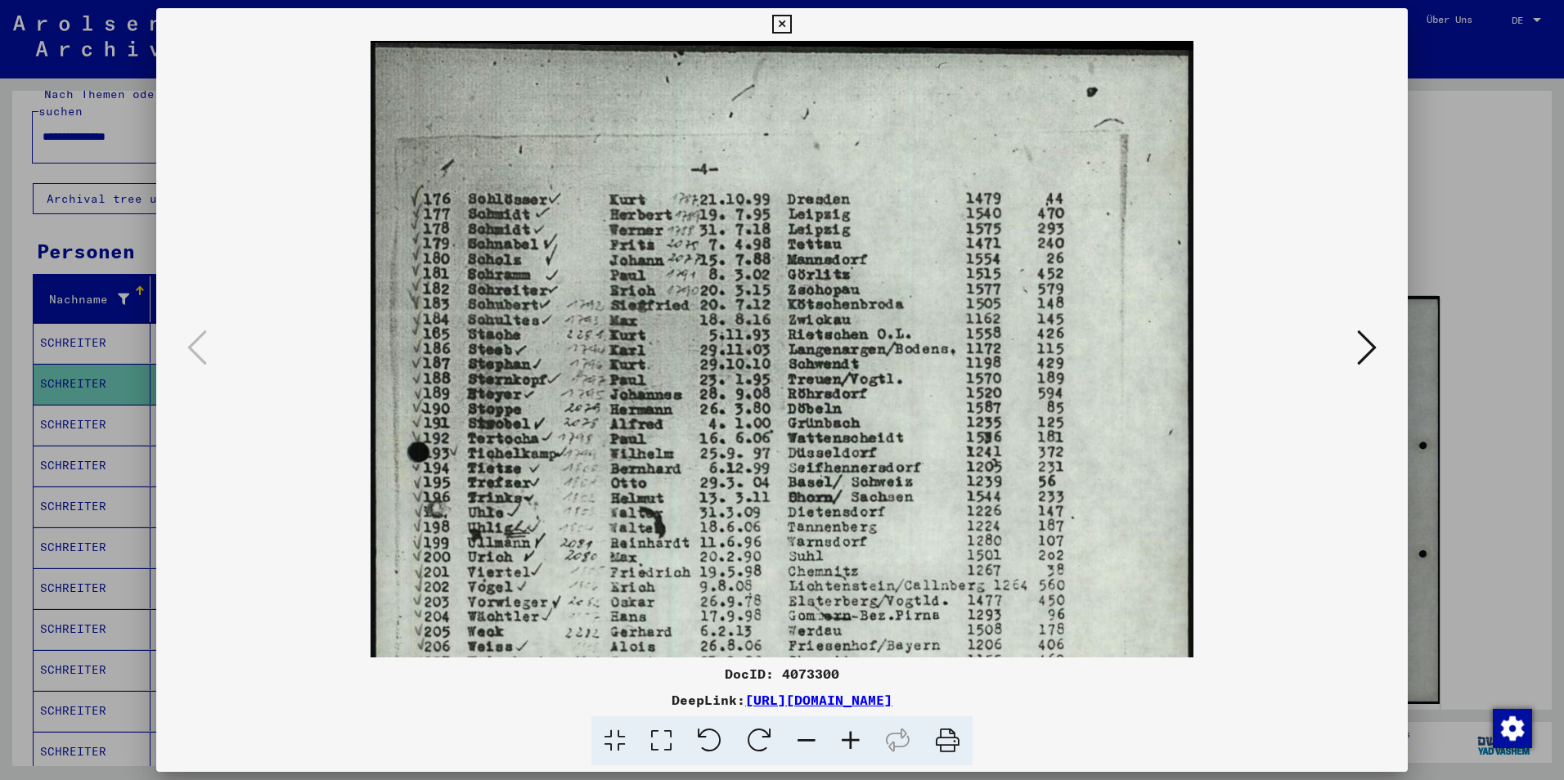
click at [855, 739] on icon at bounding box center [851, 741] width 44 height 50
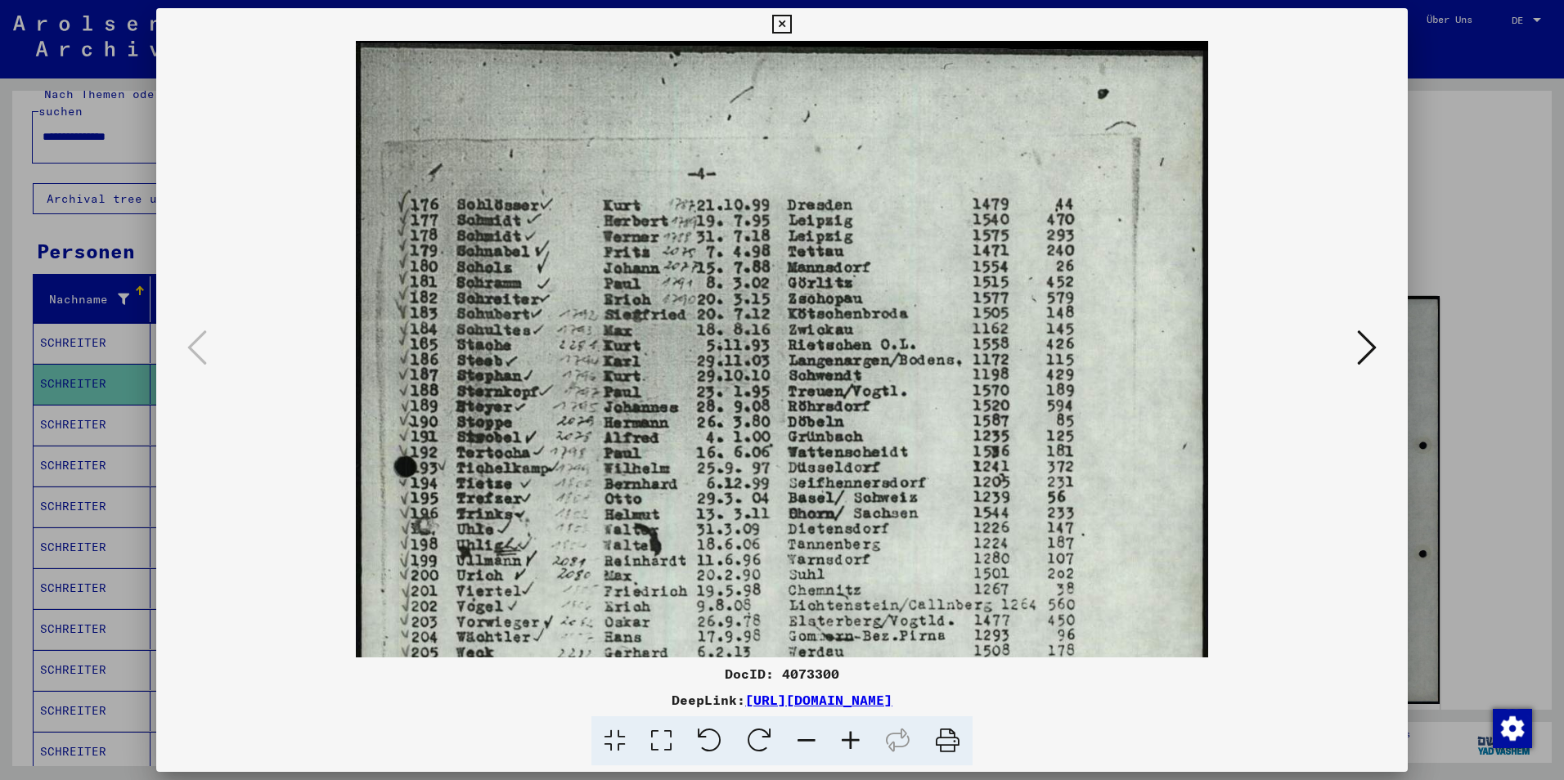
click at [855, 739] on icon at bounding box center [851, 741] width 44 height 50
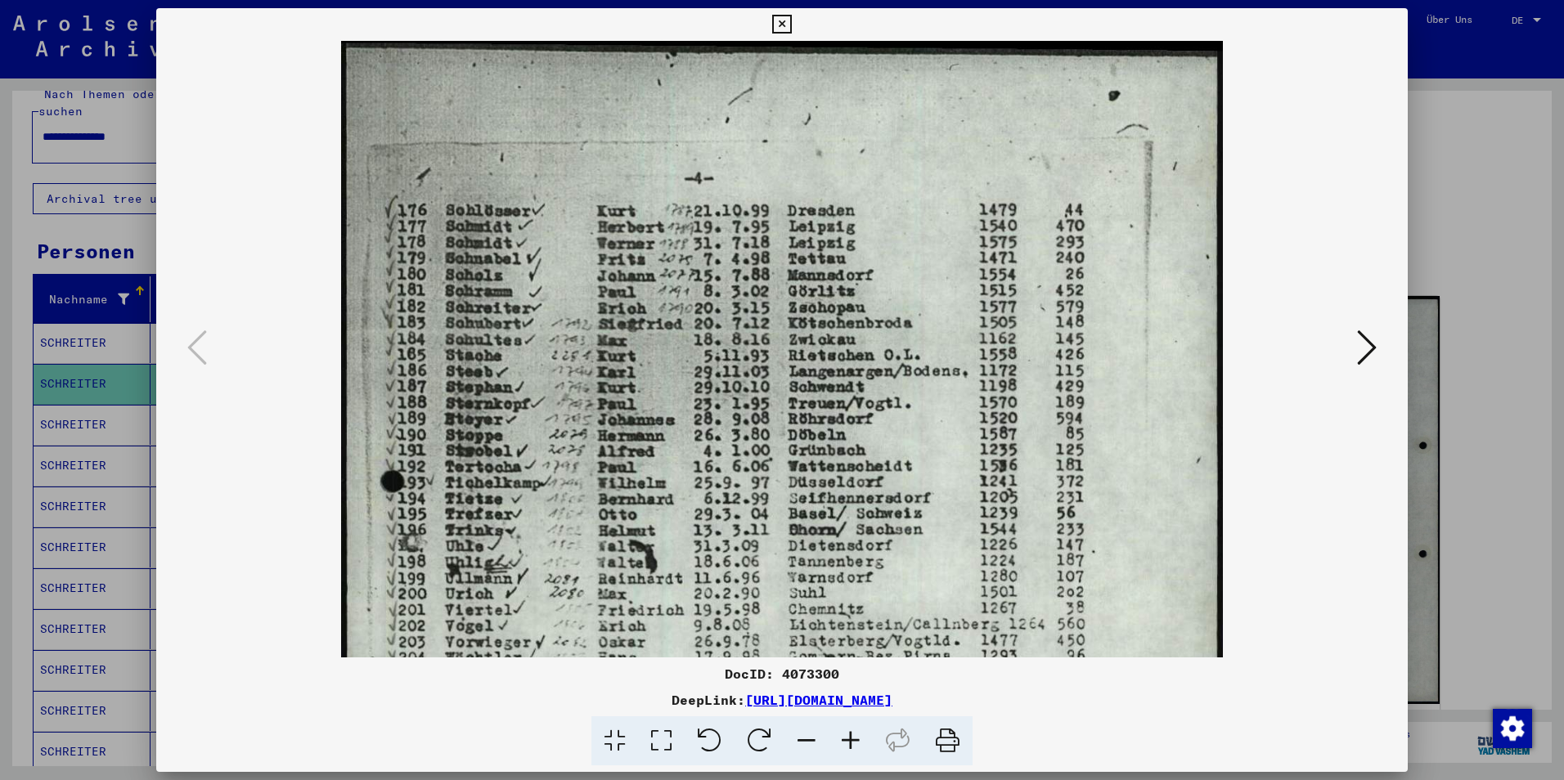
click at [855, 739] on icon at bounding box center [851, 741] width 44 height 50
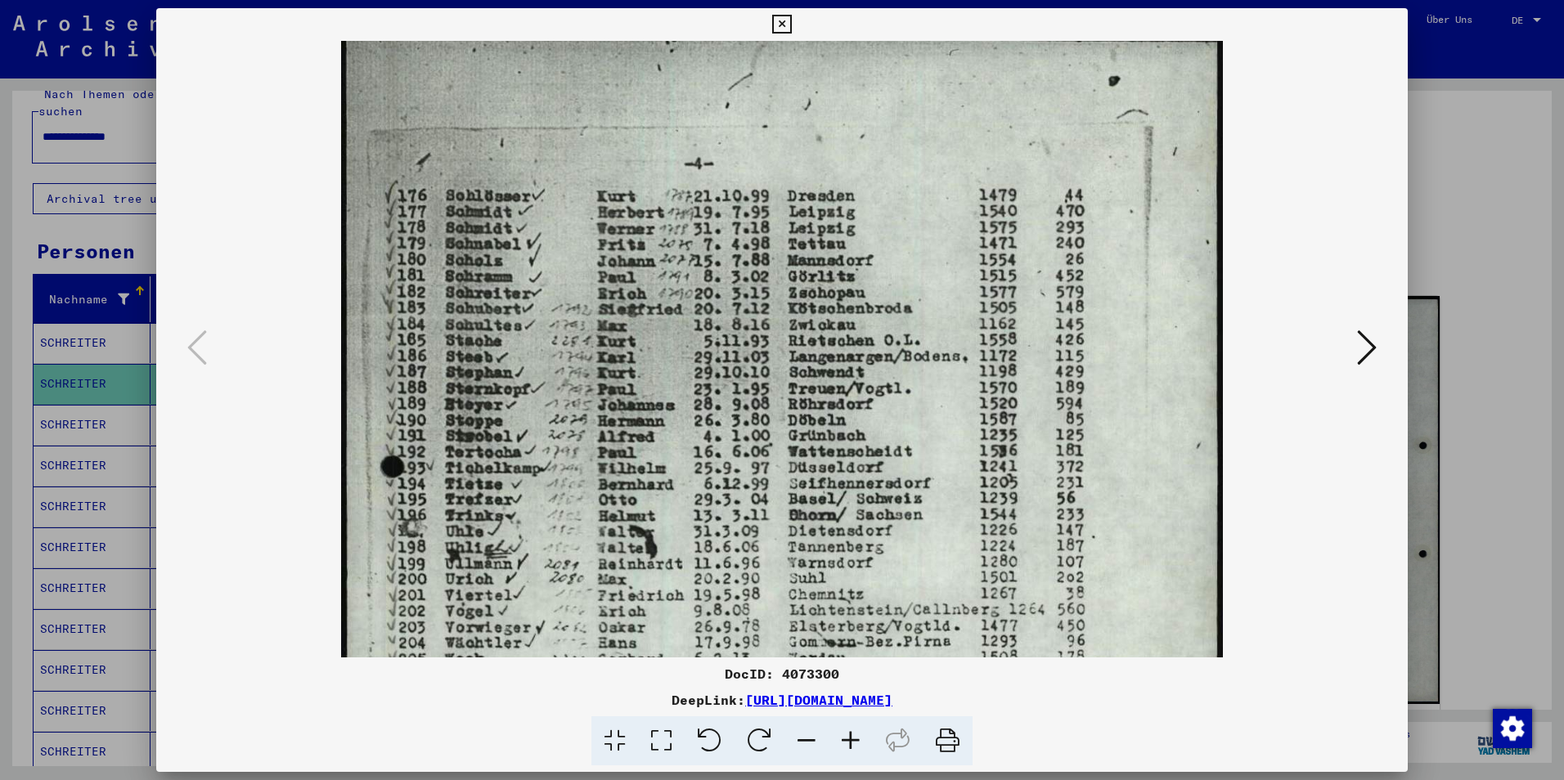
scroll to position [0, 0]
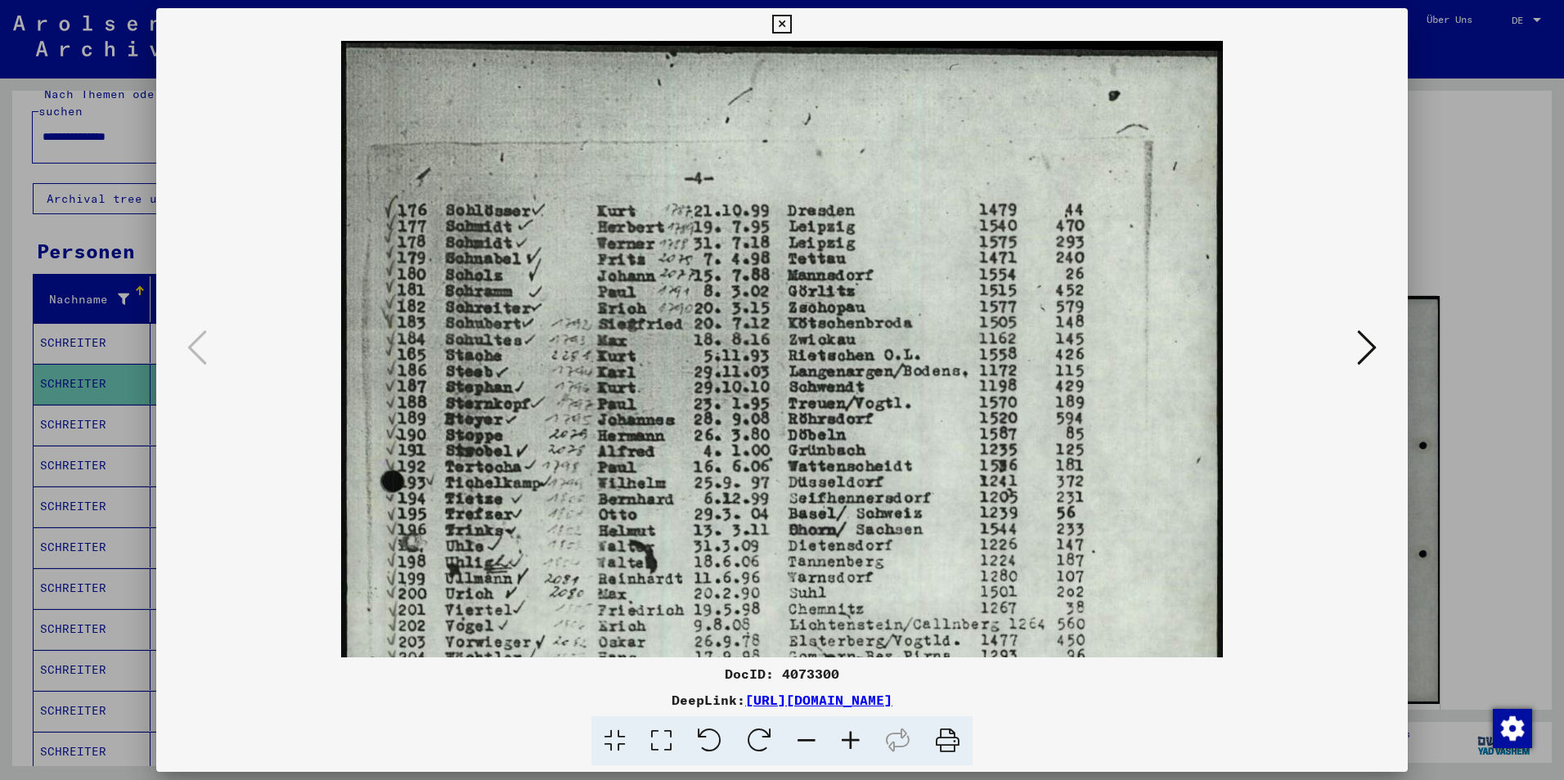
drag, startPoint x: 891, startPoint y: 563, endPoint x: 822, endPoint y: 645, distance: 107.4
click at [822, 645] on img at bounding box center [782, 656] width 882 height 1230
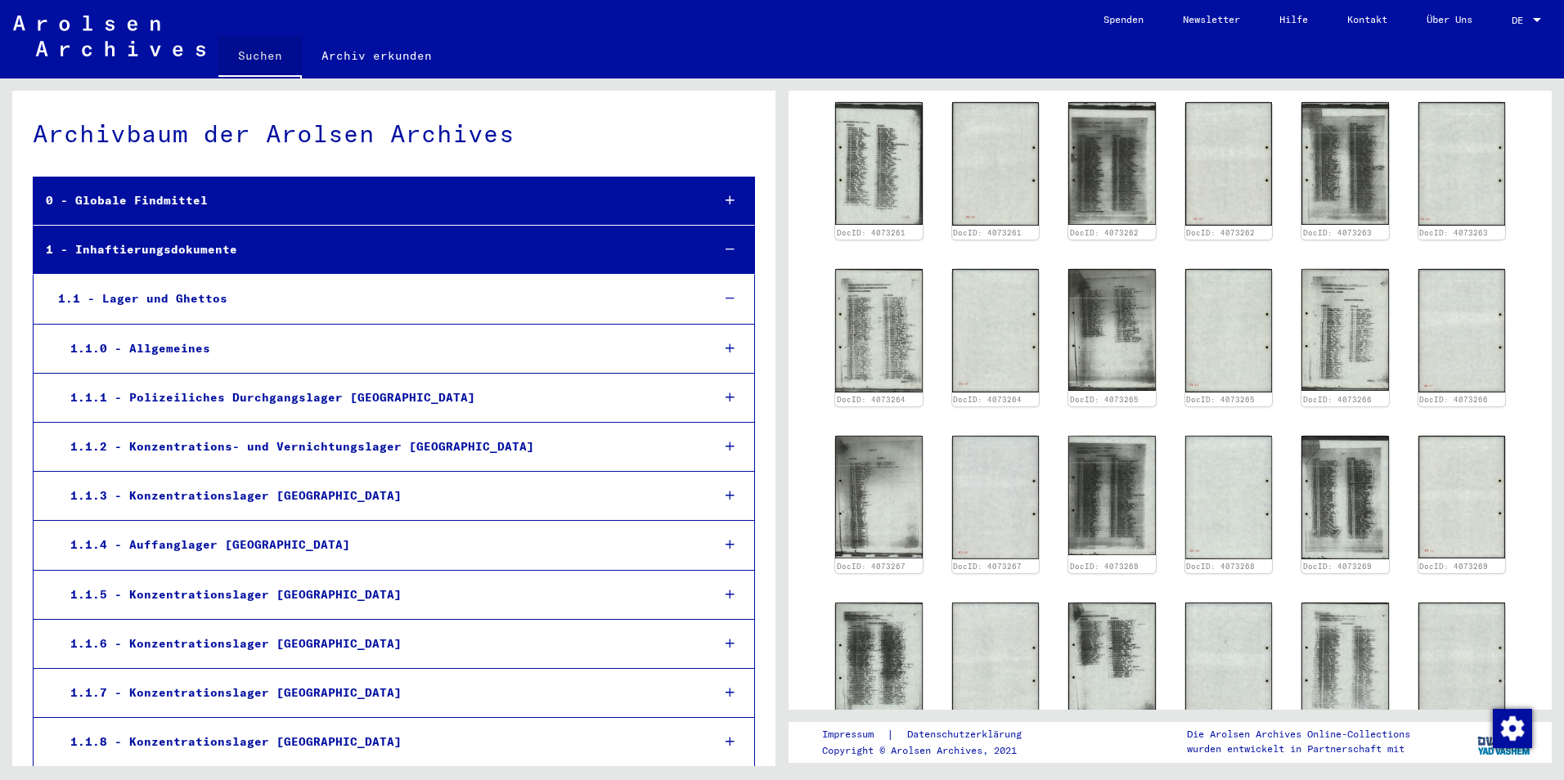
click at [263, 52] on link "Suchen" at bounding box center [259, 57] width 83 height 43
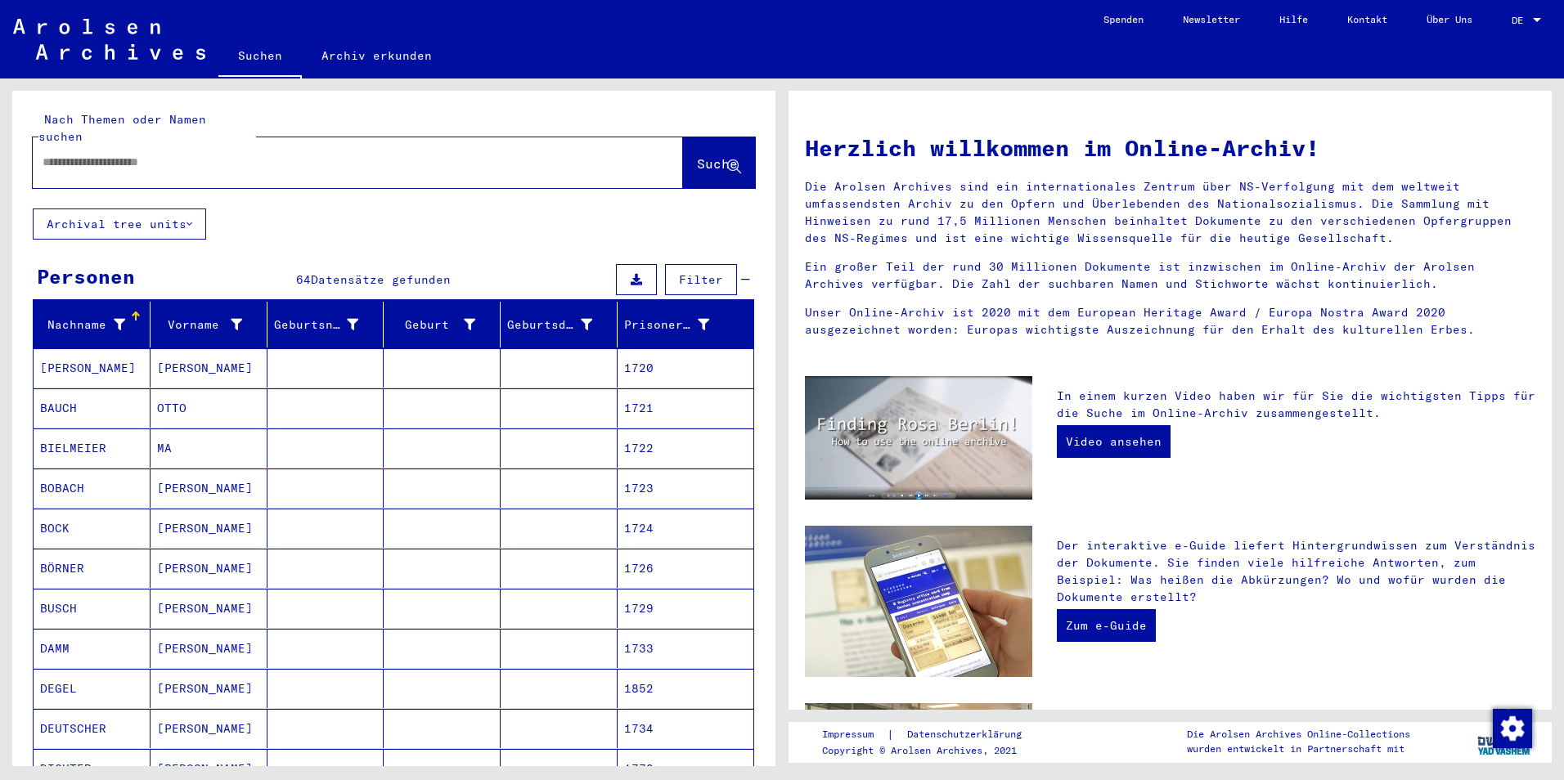
drag, startPoint x: 227, startPoint y: 141, endPoint x: 0, endPoint y: 147, distance: 227.4
click at [0, 147] on html "Suchen Archiv erkunden Spenden Newsletter Hilfe Kontakt Über Uns Suchen Archiv …" at bounding box center [782, 390] width 1564 height 780
paste input "**********"
click at [683, 137] on button "Suche" at bounding box center [719, 162] width 72 height 51
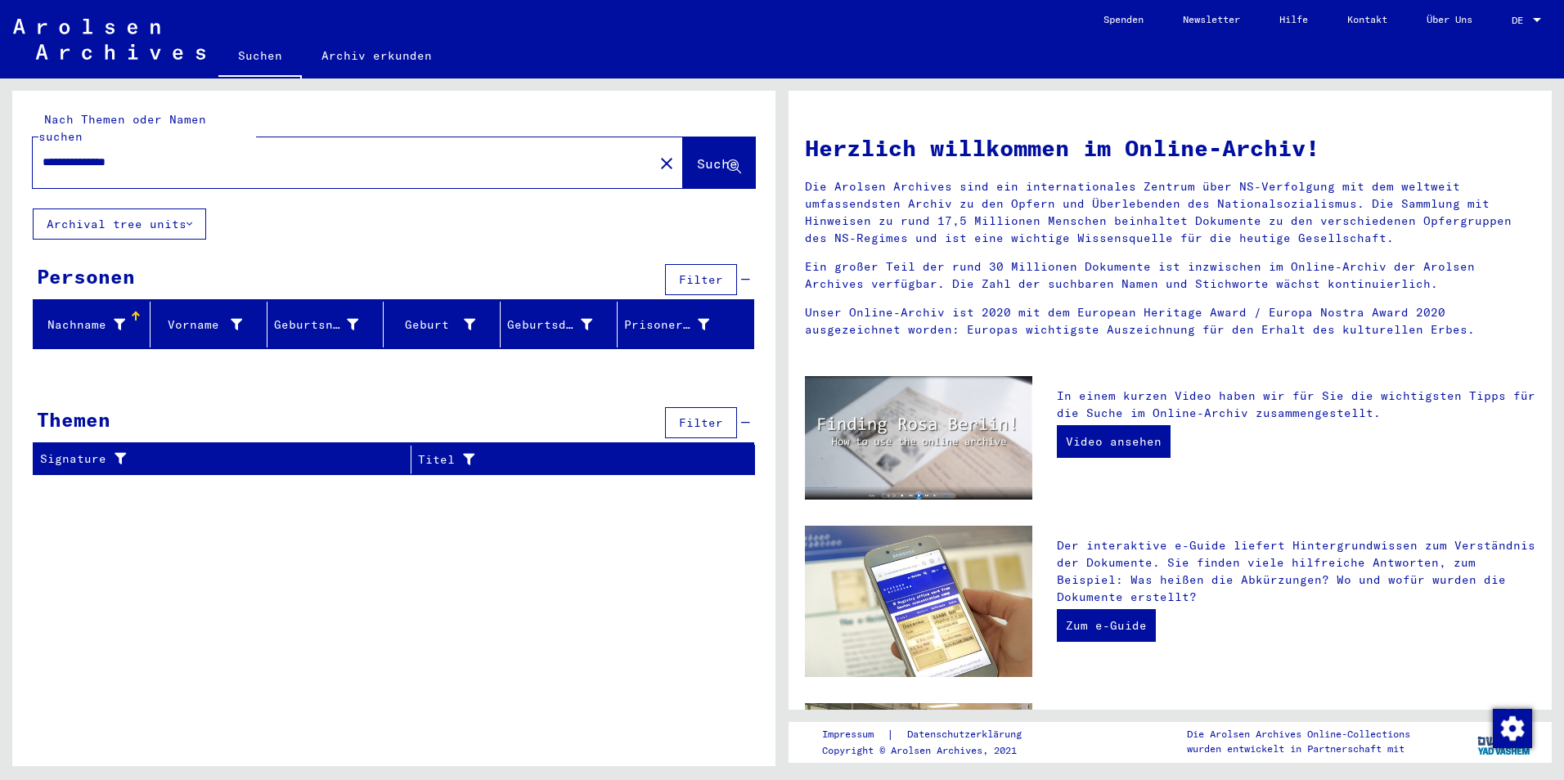
drag, startPoint x: 88, startPoint y: 146, endPoint x: -3, endPoint y: 161, distance: 92.8
click at [0, 161] on html "**********" at bounding box center [782, 390] width 1564 height 780
click at [703, 155] on span "Suche" at bounding box center [717, 163] width 41 height 16
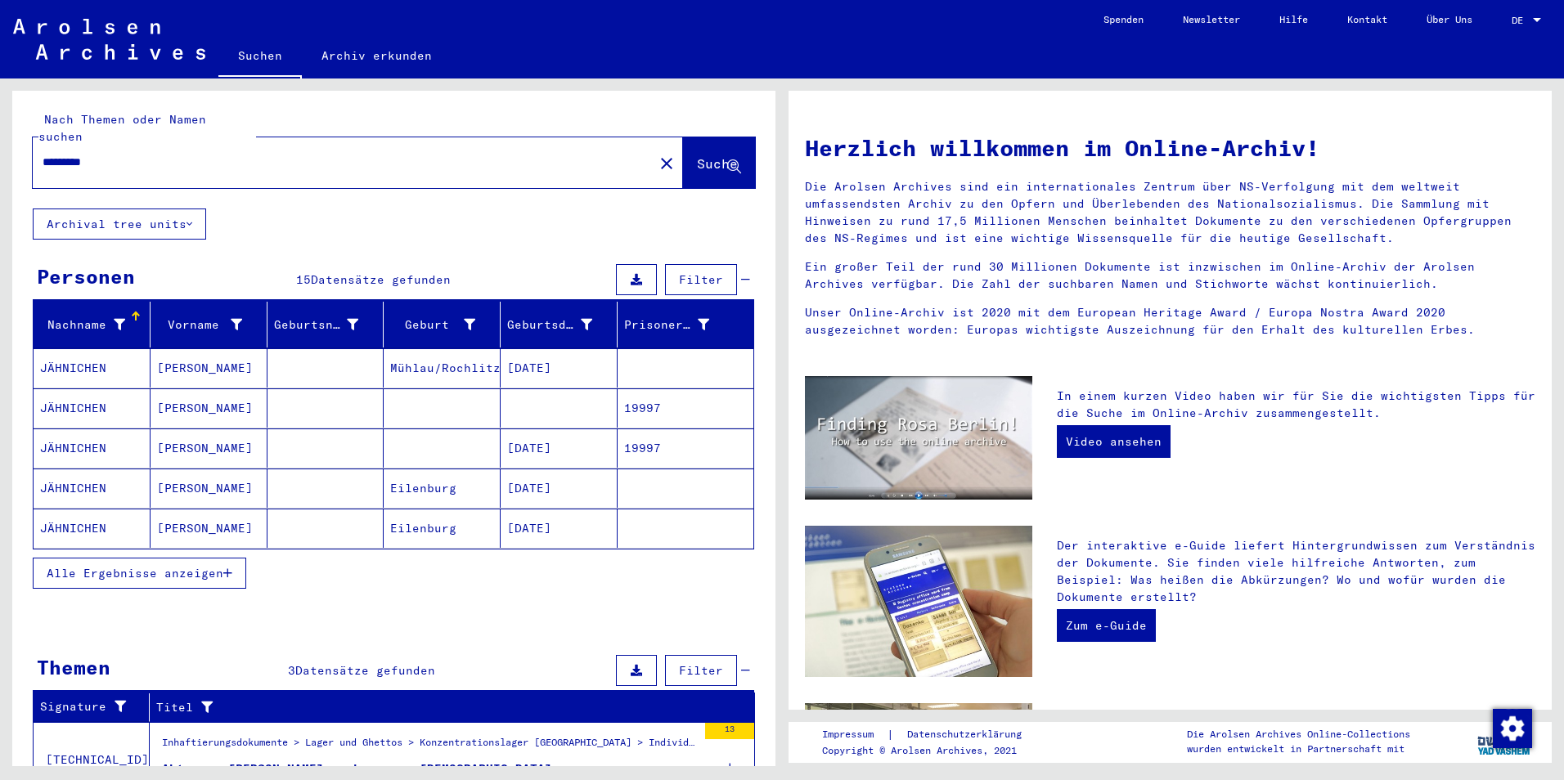
click at [231, 568] on icon "button" at bounding box center [227, 573] width 9 height 11
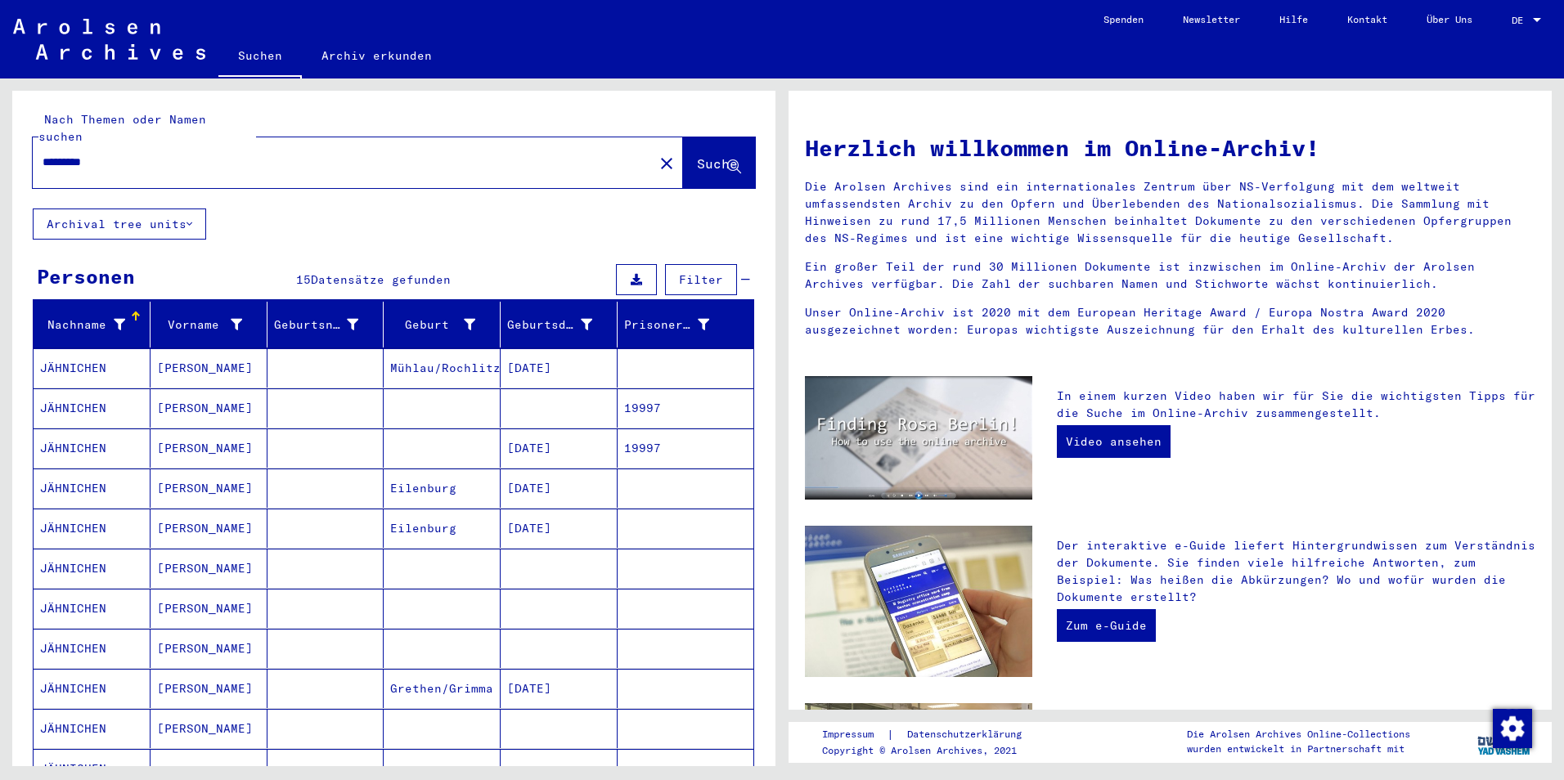
drag, startPoint x: 761, startPoint y: 318, endPoint x: 770, endPoint y: 443, distance: 125.4
click at [770, 443] on div "Nach Themen oder Namen suchen ********* close Suche Archival tree units Persone…" at bounding box center [393, 435] width 763 height 688
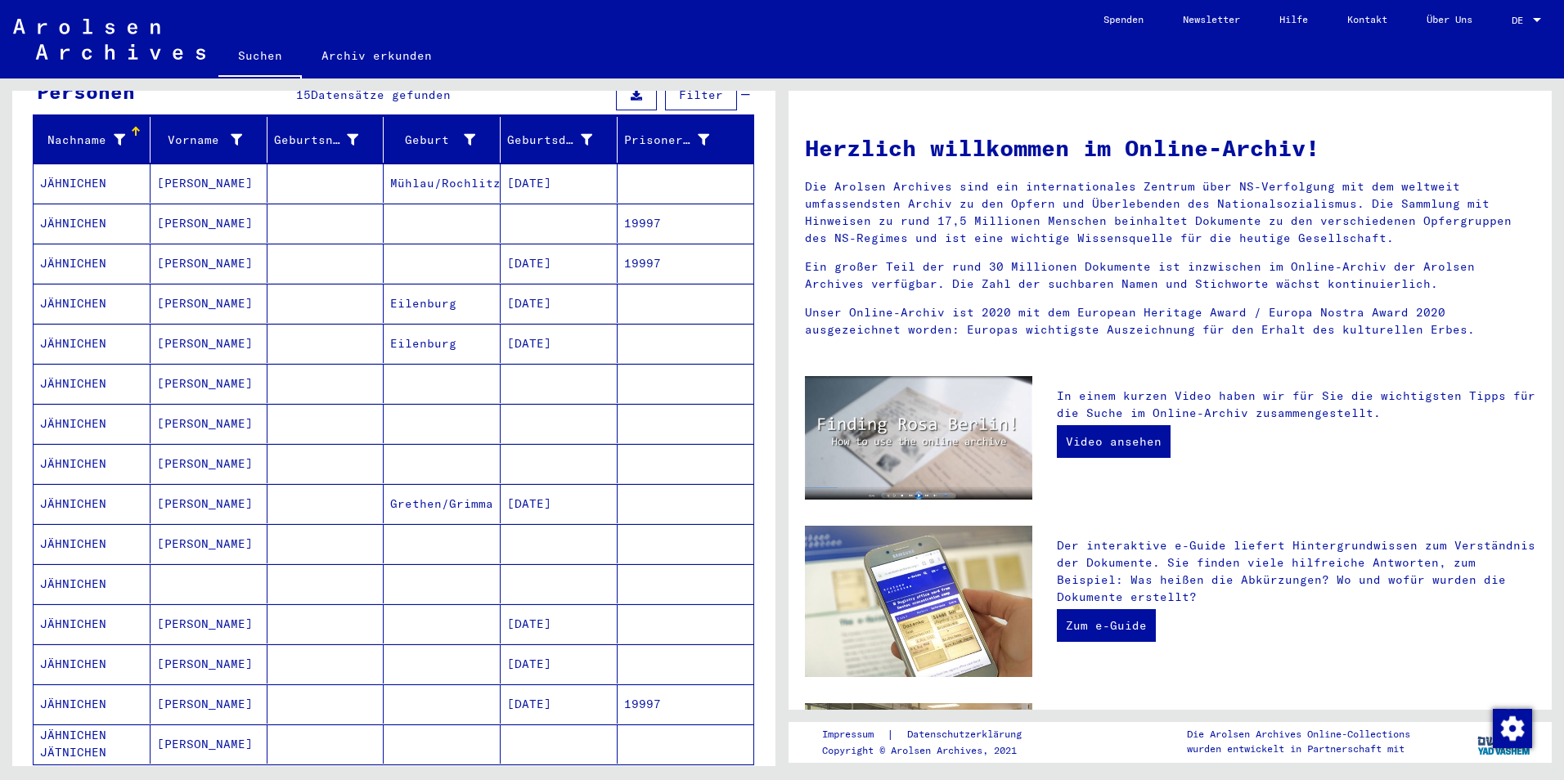
scroll to position [213, 0]
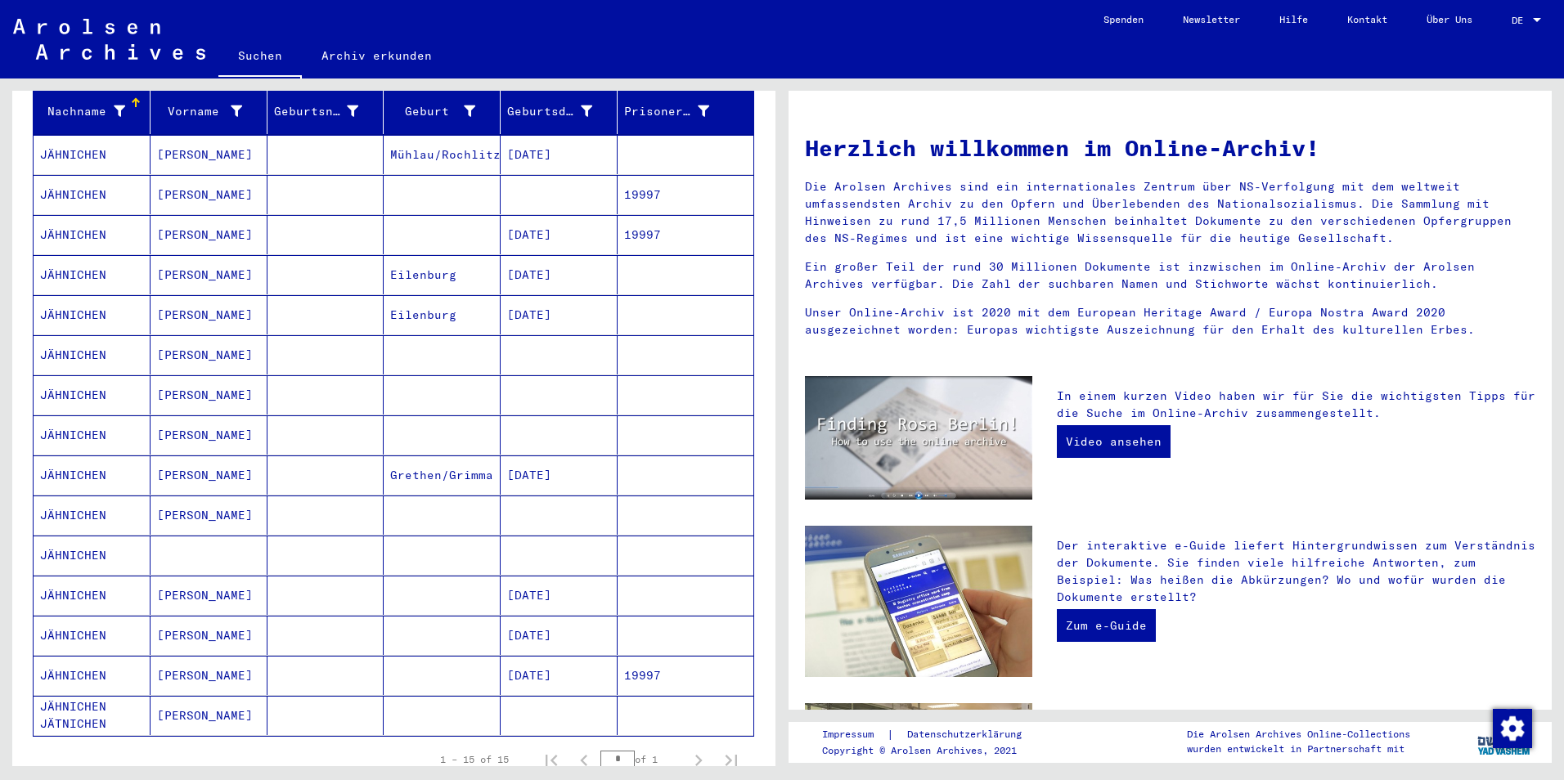
click at [86, 545] on mat-cell "JÄHNICHEN" at bounding box center [92, 555] width 117 height 39
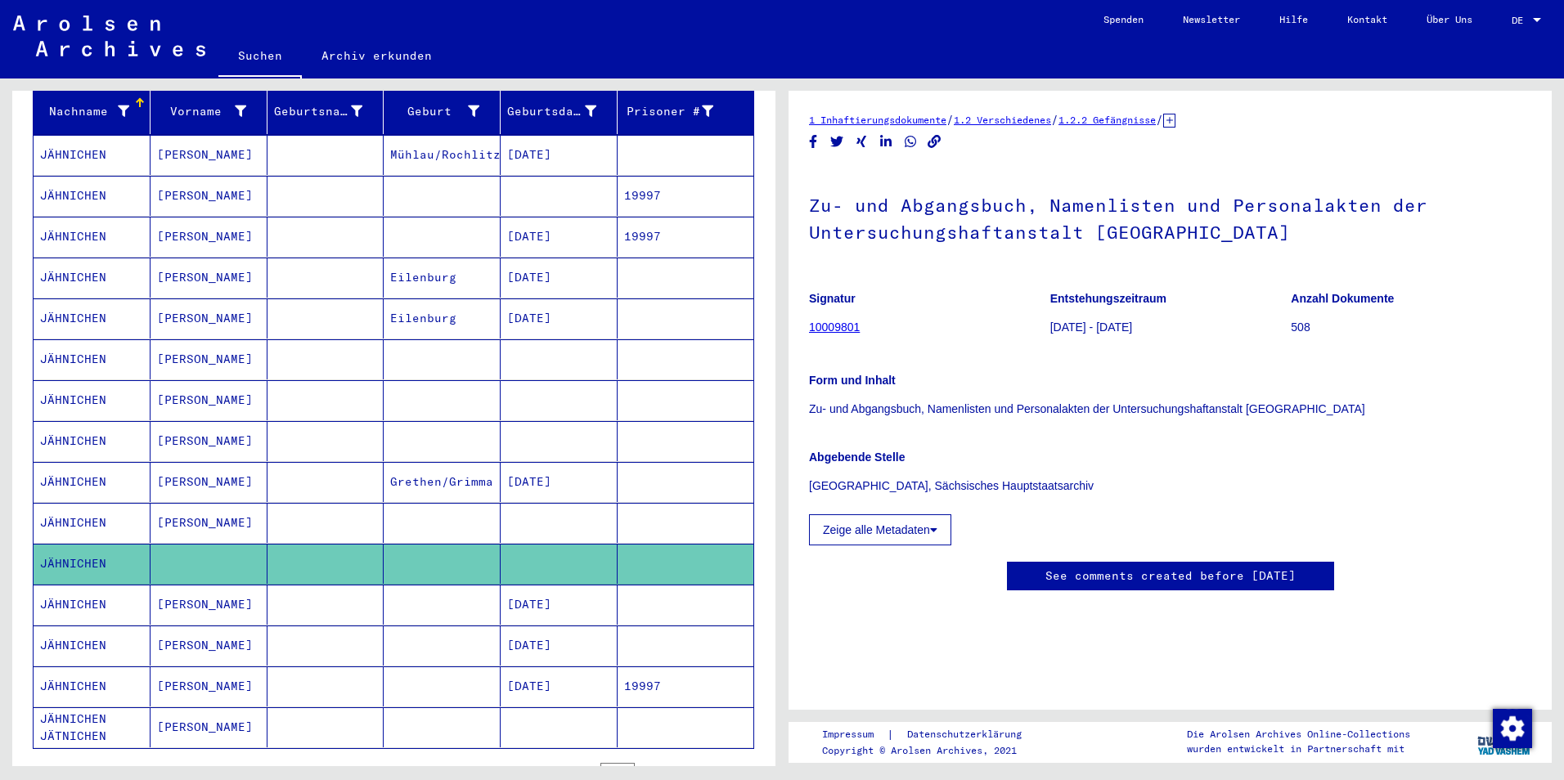
click at [74, 586] on mat-cell "JÄHNICHEN" at bounding box center [92, 605] width 117 height 40
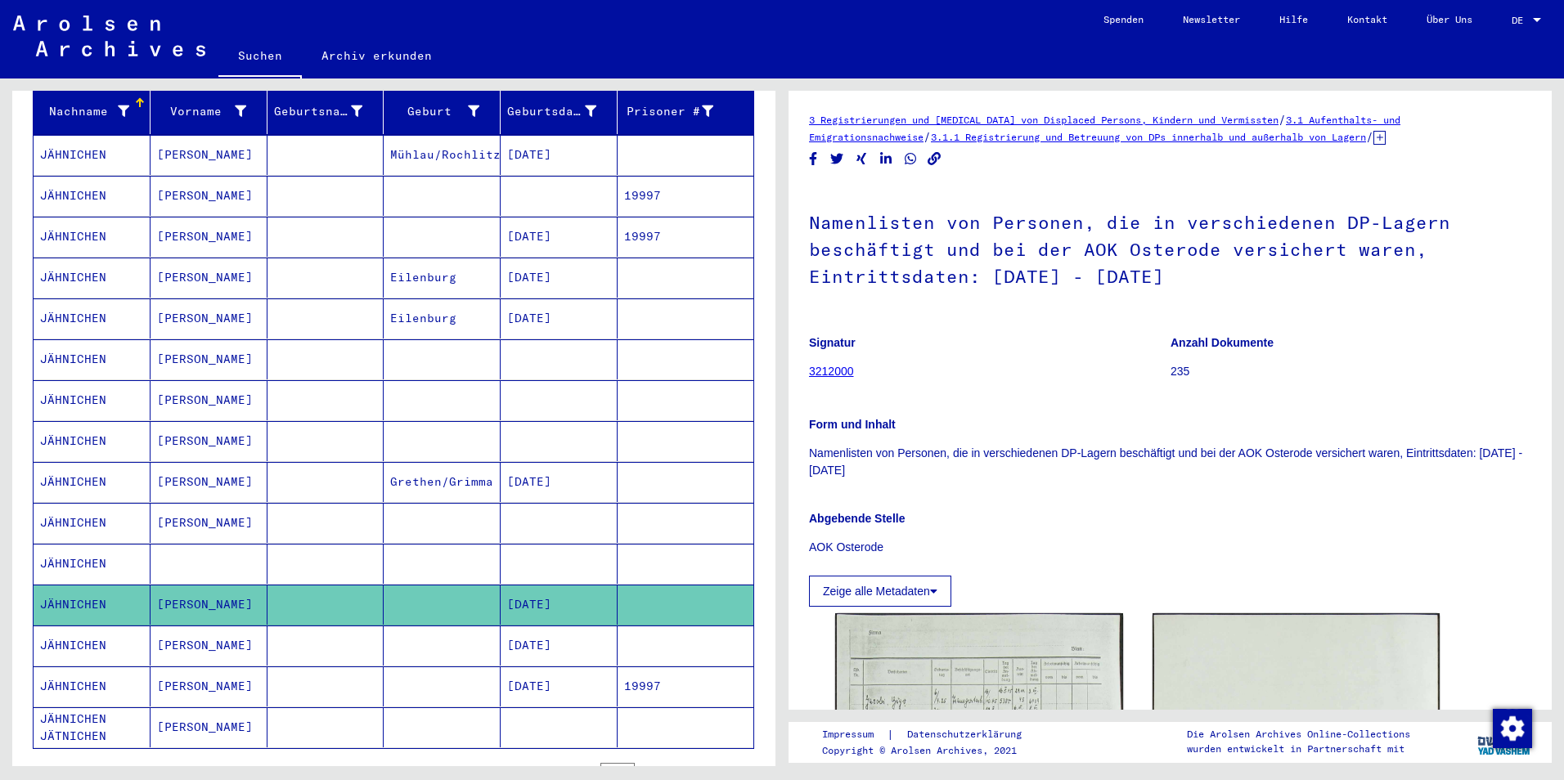
click at [72, 503] on mat-cell "JÄHNICHEN" at bounding box center [92, 523] width 117 height 40
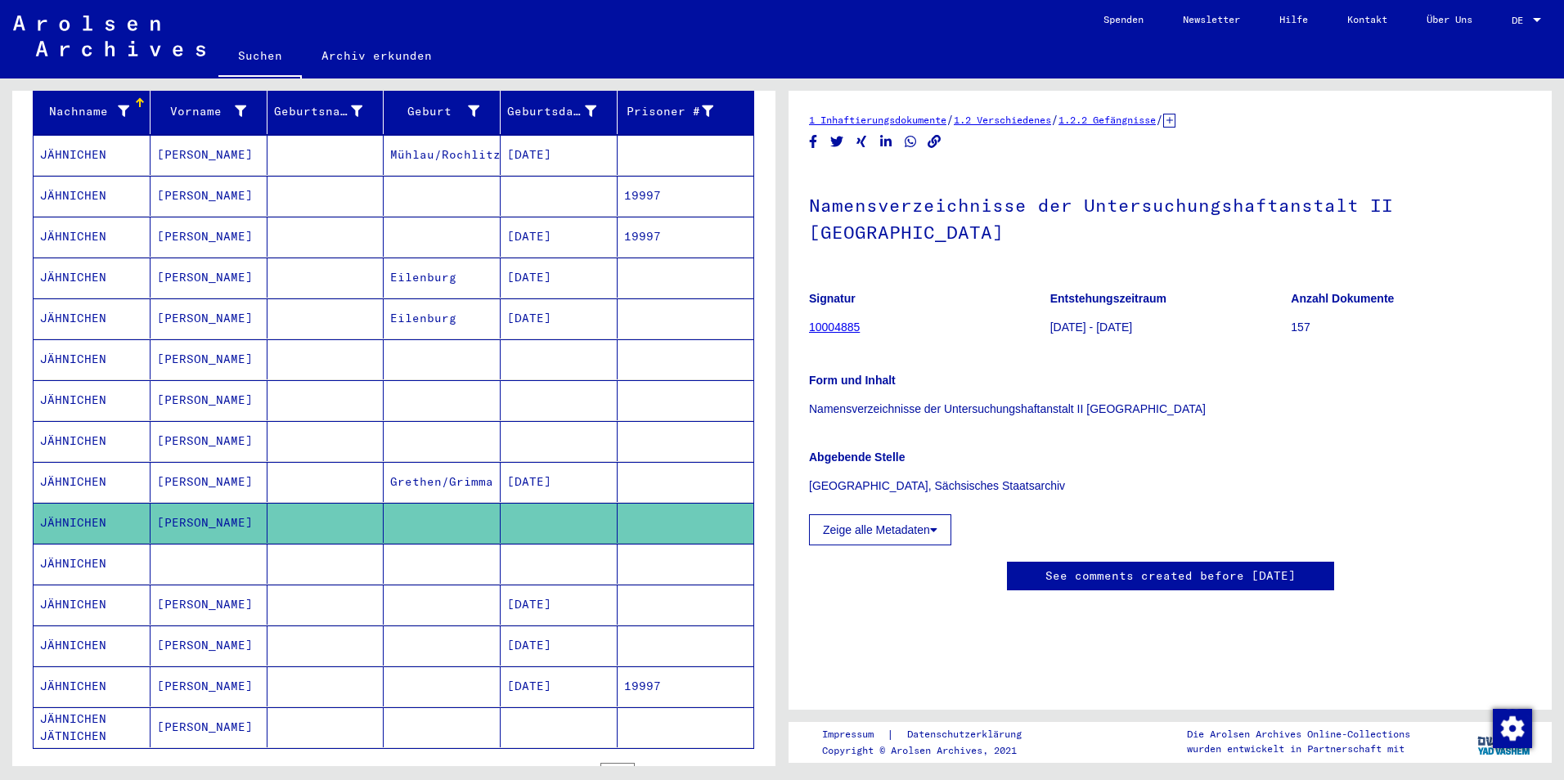
click at [72, 462] on mat-cell "JÄHNICHEN" at bounding box center [92, 482] width 117 height 40
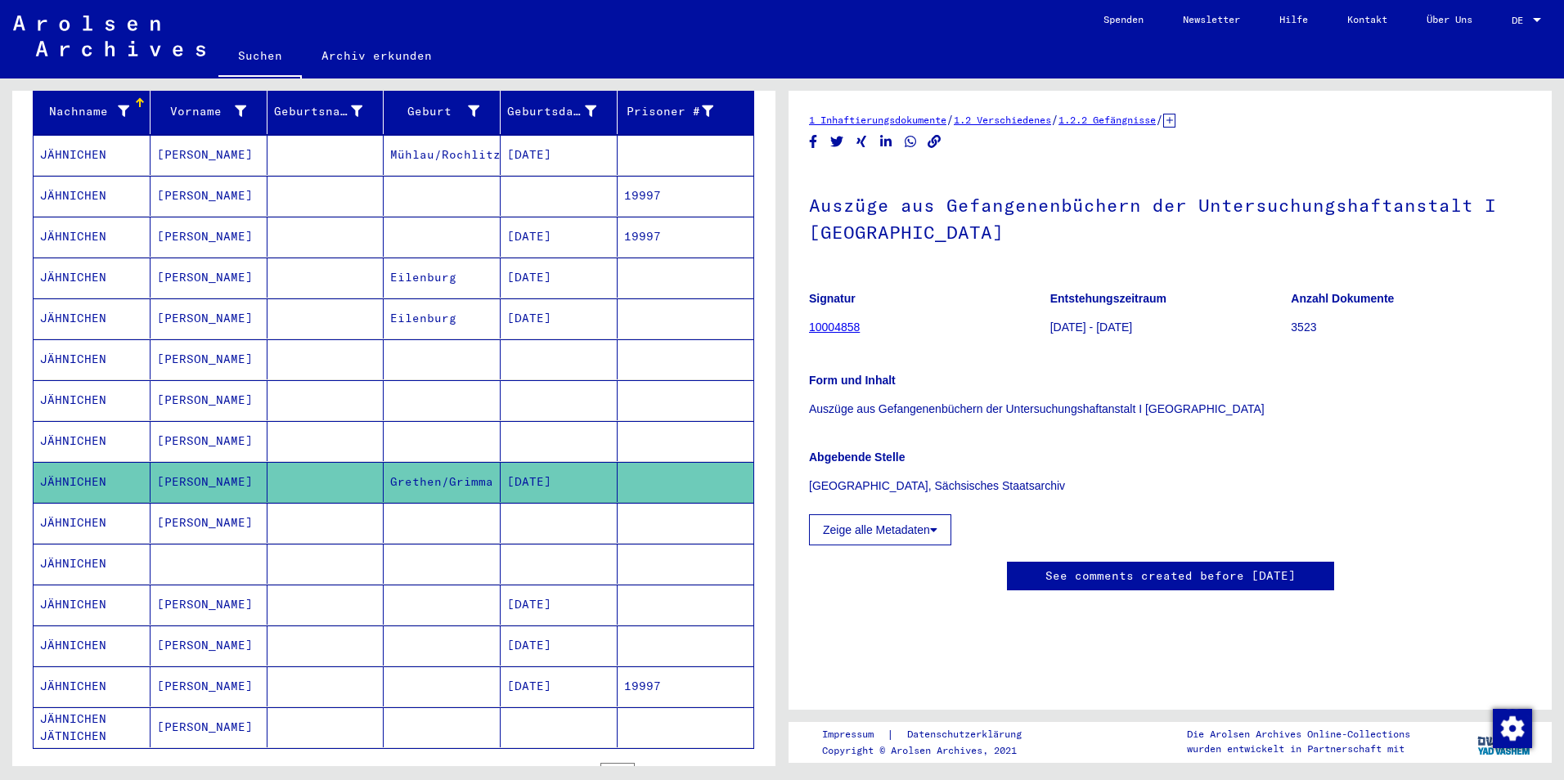
click at [67, 421] on mat-cell "JÄHNICHEN" at bounding box center [92, 441] width 117 height 40
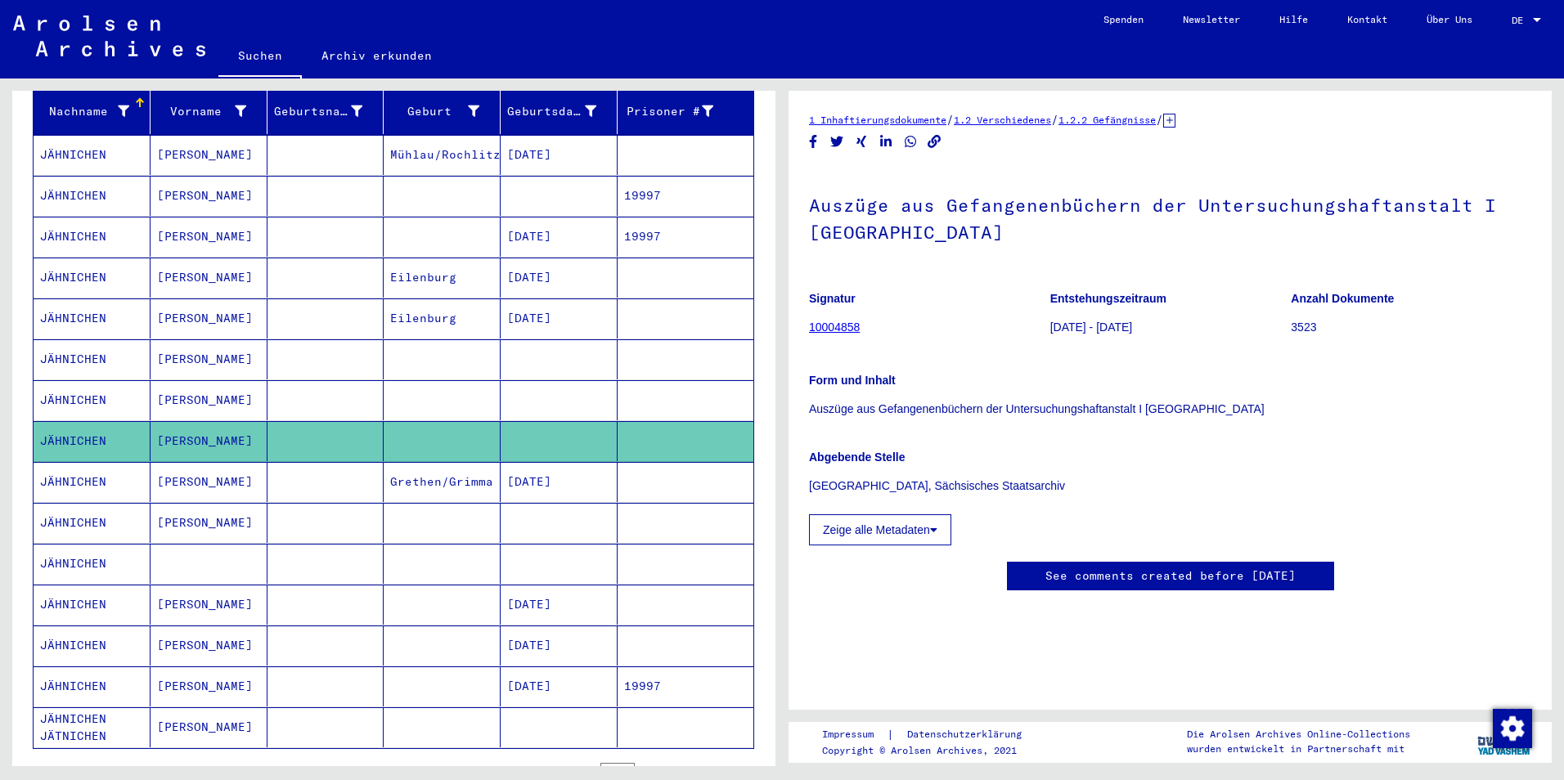
click at [67, 380] on mat-cell "JÄHNICHEN" at bounding box center [92, 400] width 117 height 40
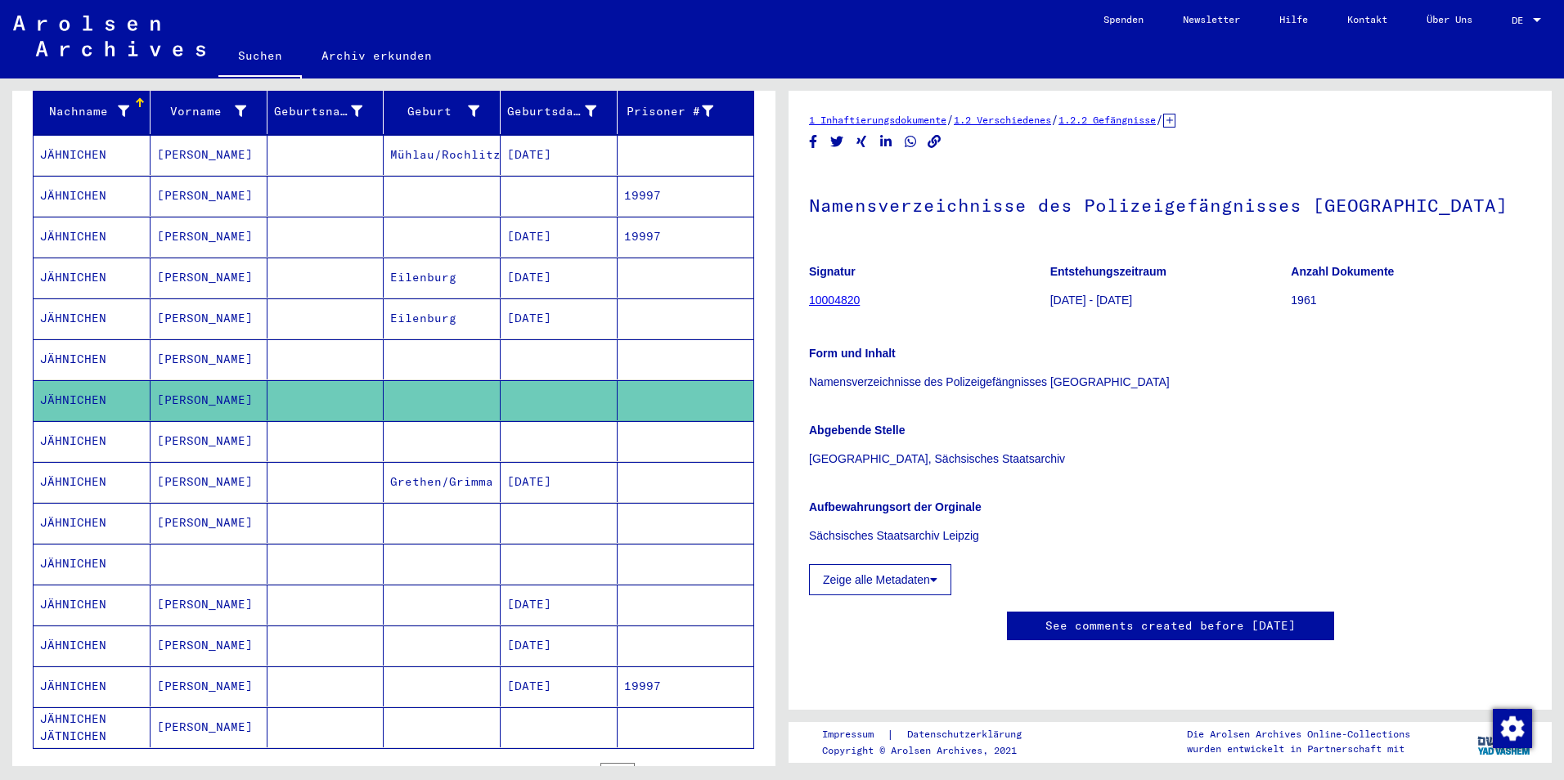
click at [65, 339] on mat-cell "JÄHNICHEN" at bounding box center [92, 359] width 117 height 40
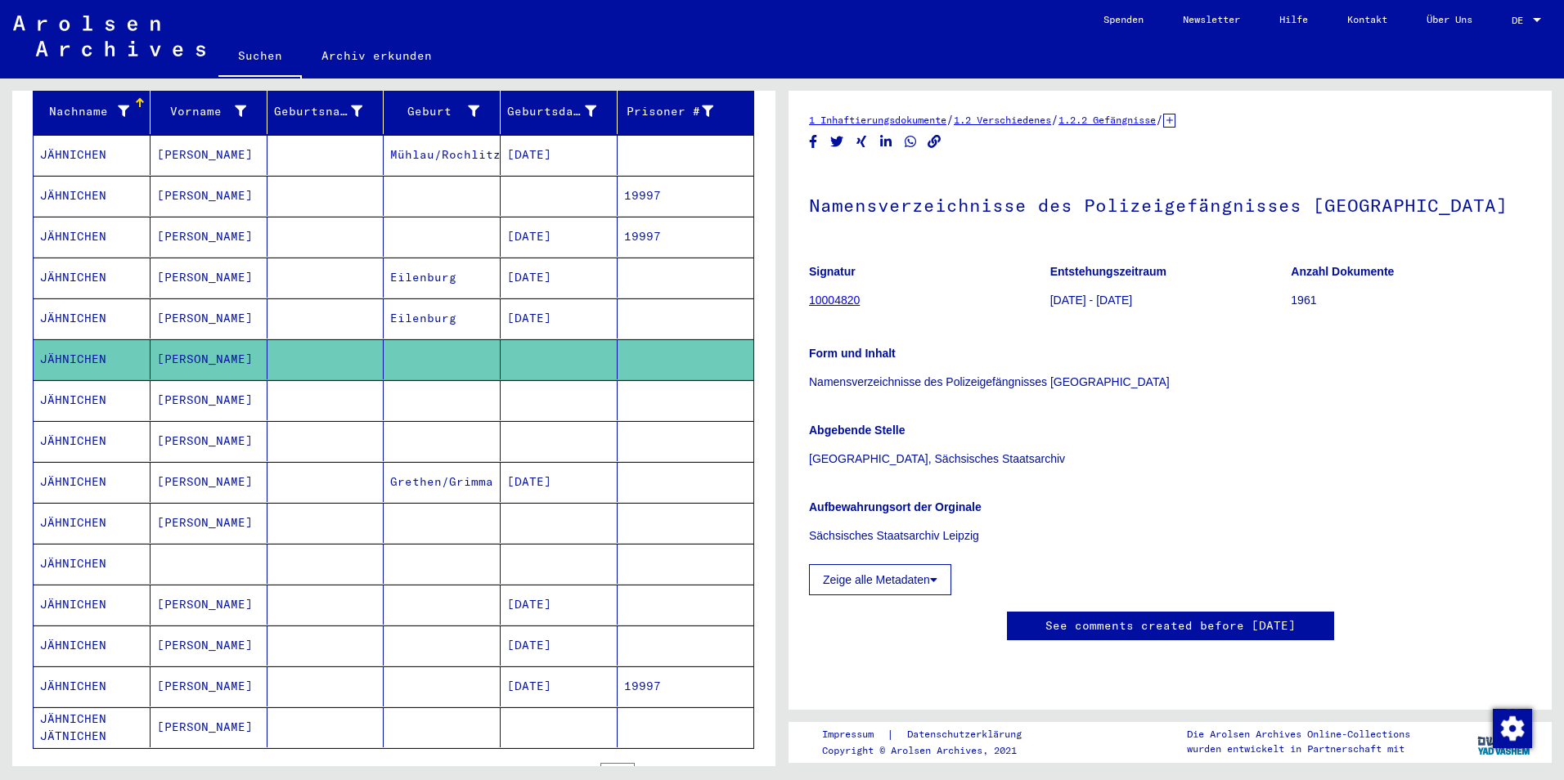
click at [67, 306] on mat-cell "JÄHNICHEN" at bounding box center [92, 319] width 117 height 40
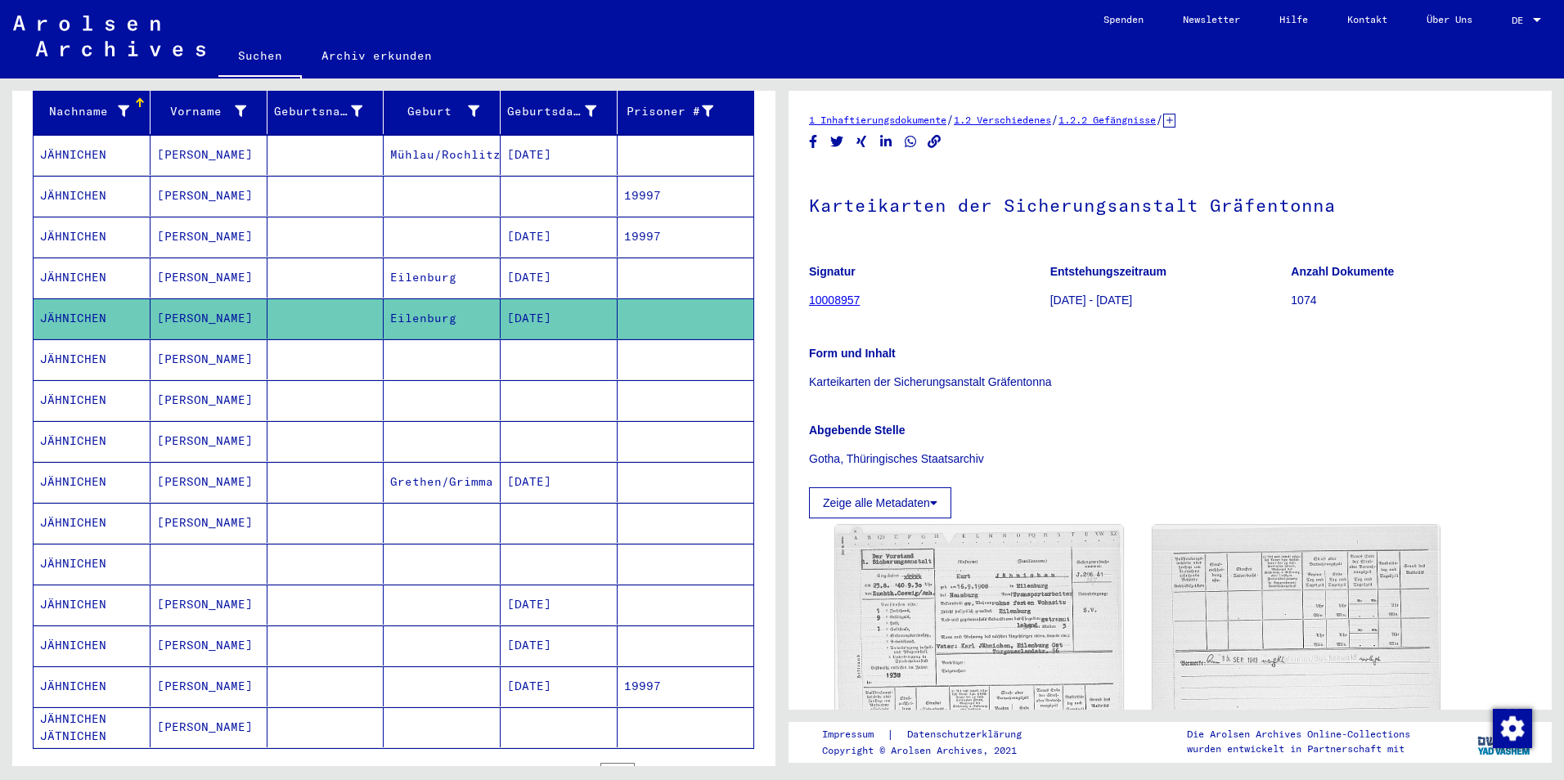
click at [70, 258] on mat-cell "JÄHNICHEN" at bounding box center [92, 278] width 117 height 40
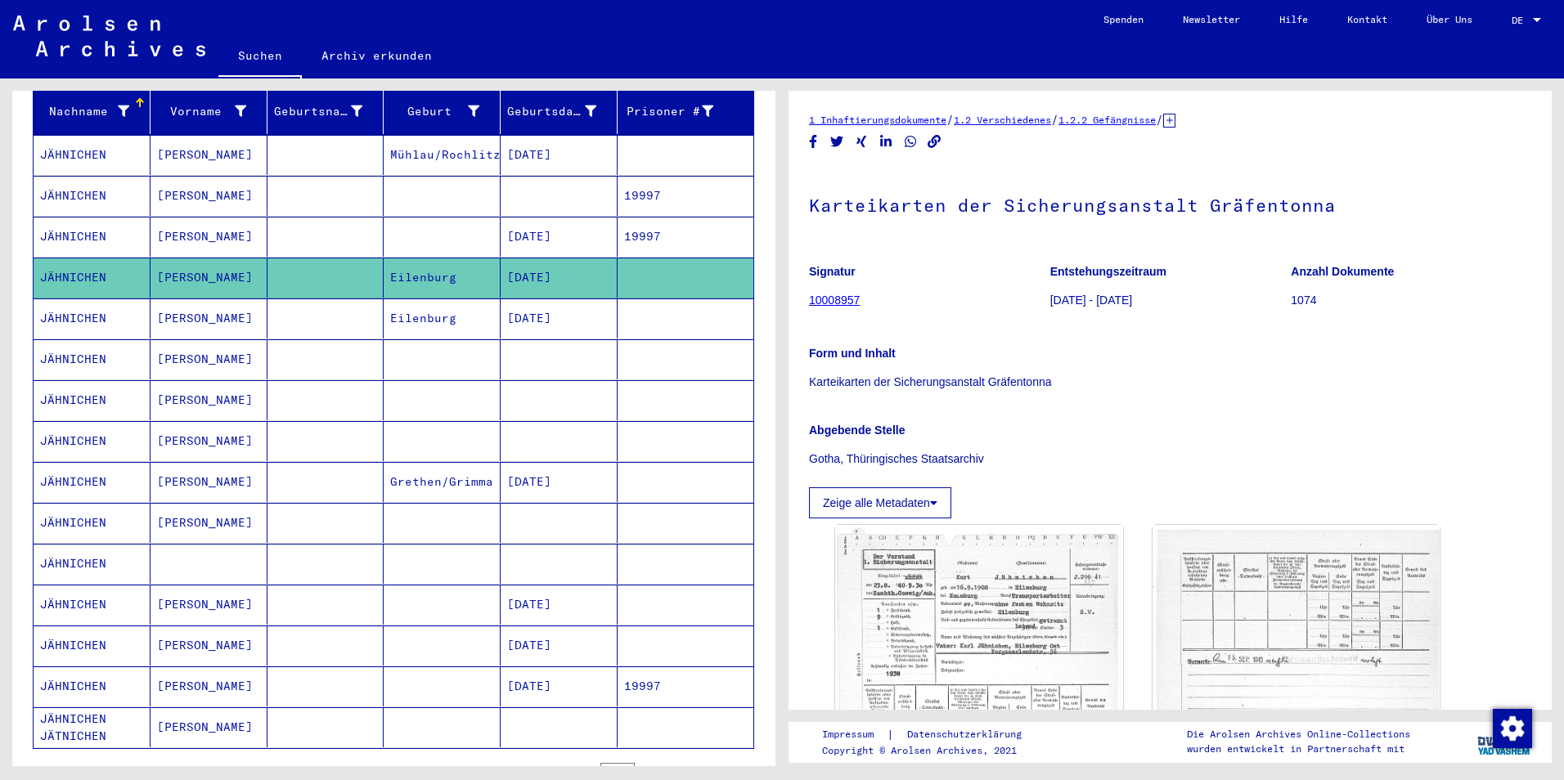
click at [67, 218] on mat-cell "JÄHNICHEN" at bounding box center [92, 237] width 117 height 40
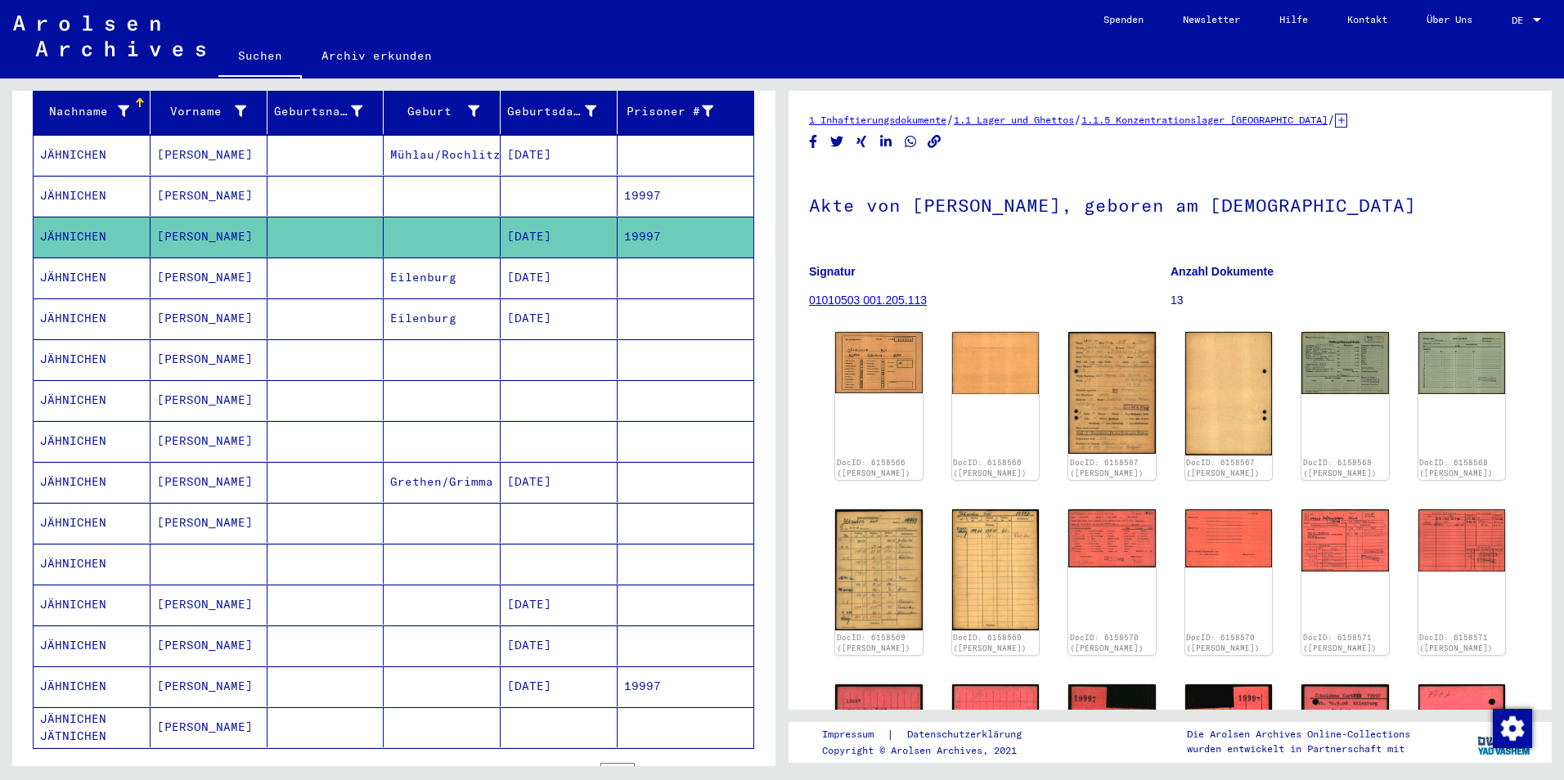
click at [67, 176] on mat-cell "JÄHNICHEN" at bounding box center [92, 196] width 117 height 40
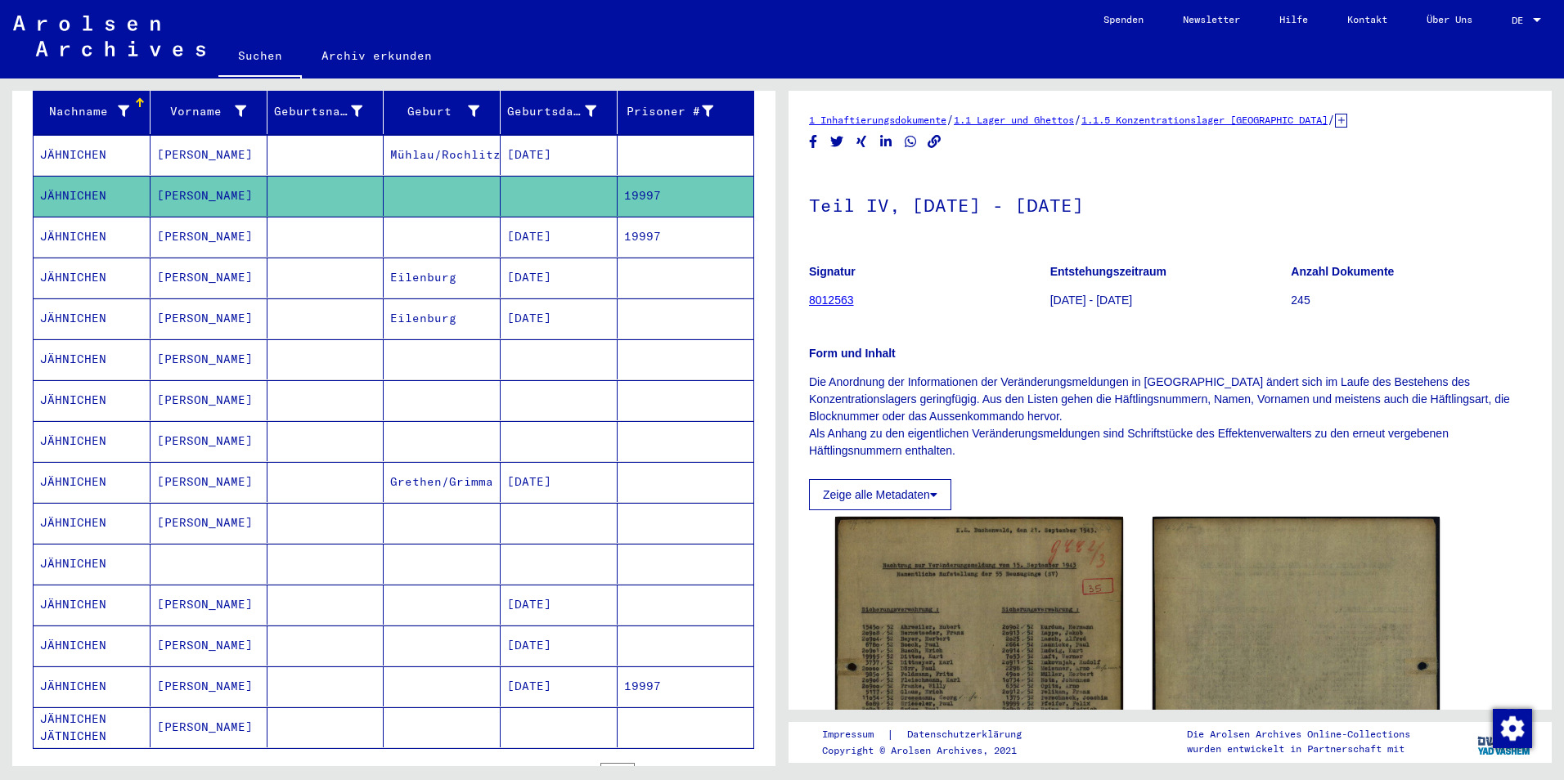
click at [70, 136] on mat-cell "JÄHNICHEN" at bounding box center [92, 155] width 117 height 40
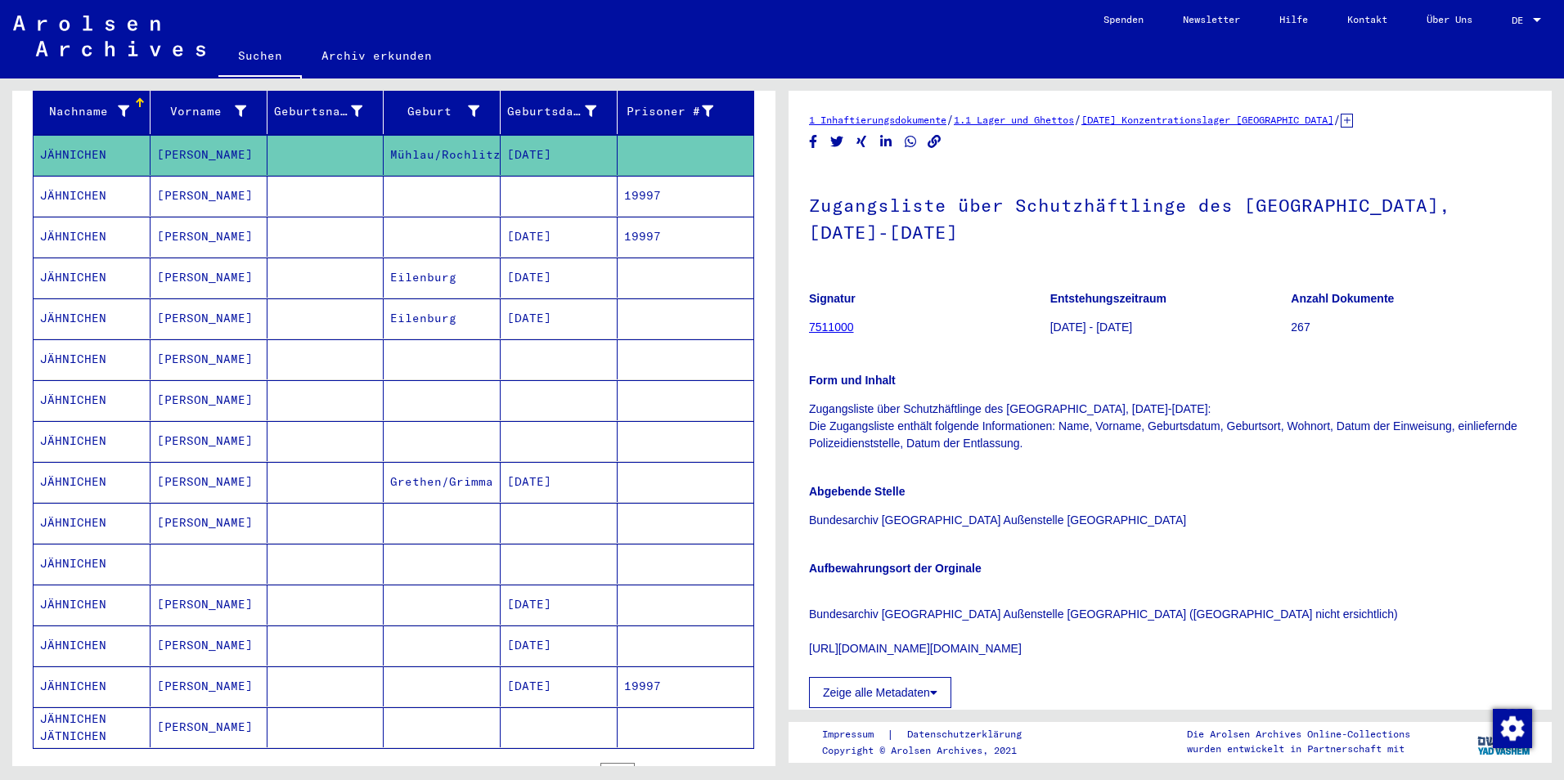
click at [67, 596] on mat-cell "JÄHNICHEN" at bounding box center [92, 605] width 117 height 40
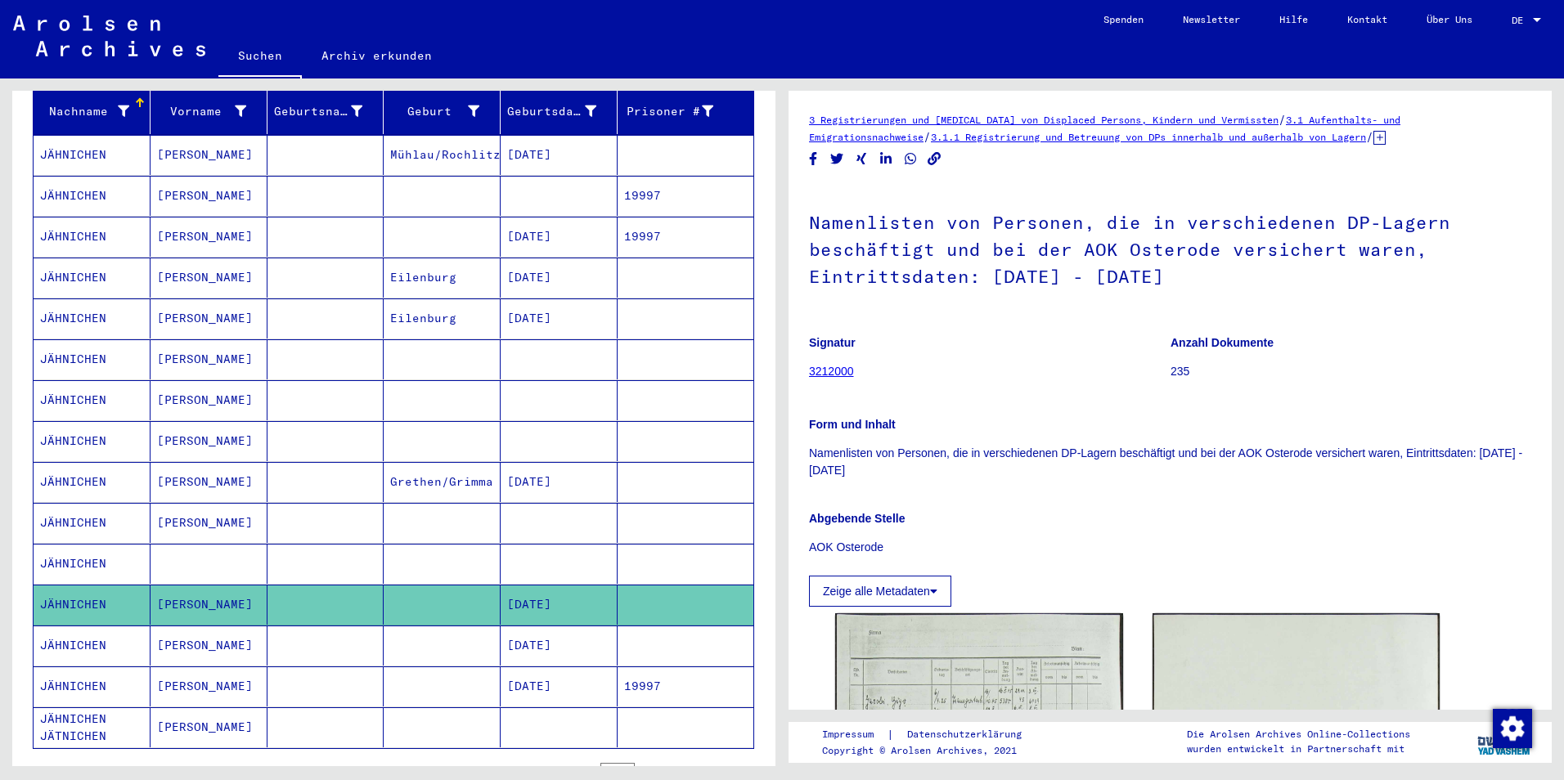
click at [68, 632] on mat-cell "JÄHNICHEN" at bounding box center [92, 646] width 117 height 40
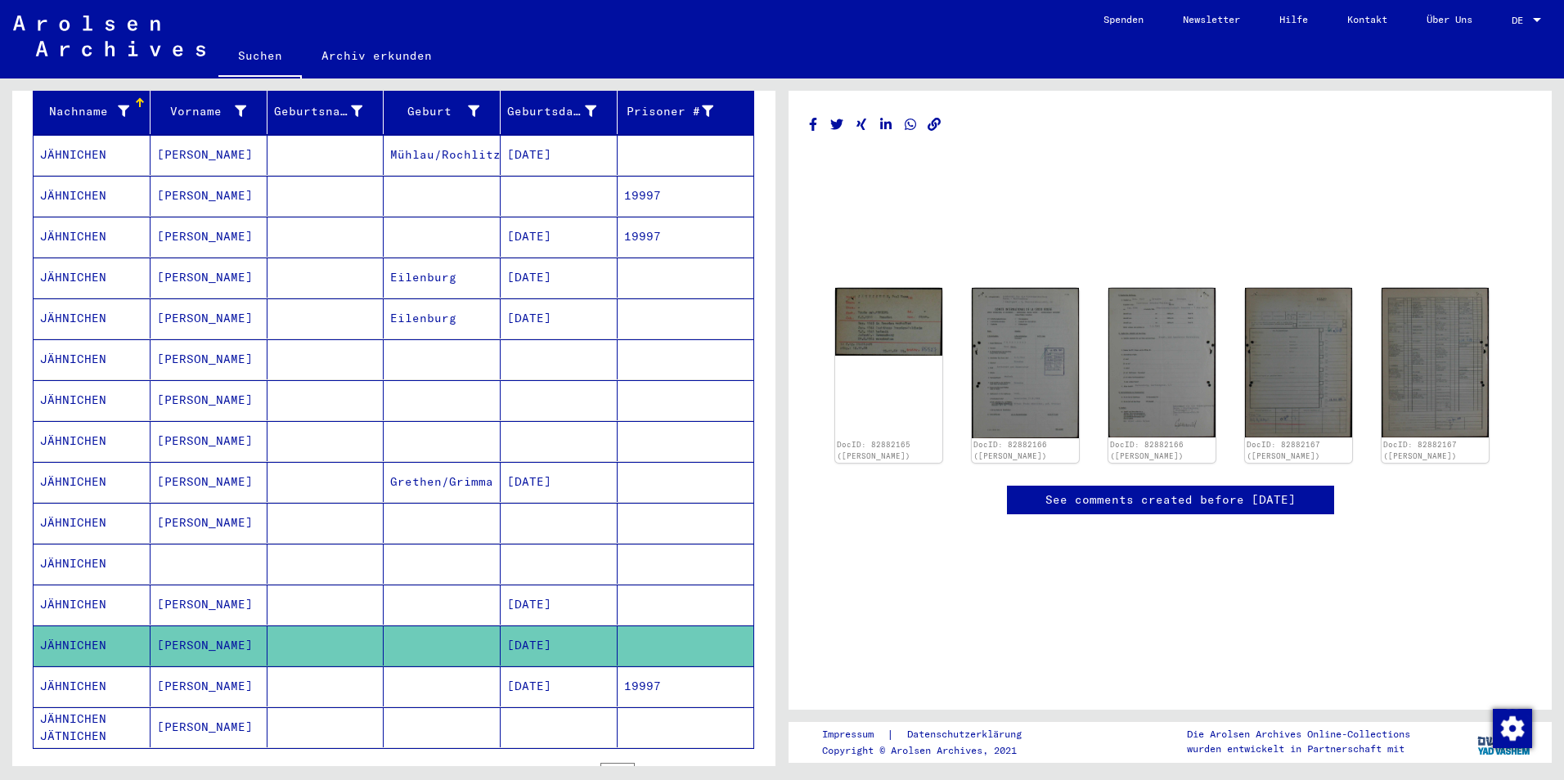
click at [74, 667] on mat-cell "JÄHNICHEN" at bounding box center [92, 687] width 117 height 40
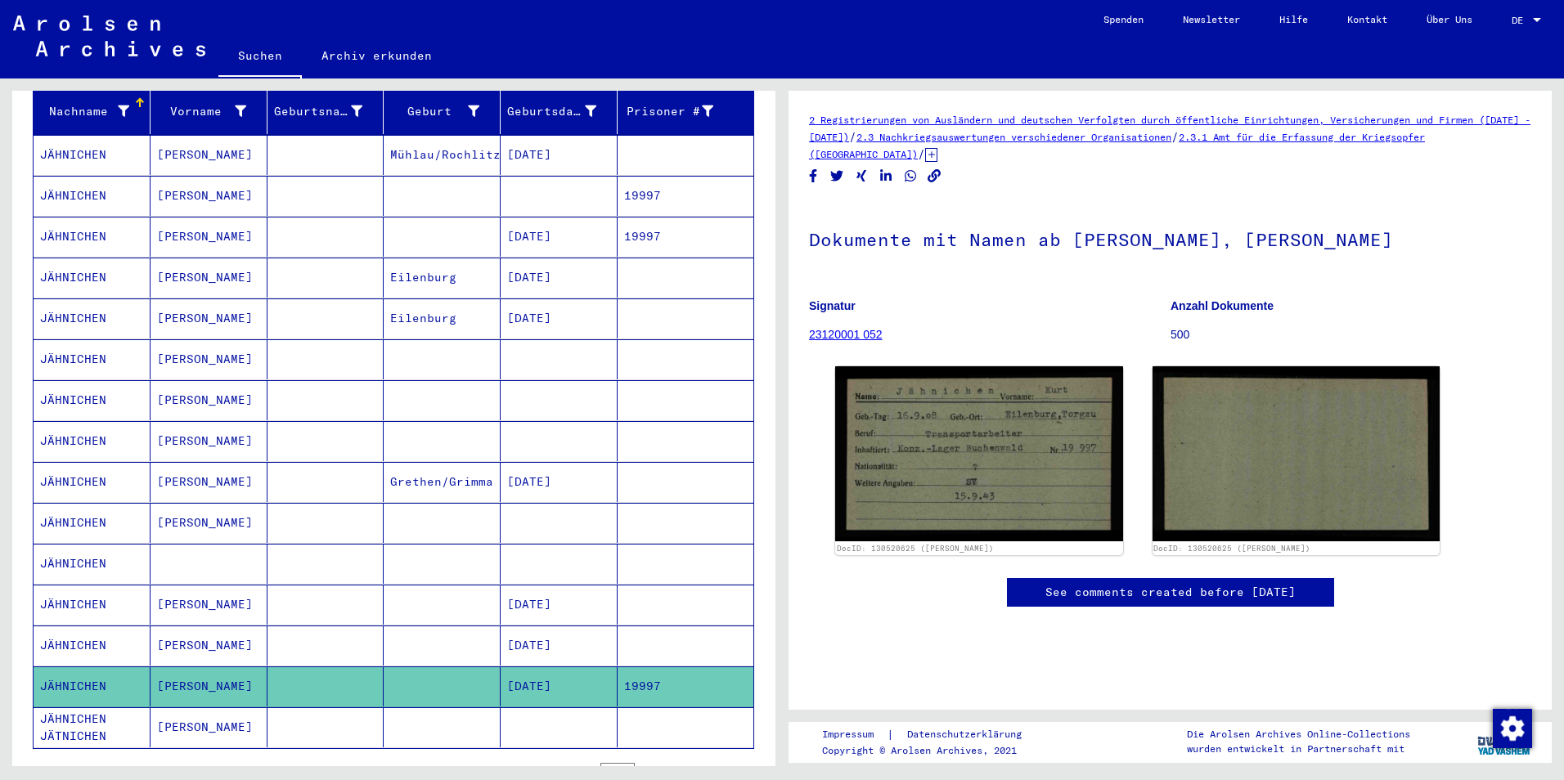
click at [72, 730] on icon at bounding box center [67, 714] width 41 height 65
click at [74, 703] on icon at bounding box center [67, 714] width 41 height 65
click at [73, 716] on icon at bounding box center [67, 714] width 41 height 65
click at [84, 550] on mat-cell "JÄHNICHEN" at bounding box center [92, 564] width 117 height 40
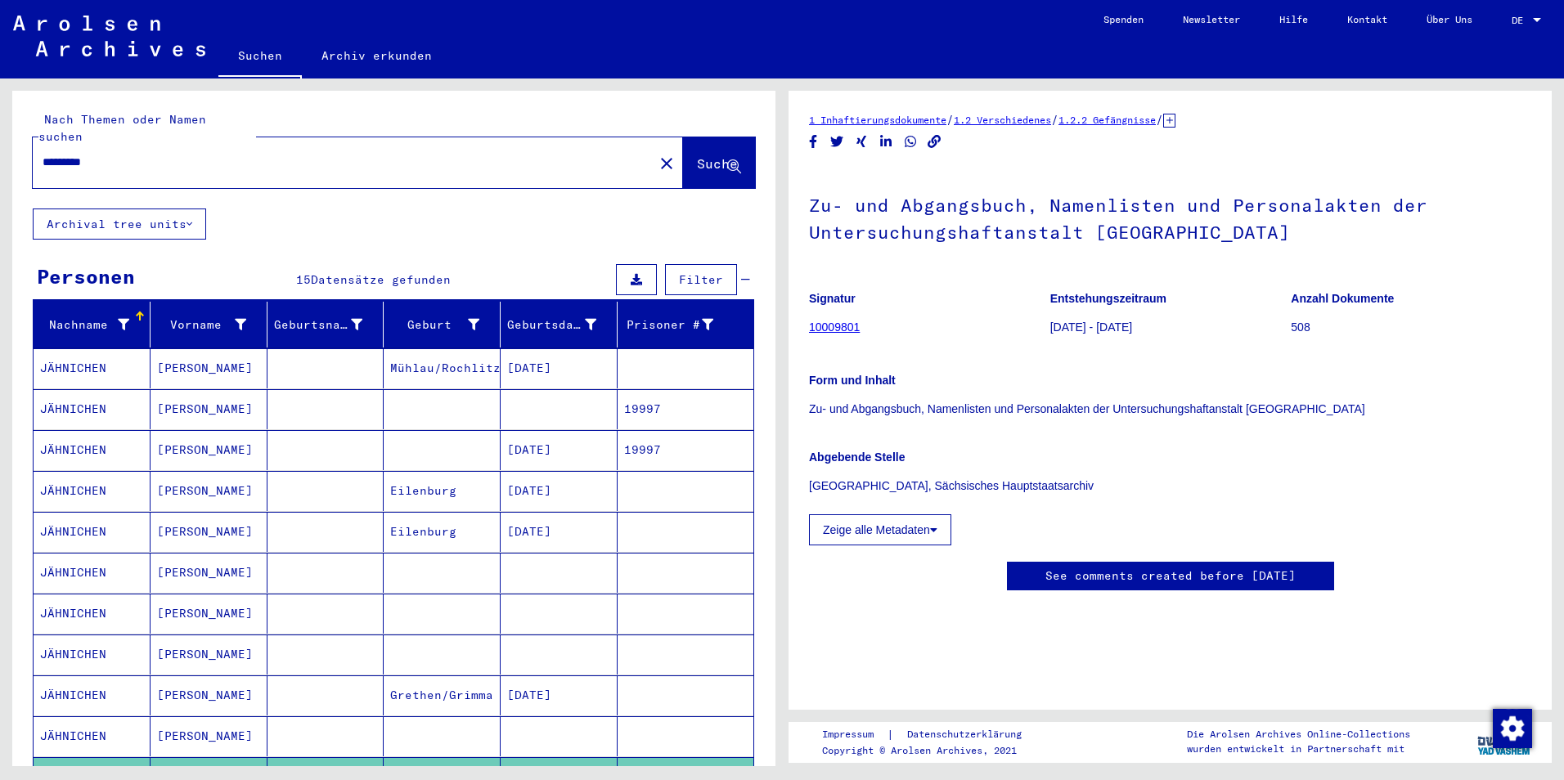
drag, startPoint x: 133, startPoint y: 144, endPoint x: -3, endPoint y: 117, distance: 139.2
click at [0, 117] on html "Suchen Archiv erkunden Spenden Newsletter Hilfe Kontakt Über Uns Suchen Archiv …" at bounding box center [782, 390] width 1564 height 780
paste input "*********"
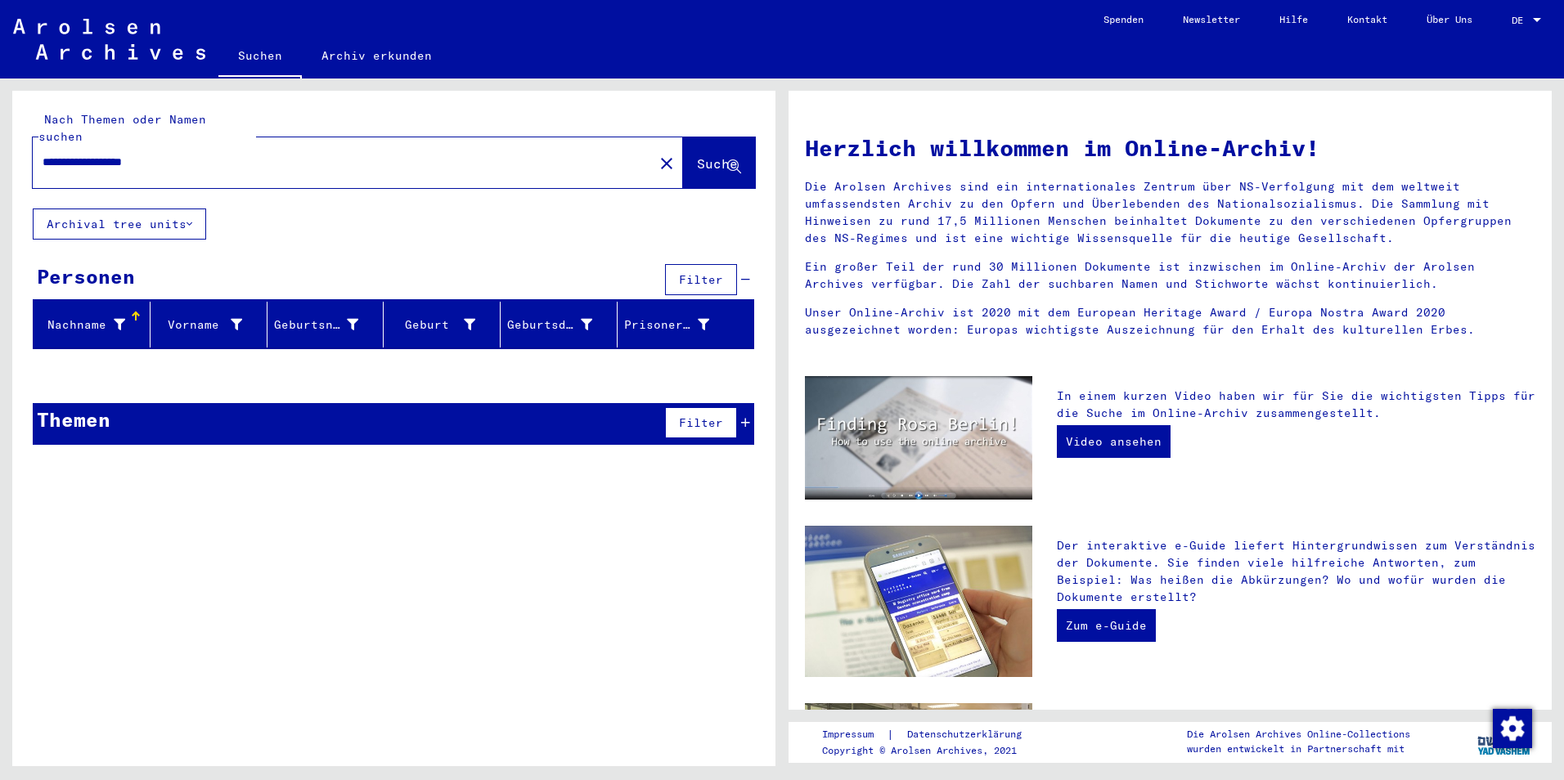
drag, startPoint x: 270, startPoint y: 146, endPoint x: -3, endPoint y: 127, distance: 273.8
click at [0, 127] on html "**********" at bounding box center [782, 390] width 1564 height 780
paste input "text"
type input "**********"
click at [702, 155] on span "Suche" at bounding box center [717, 163] width 41 height 16
